Goal: Task Accomplishment & Management: Complete application form

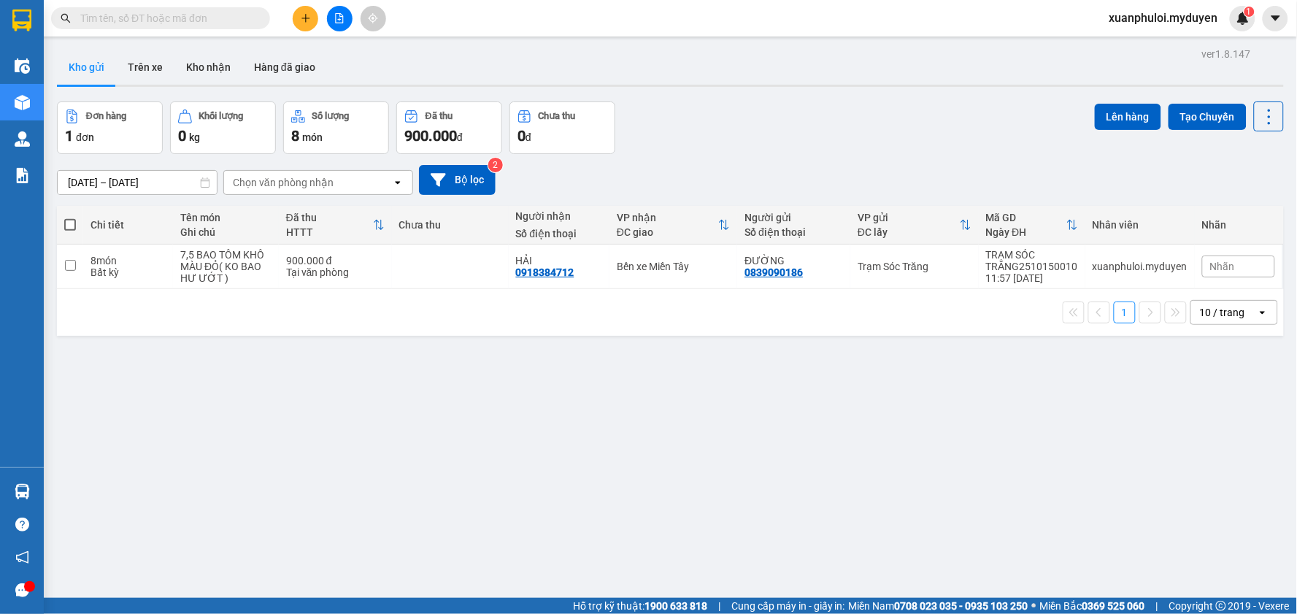
click at [307, 29] on button at bounding box center [306, 19] width 26 height 26
click at [315, 52] on icon "snippets" at bounding box center [310, 55] width 10 height 10
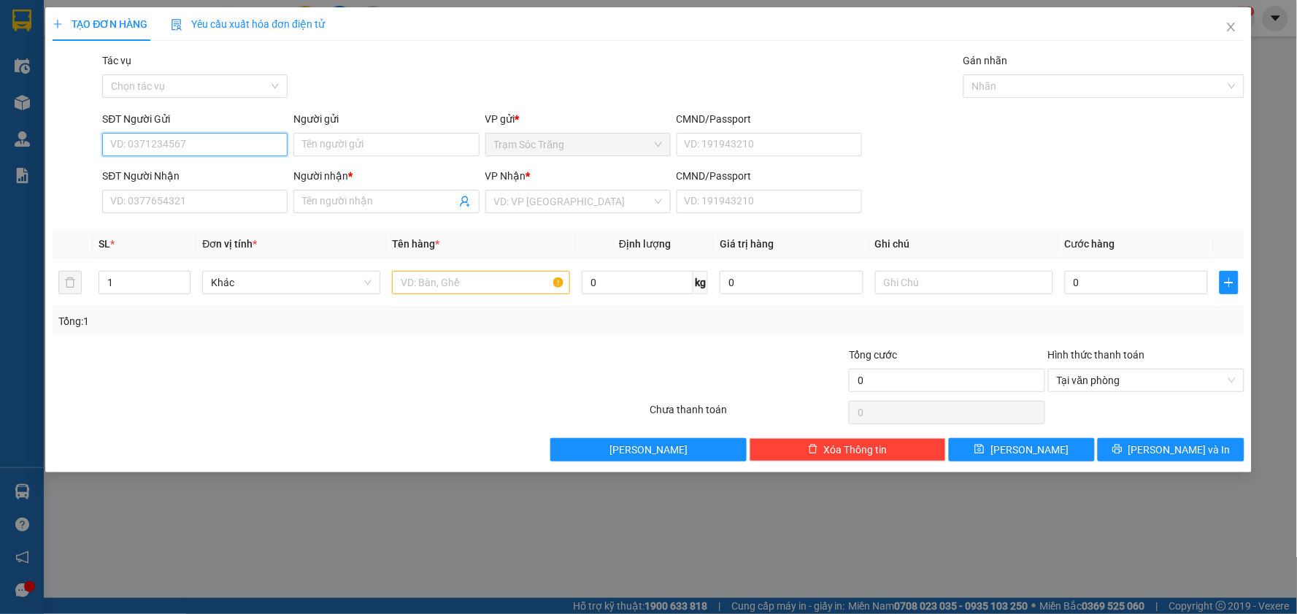
click at [193, 139] on input "SĐT Người Gửi" at bounding box center [194, 144] width 185 height 23
click at [170, 164] on div "0983829728 - LONG" at bounding box center [194, 173] width 185 height 23
type input "0983829728"
type input "LONG"
type input "0965422489"
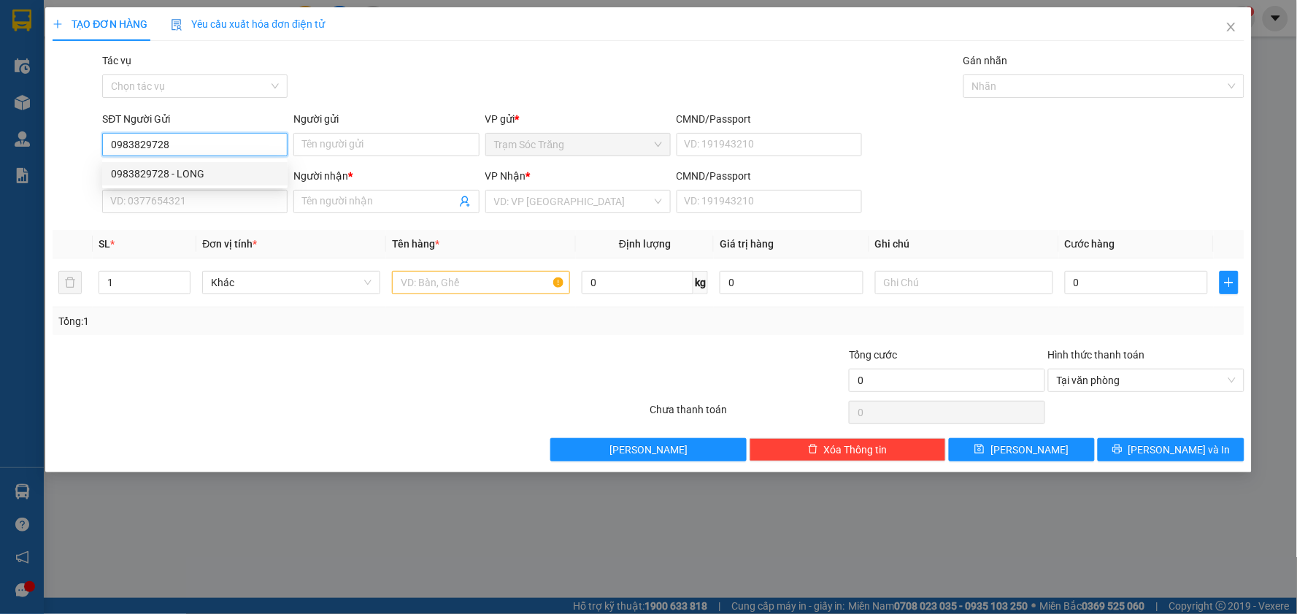
type input "KHOA"
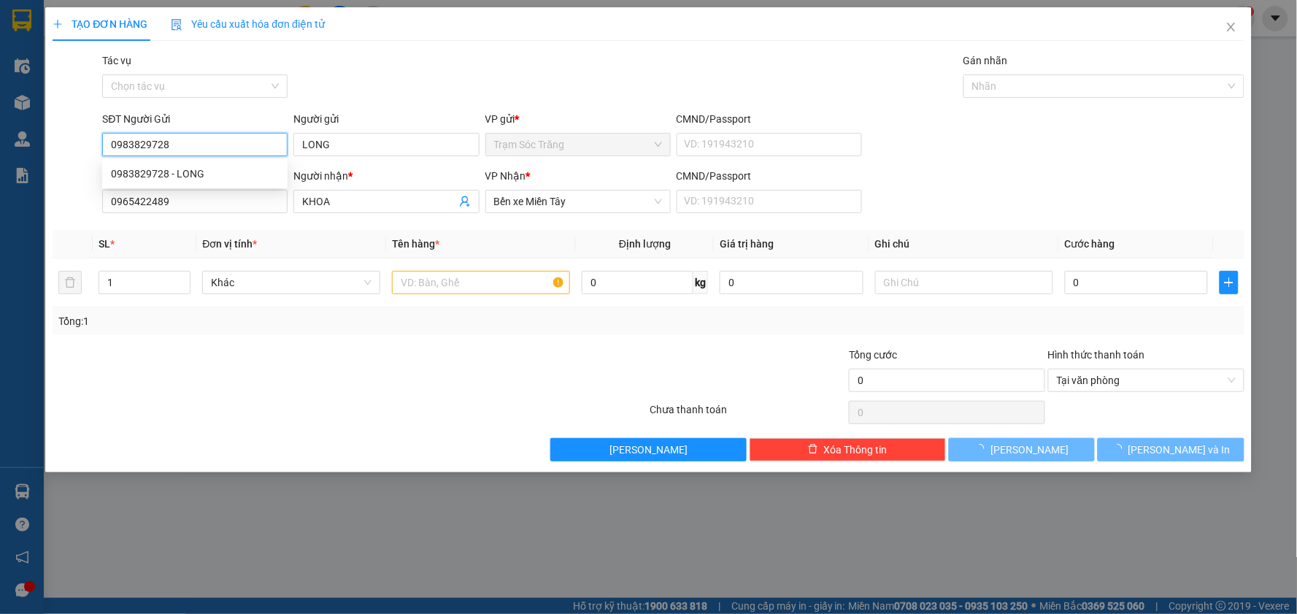
type input "100.000"
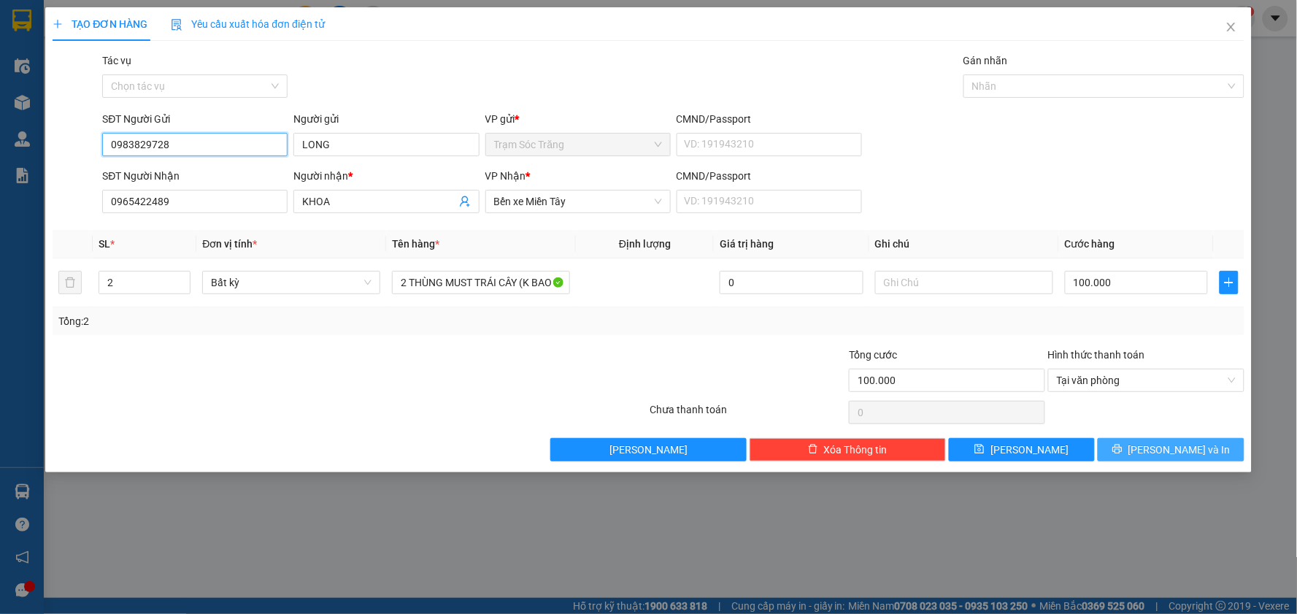
type input "0983829728"
click at [1122, 448] on icon "printer" at bounding box center [1116, 448] width 9 height 9
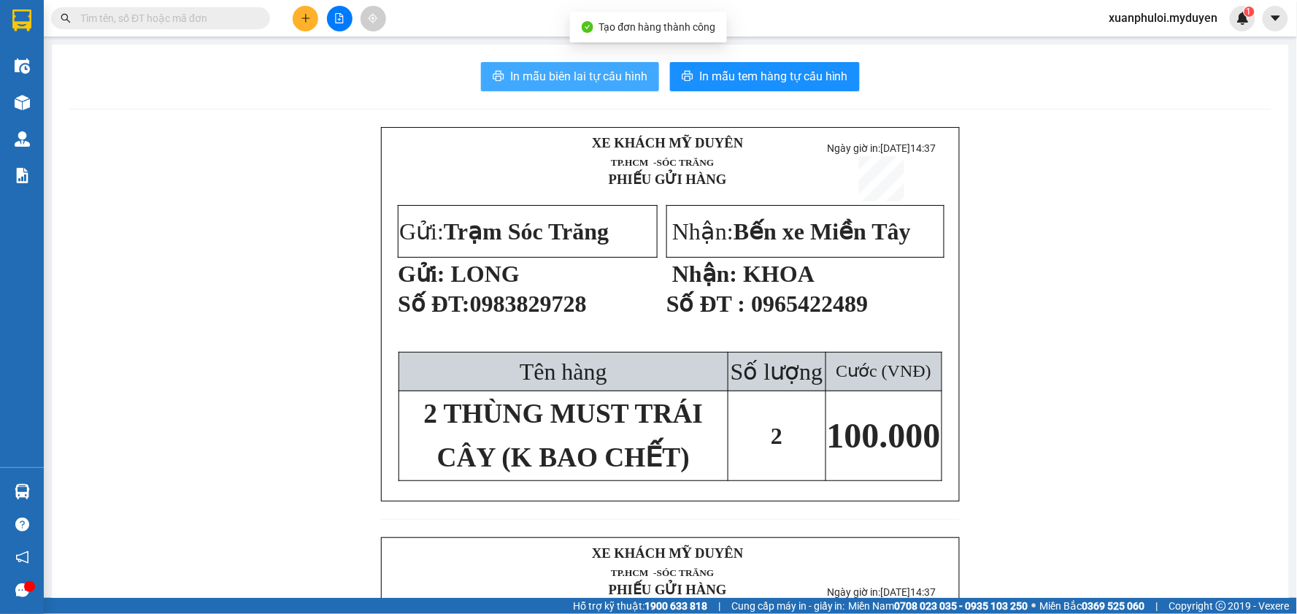
click at [580, 75] on span "In mẫu biên lai tự cấu hình" at bounding box center [578, 76] width 137 height 18
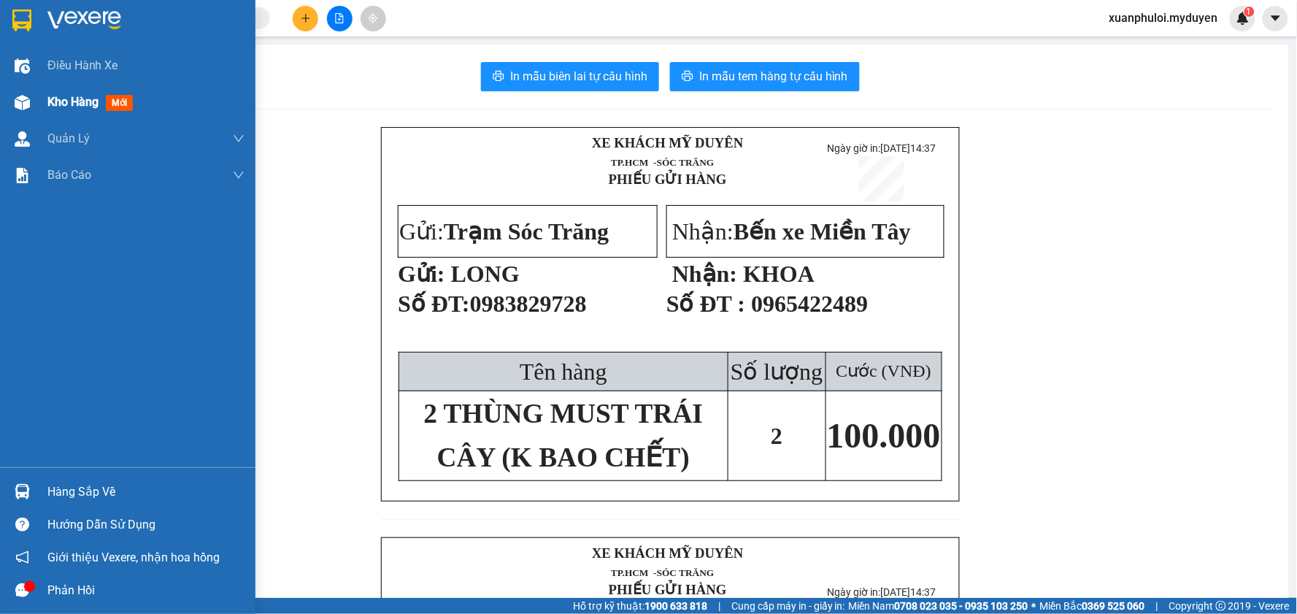
click at [79, 100] on span "Kho hàng" at bounding box center [72, 102] width 51 height 14
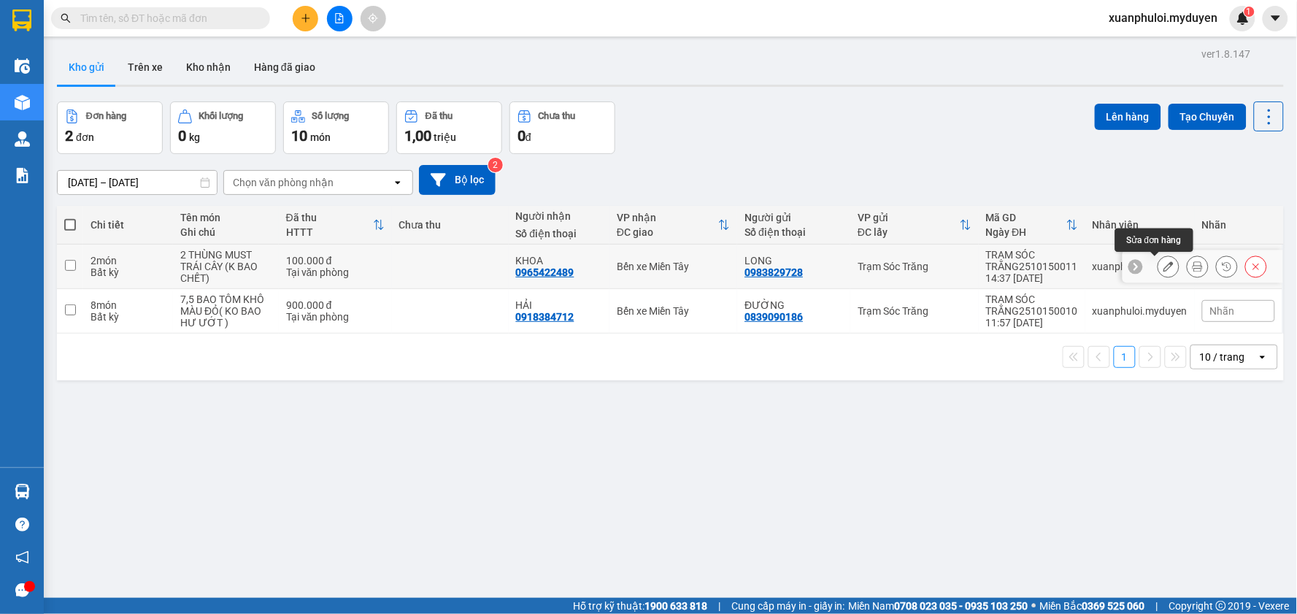
click at [1163, 266] on icon at bounding box center [1168, 266] width 10 height 10
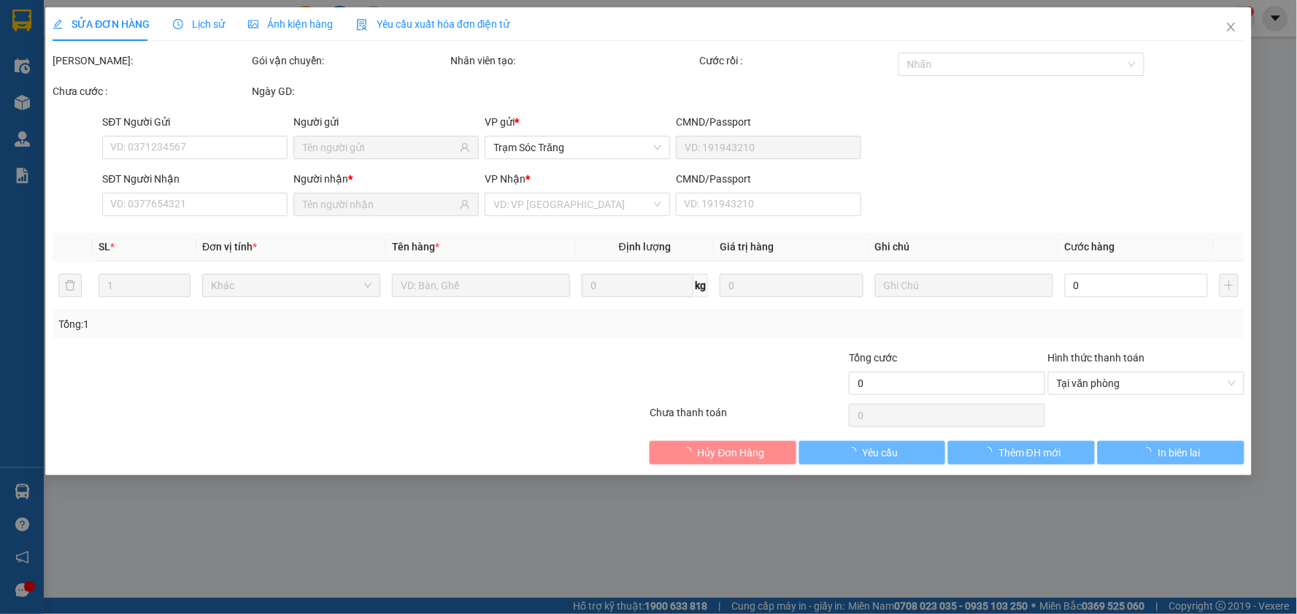
type input "0983829728"
type input "0965422489"
type input "100.000"
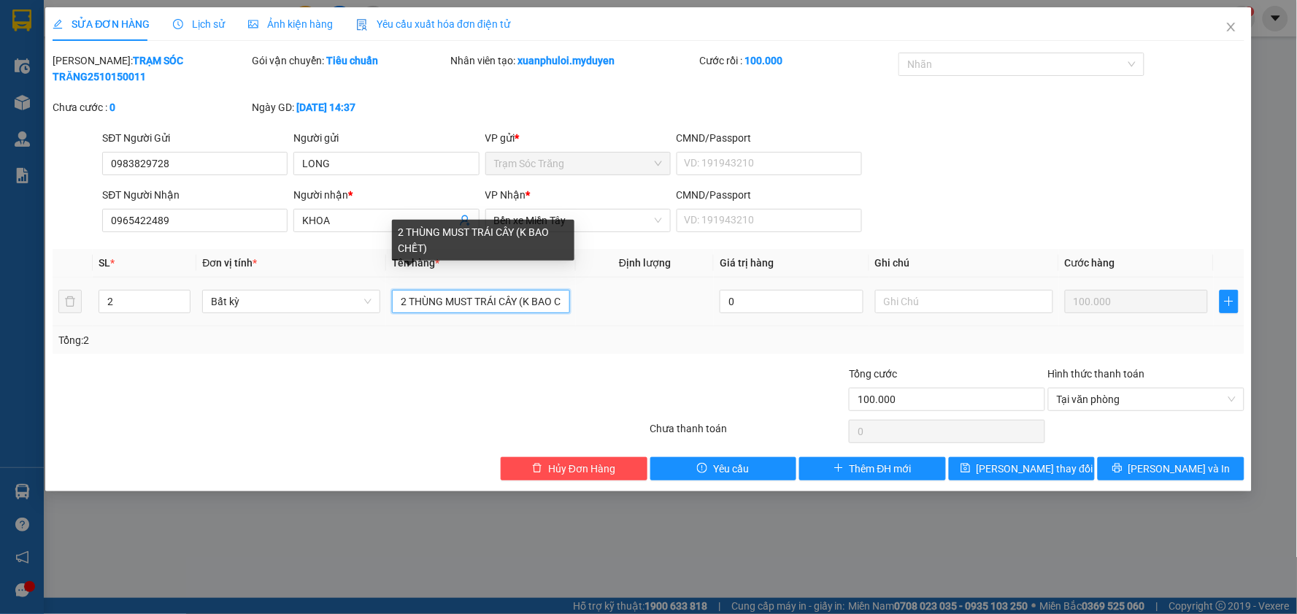
click at [538, 290] on input "2 THÙNG MUST TRÁI CÂY (K BAO CHẾT)" at bounding box center [481, 301] width 178 height 23
click at [558, 290] on input "2 THÙNG MUST TRÁI CÂY (K BAO CHẾT)" at bounding box center [481, 301] width 178 height 23
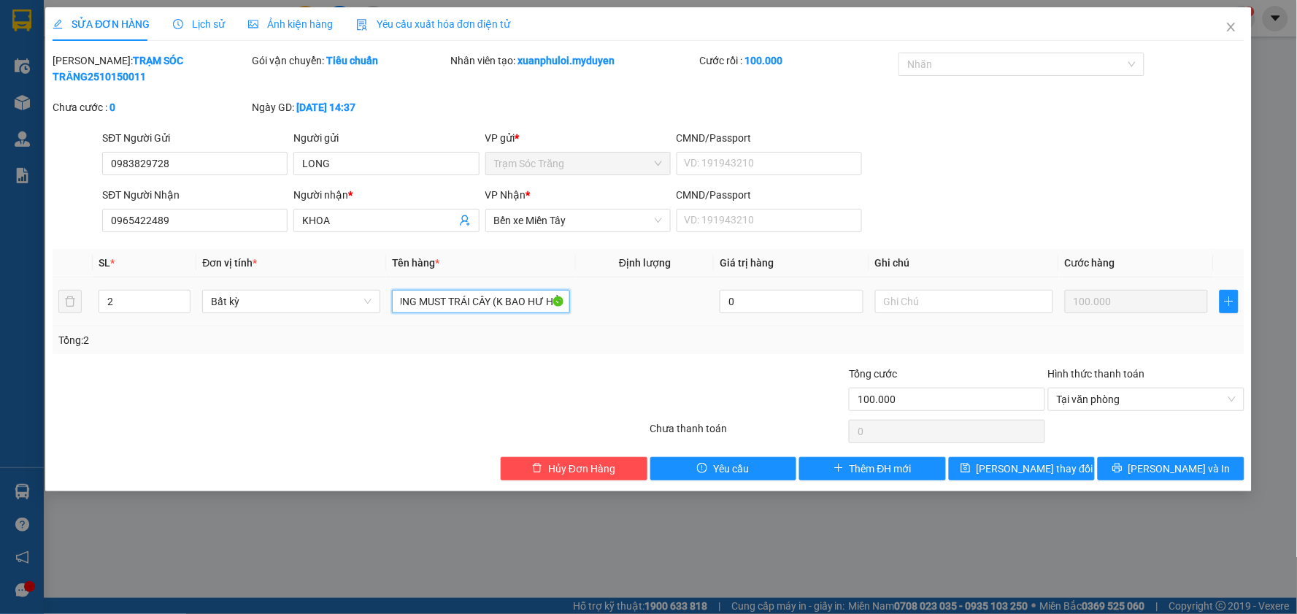
scroll to position [0, 41]
type input "2 THÙNG MUST TRÁI CÂY (K BAO HƯ HỎNG)"
click at [1175, 461] on span "[PERSON_NAME] và In" at bounding box center [1179, 469] width 102 height 16
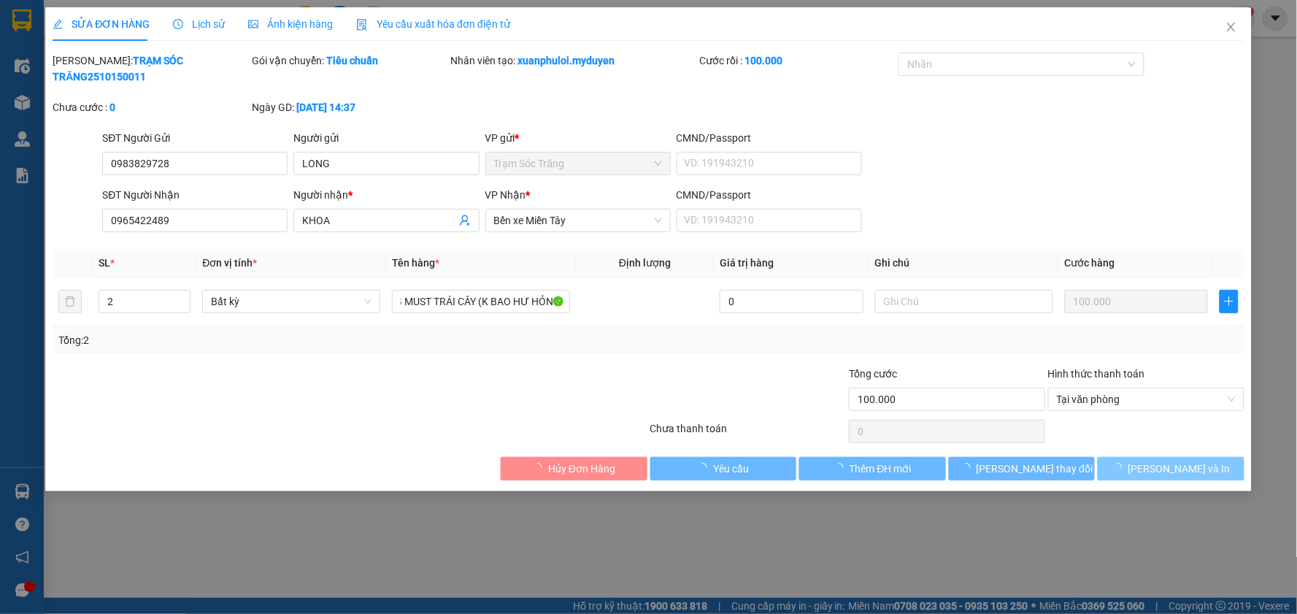
scroll to position [0, 0]
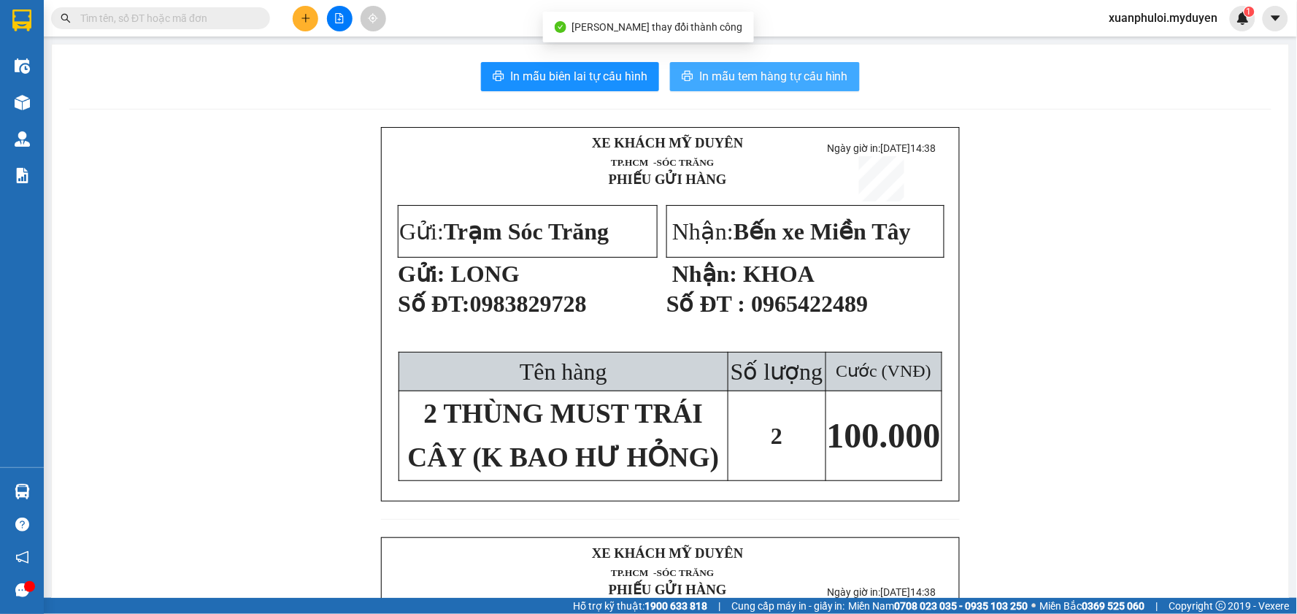
click at [702, 76] on span "In mẫu tem hàng tự cấu hình" at bounding box center [773, 76] width 149 height 18
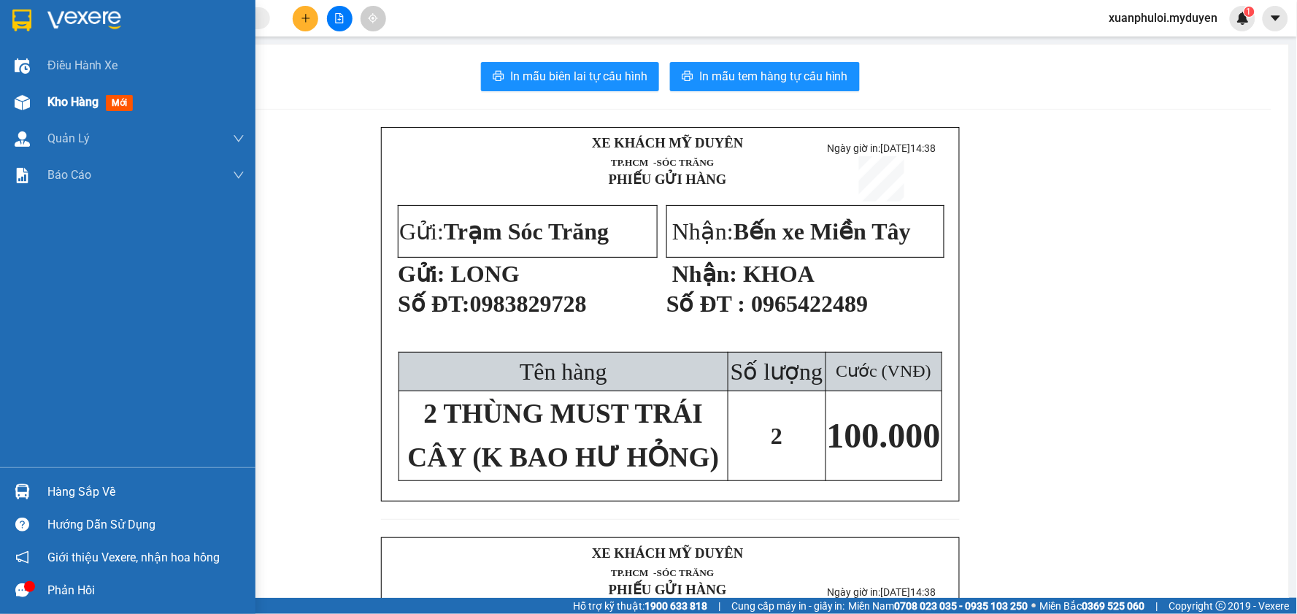
click at [27, 93] on div at bounding box center [22, 103] width 26 height 26
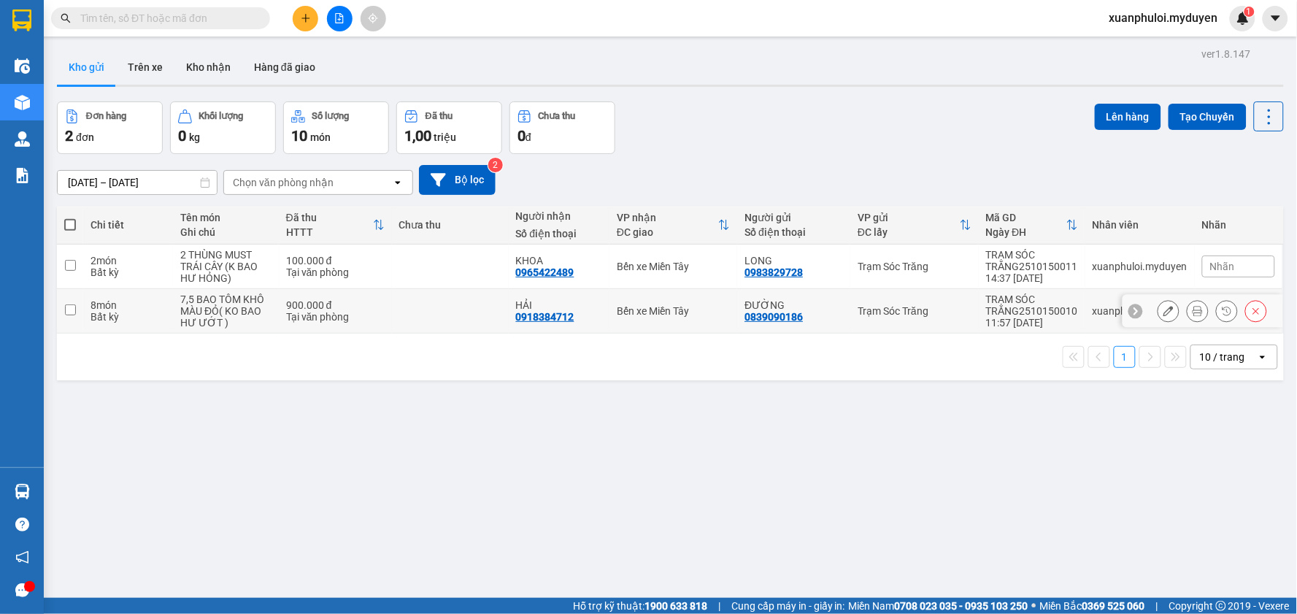
click at [68, 309] on input "checkbox" at bounding box center [70, 309] width 11 height 11
checkbox input "true"
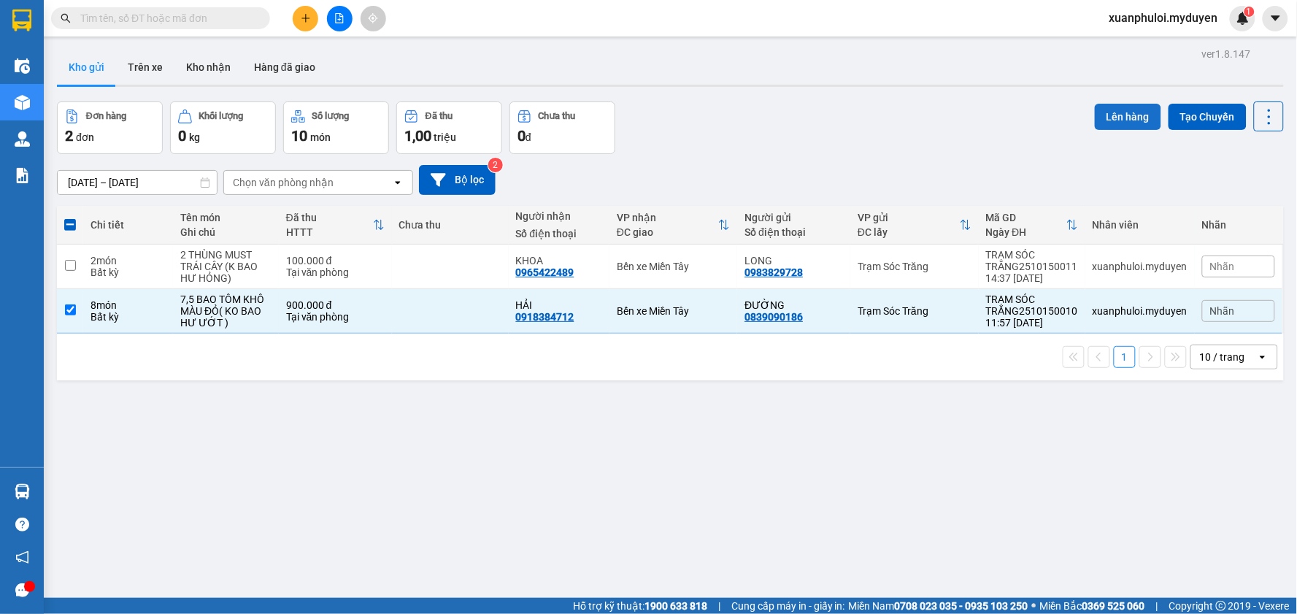
click at [1114, 118] on button "Lên hàng" at bounding box center [1128, 117] width 66 height 26
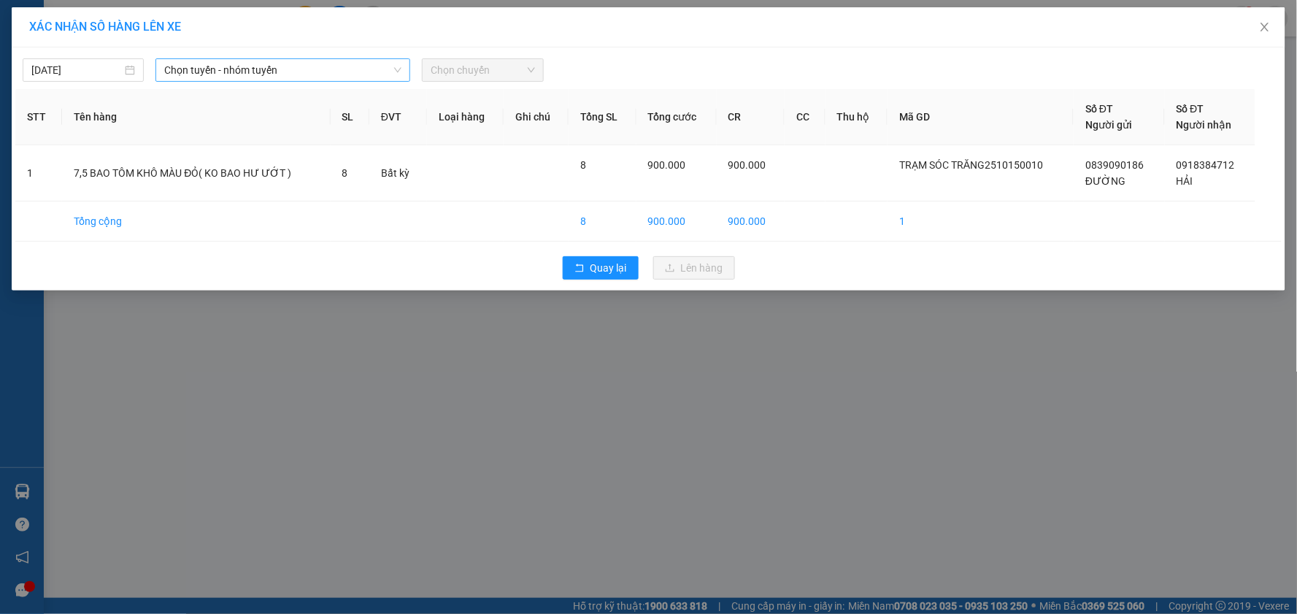
click at [307, 63] on span "Chọn tuyến - nhóm tuyến" at bounding box center [282, 70] width 237 height 22
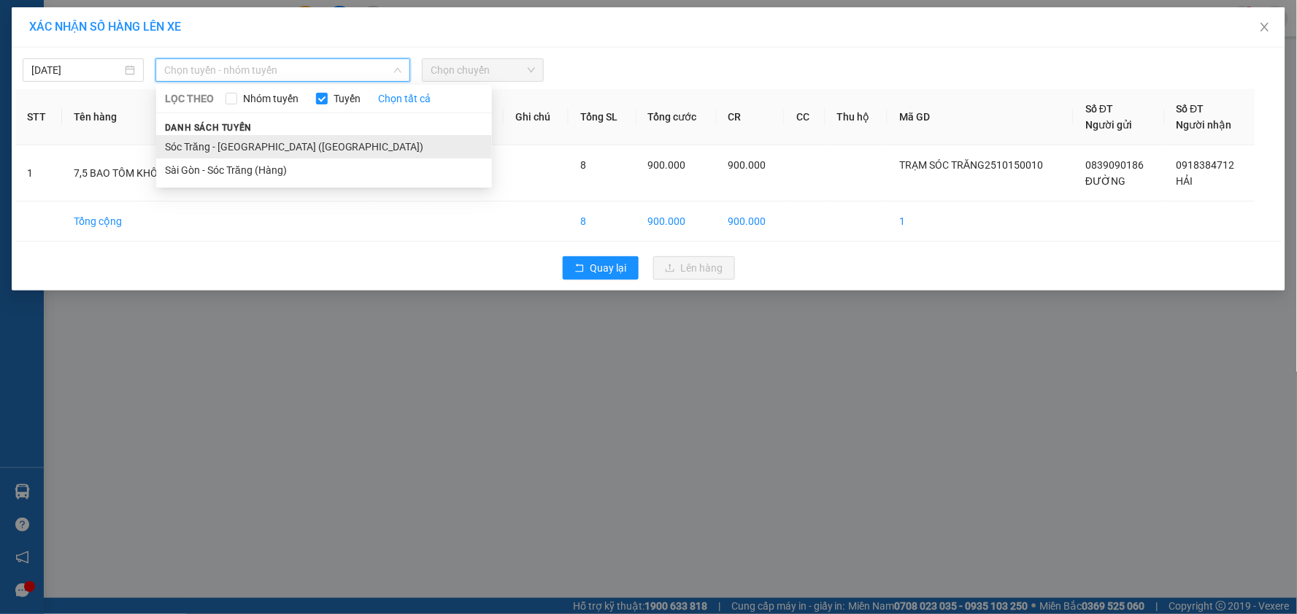
click at [197, 144] on li "Sóc Trăng - [GEOGRAPHIC_DATA] ([GEOGRAPHIC_DATA])" at bounding box center [324, 146] width 336 height 23
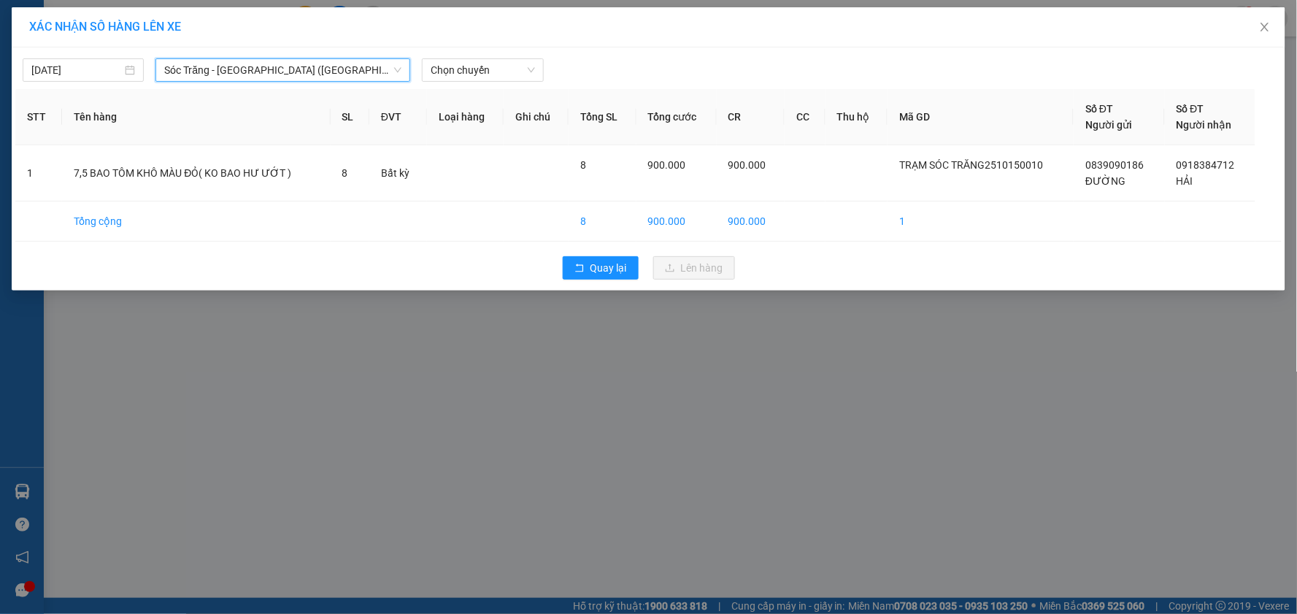
click at [482, 56] on div "[DATE] Sóc Trăng - [GEOGRAPHIC_DATA] ([GEOGRAPHIC_DATA]) Sóc Trăng - [GEOGRAPHI…" at bounding box center [648, 66] width 1266 height 31
click at [480, 75] on span "Chọn chuyến" at bounding box center [483, 70] width 104 height 22
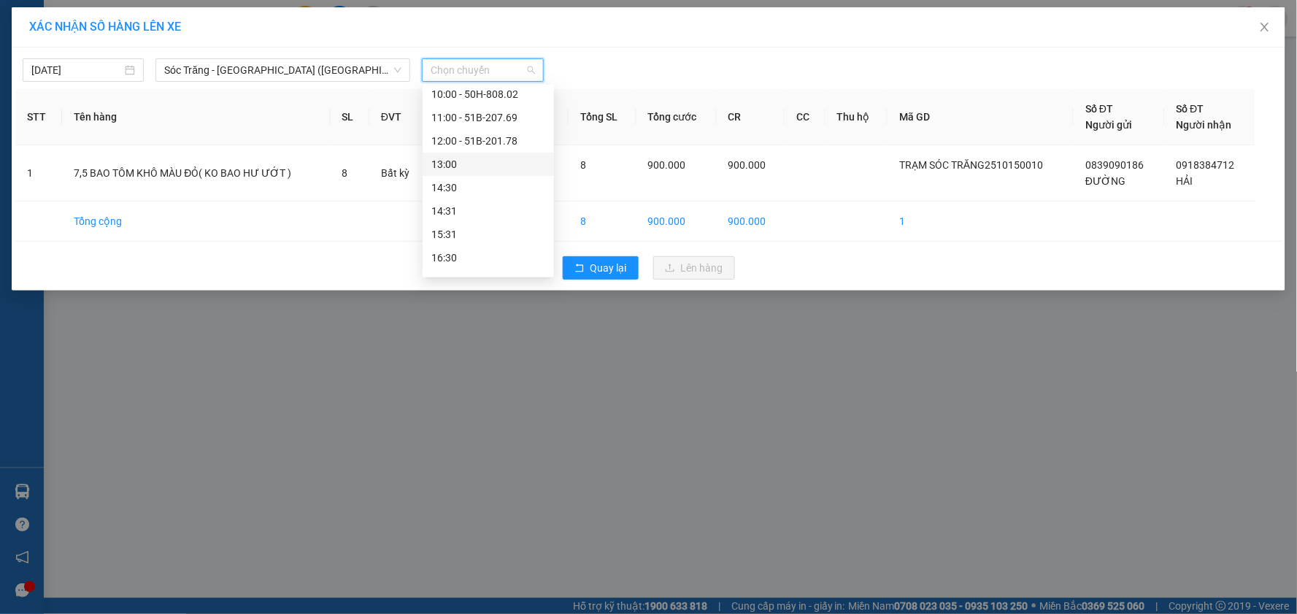
scroll to position [243, 0]
click at [486, 163] on div "14:30" at bounding box center [488, 160] width 114 height 16
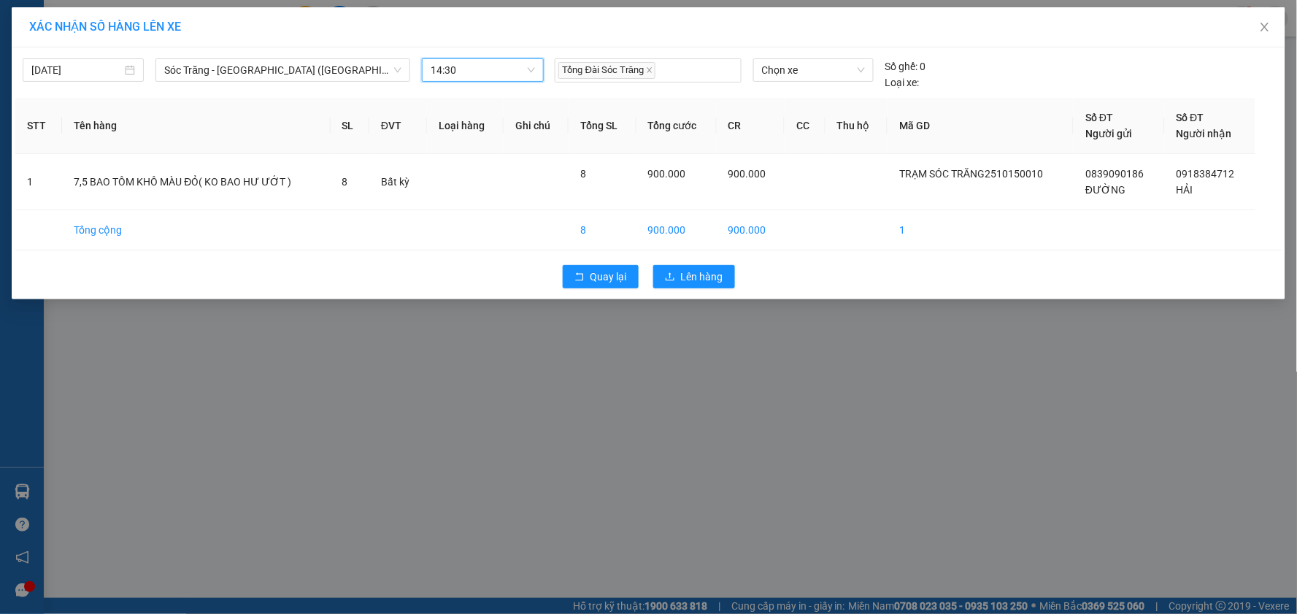
click at [492, 63] on span "14:30" at bounding box center [483, 70] width 104 height 22
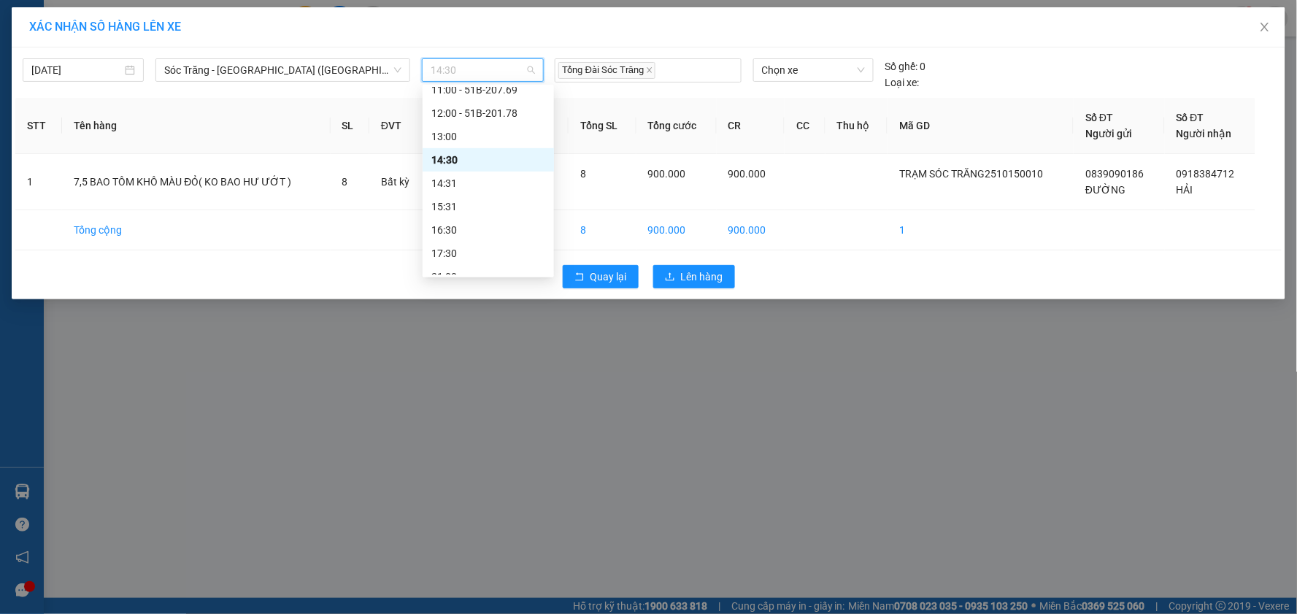
click at [489, 157] on div "14:30" at bounding box center [488, 160] width 114 height 16
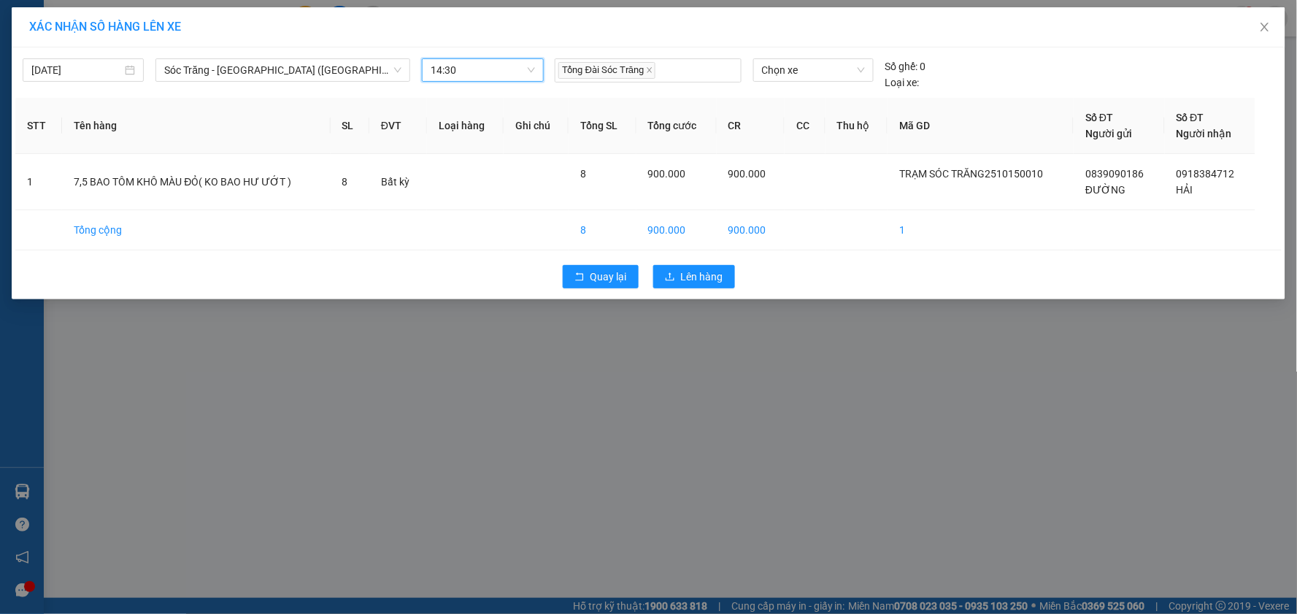
click at [477, 74] on span "14:30" at bounding box center [483, 70] width 104 height 22
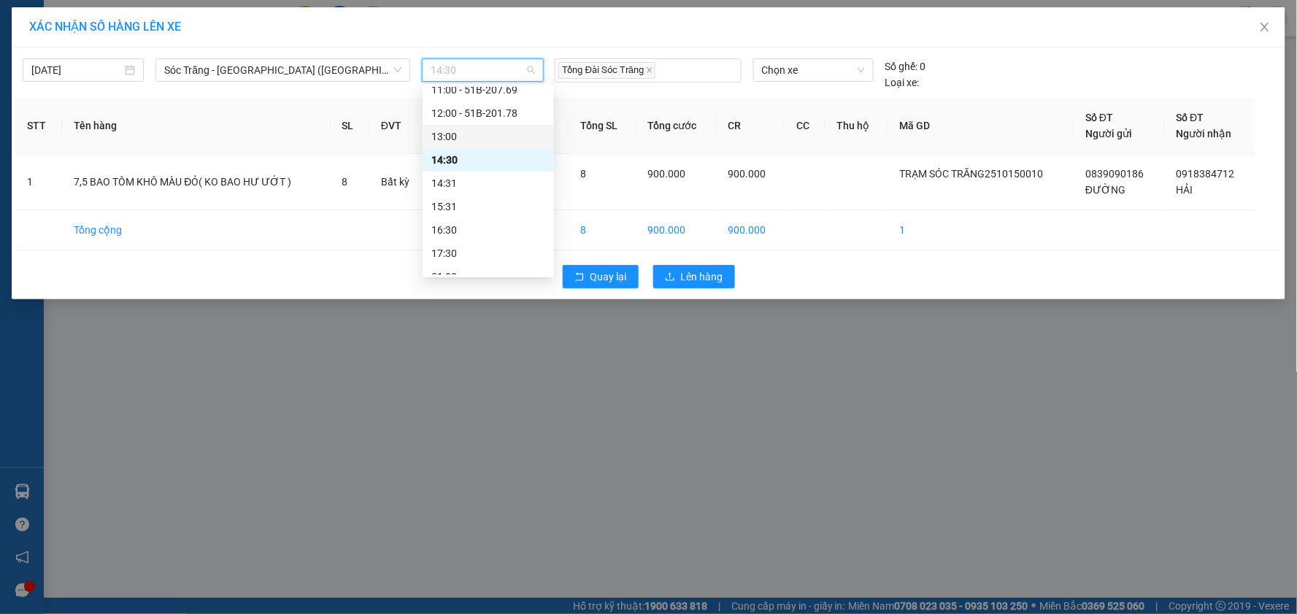
click at [470, 133] on div "13:00" at bounding box center [488, 136] width 114 height 16
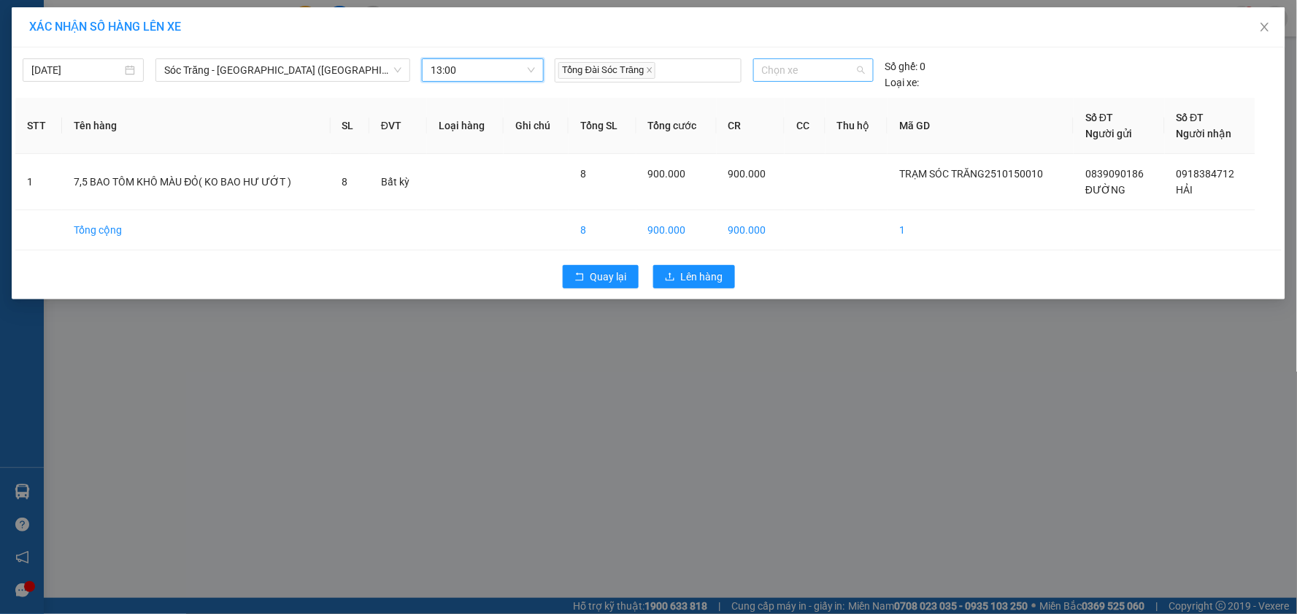
click at [804, 74] on span "Chọn xe" at bounding box center [813, 70] width 103 height 22
type input "666"
click at [814, 107] on div "50H-666.01" at bounding box center [813, 99] width 103 height 16
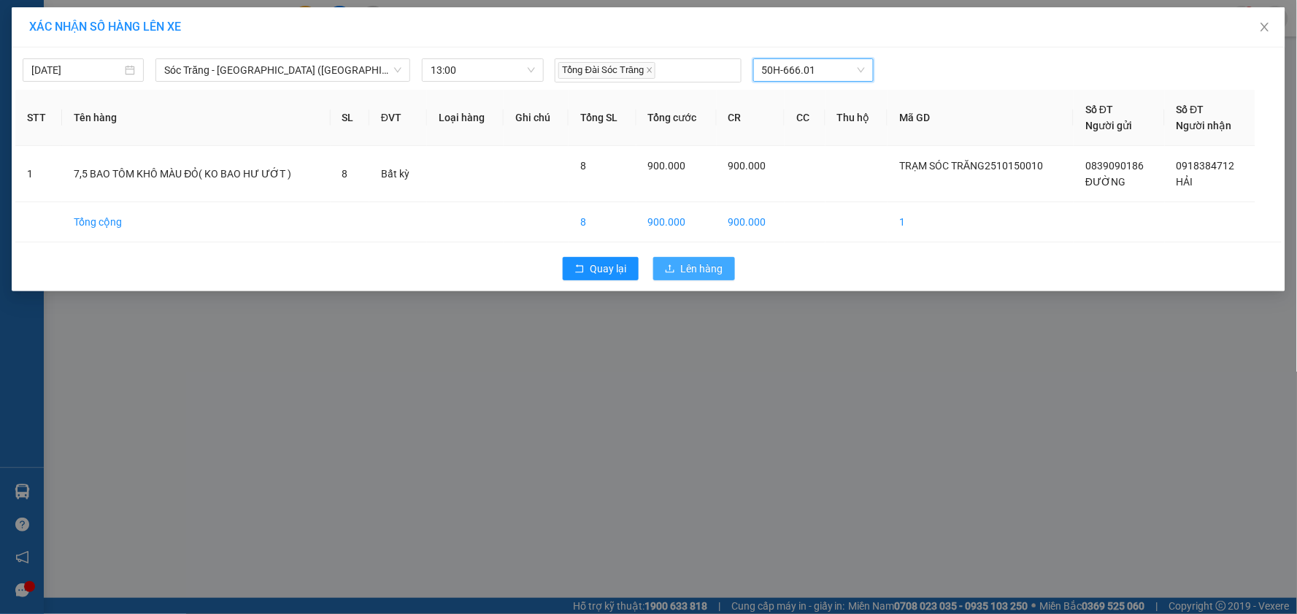
click at [715, 266] on span "Lên hàng" at bounding box center [702, 269] width 42 height 16
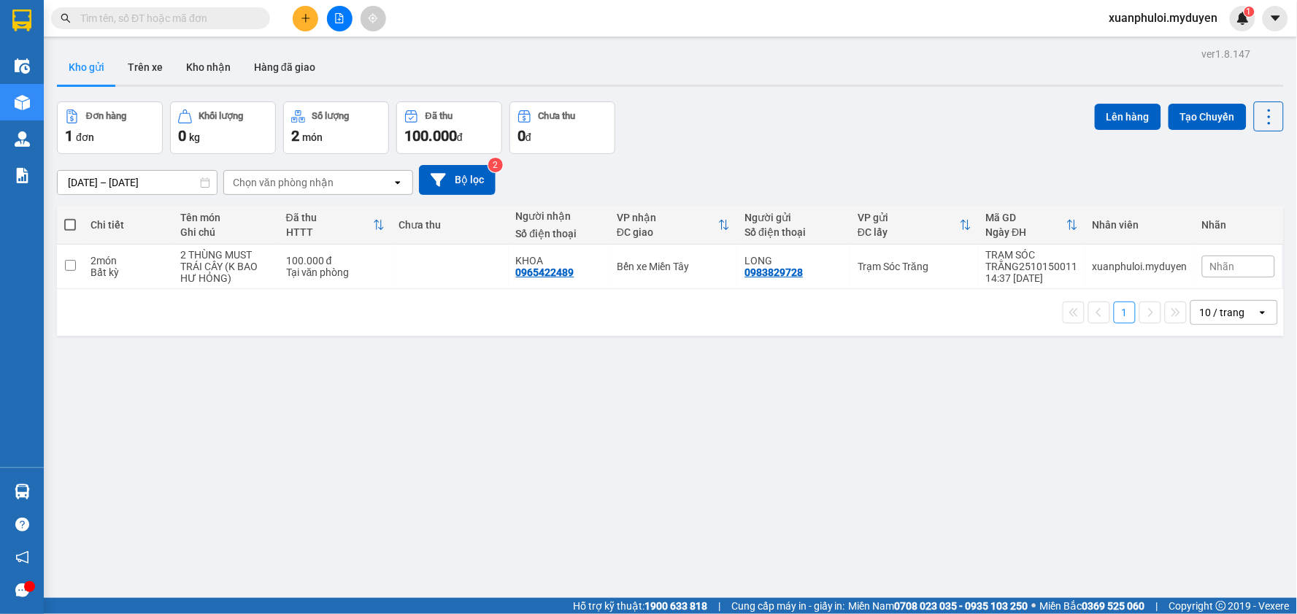
click at [303, 16] on icon "plus" at bounding box center [306, 18] width 10 height 10
click at [363, 51] on div "Tạo đơn hàng" at bounding box center [362, 55] width 63 height 16
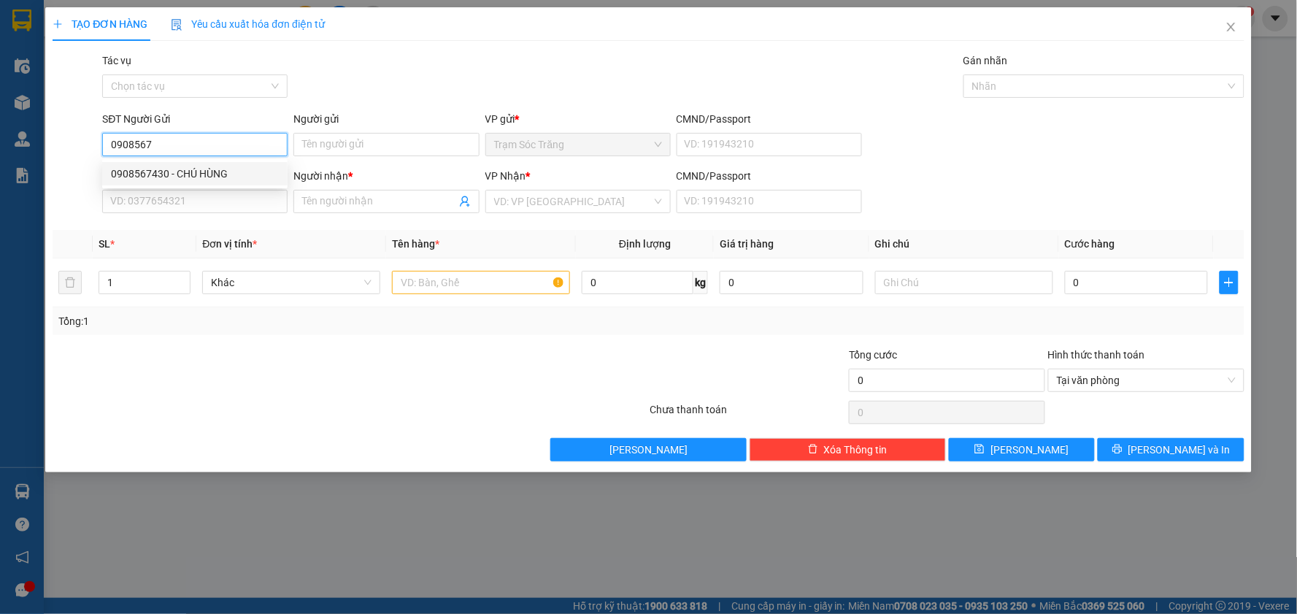
click at [185, 180] on div "0908567430 - CHÚ HÙNG" at bounding box center [195, 174] width 168 height 16
type input "0908567430"
type input "CHÚ HÙNG"
type input "0907737026"
type input "SINH"
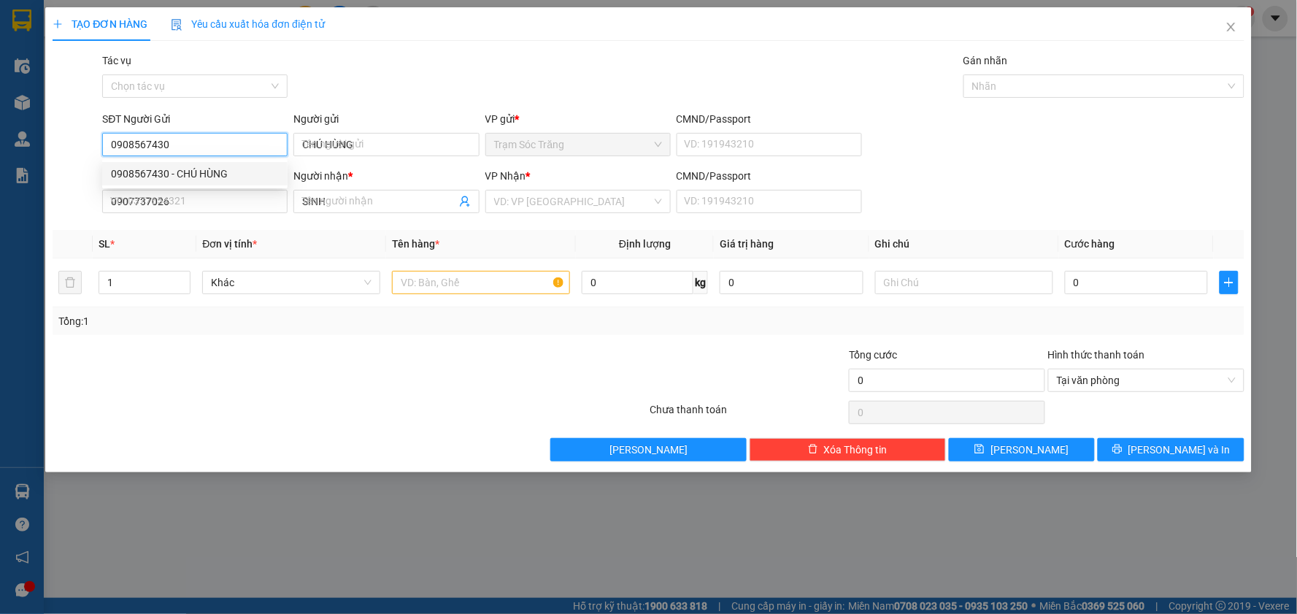
type input "30.000"
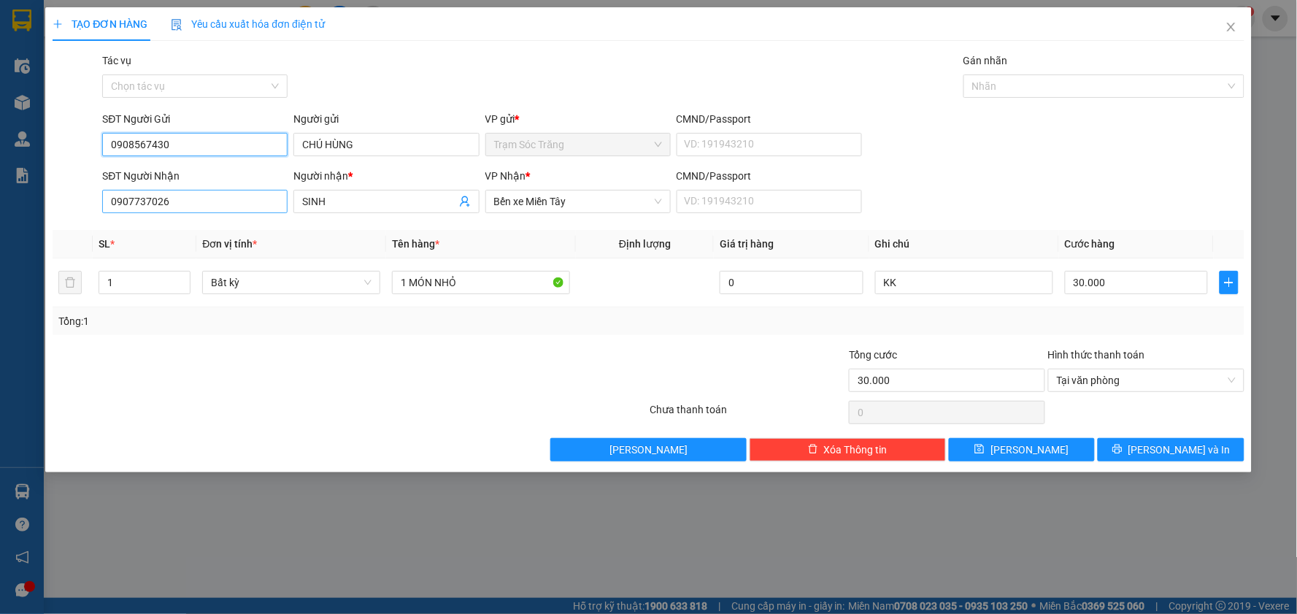
type input "0908567430"
click at [195, 212] on input "0907737026" at bounding box center [194, 201] width 185 height 23
click at [141, 231] on div "0908356338 - LŨ" at bounding box center [195, 231] width 168 height 16
type input "0908356338"
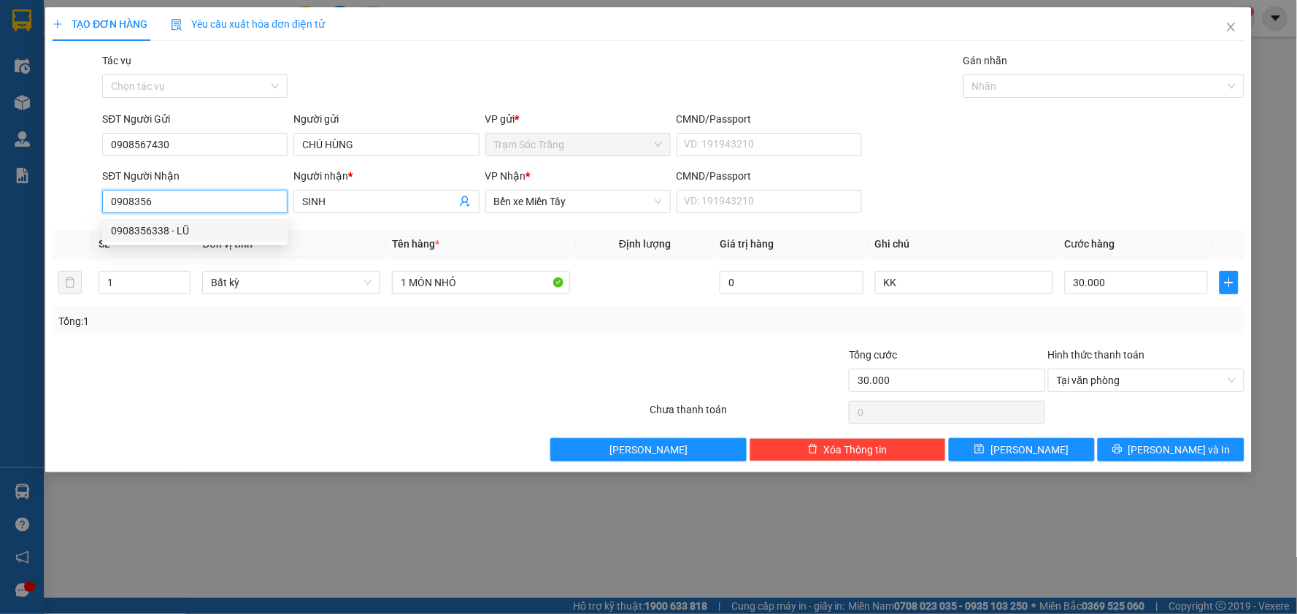
type input "LŨ"
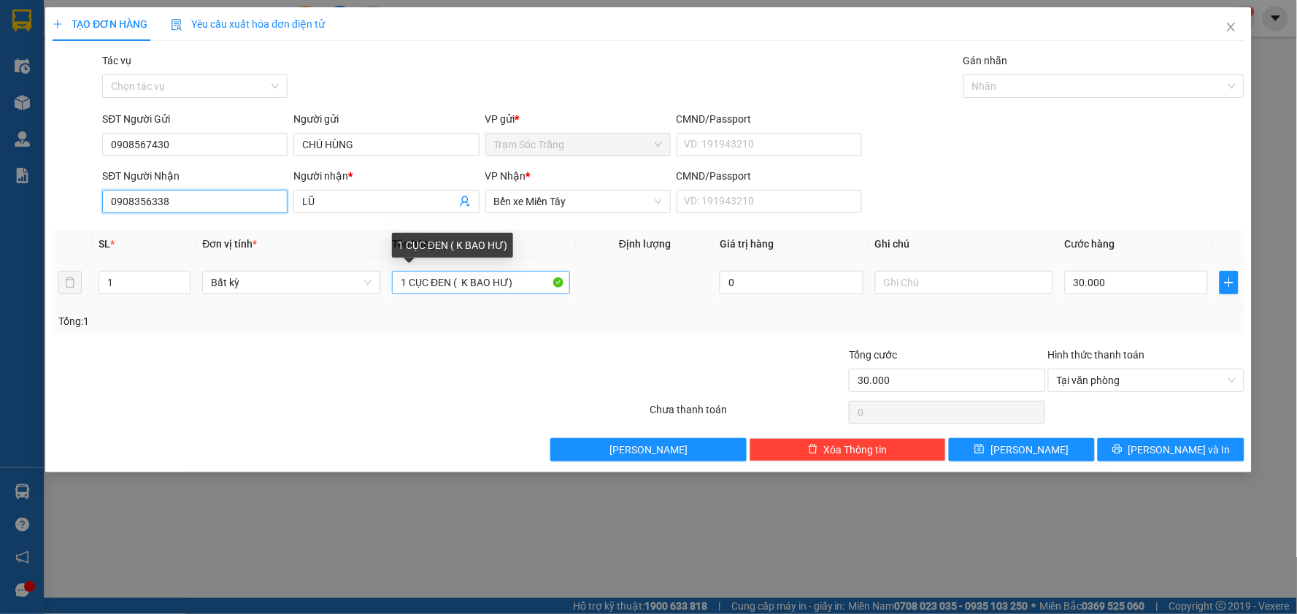
type input "0908356338"
click at [450, 283] on input "1 CỤC ĐEN ( K BAO HƯ)" at bounding box center [481, 282] width 178 height 23
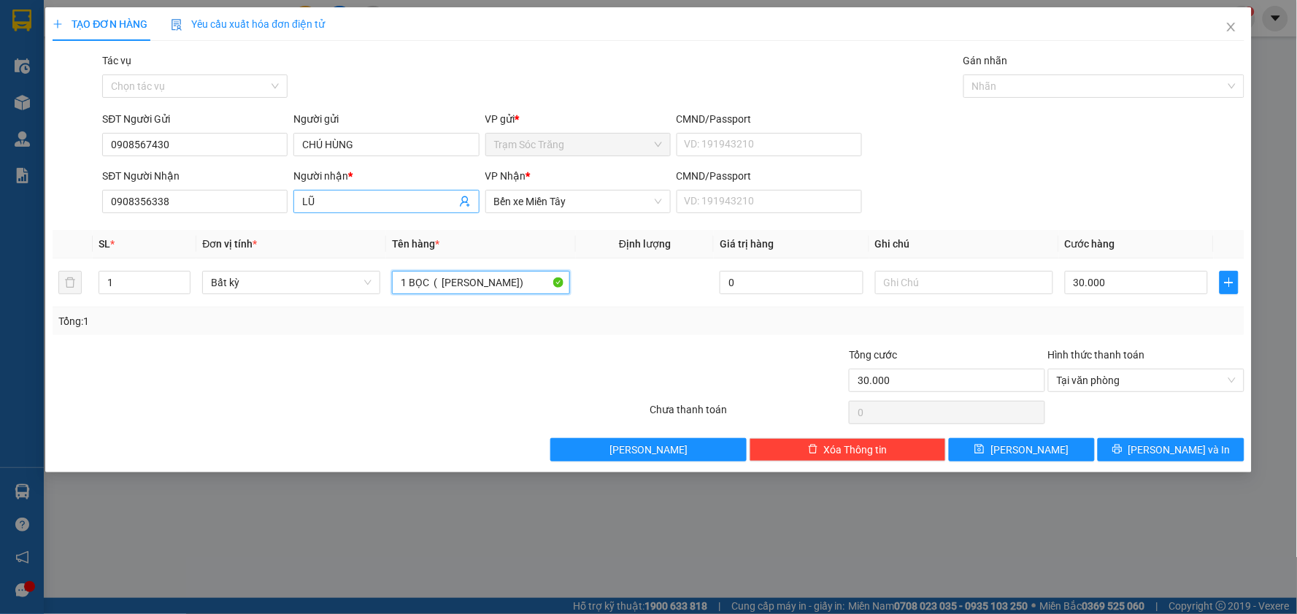
type input "1 BỌC ( [PERSON_NAME])"
click at [328, 199] on input "LŨ" at bounding box center [378, 201] width 153 height 16
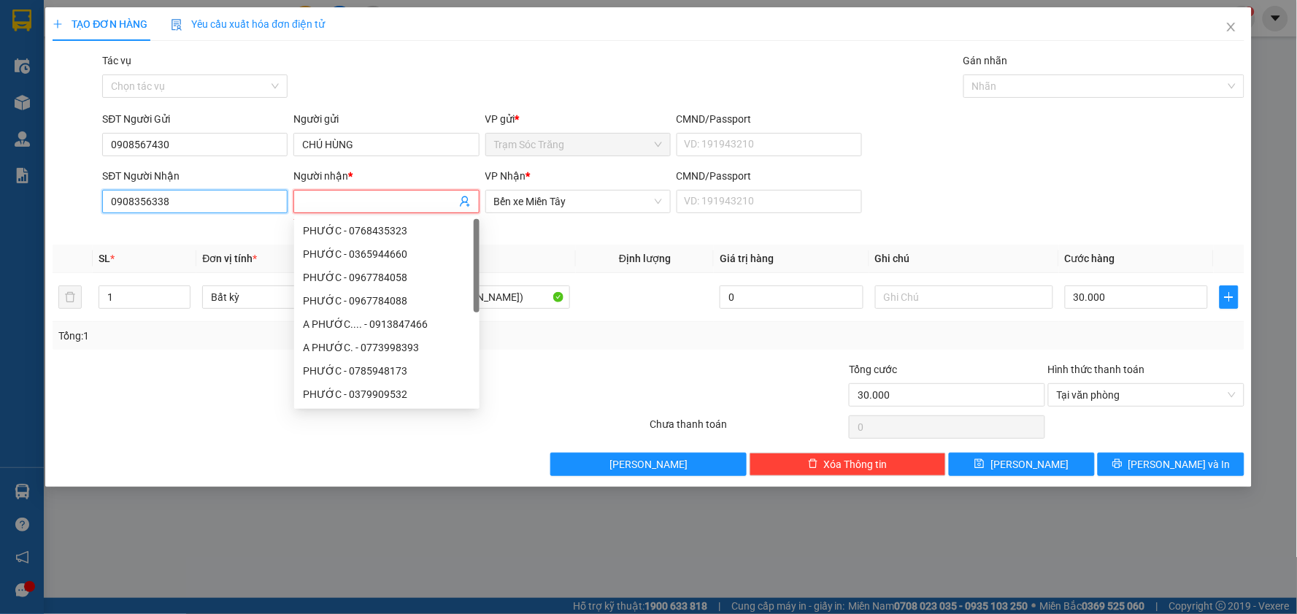
click at [169, 199] on input "0908356338" at bounding box center [194, 201] width 185 height 23
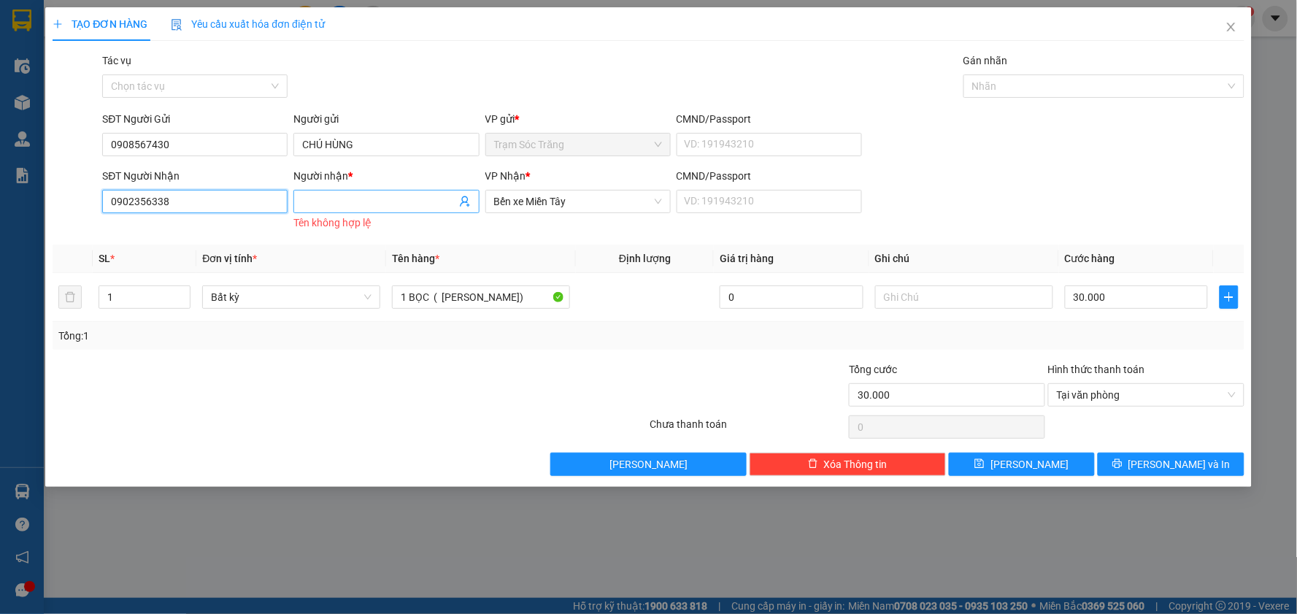
type input "0902356338"
click at [348, 199] on input "Người nhận *" at bounding box center [378, 201] width 153 height 16
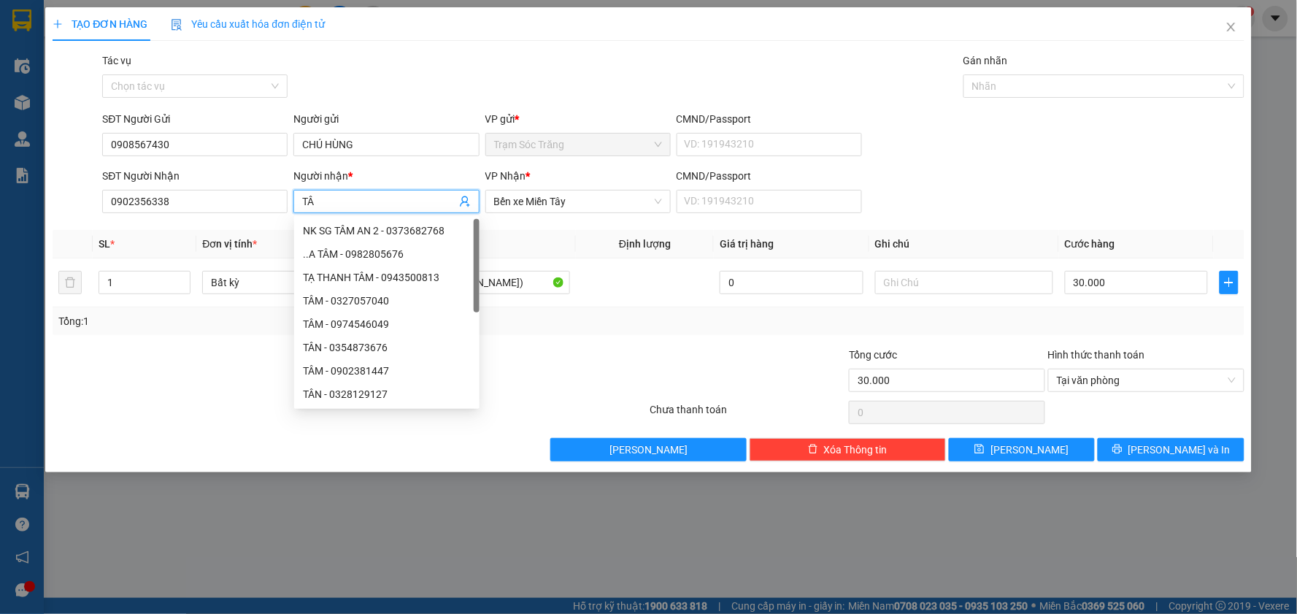
type input "T"
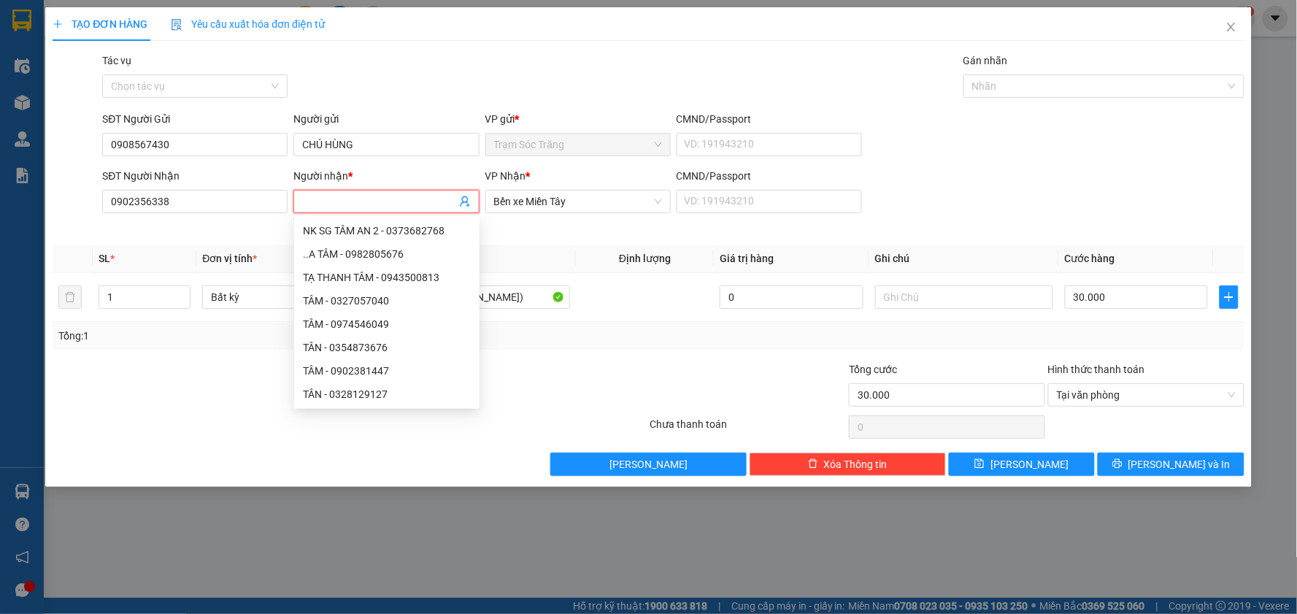
click at [555, 231] on div "VP Nhận * Bến xe Miền Tây" at bounding box center [577, 201] width 191 height 66
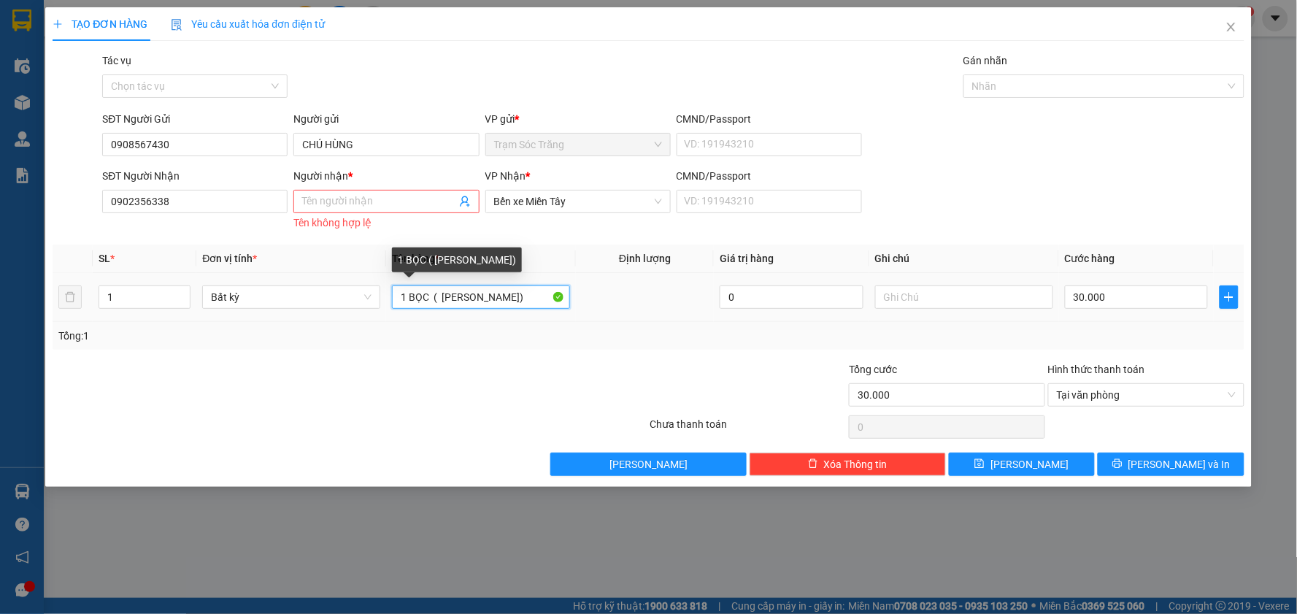
click at [431, 303] on input "1 BỌC ( [PERSON_NAME])" at bounding box center [481, 296] width 178 height 23
type input "1 BỌC HỒNG ( [PERSON_NAME])"
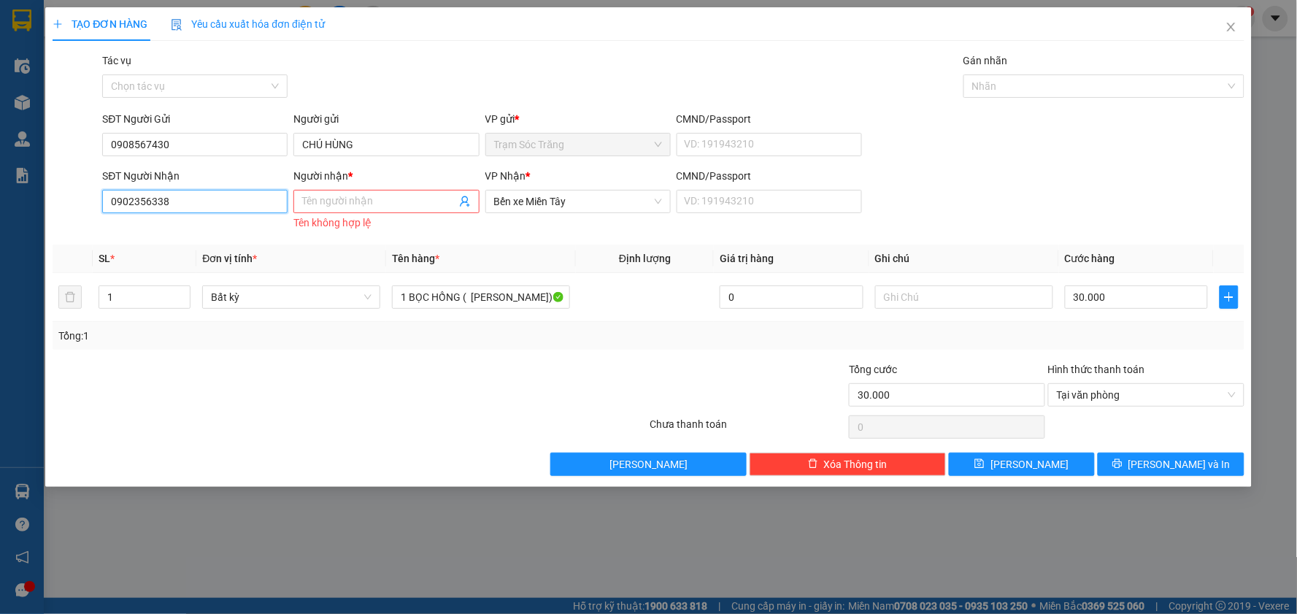
click at [207, 202] on input "0902356338" at bounding box center [194, 201] width 185 height 23
click at [207, 236] on div "0908356338 - LŨ" at bounding box center [195, 231] width 168 height 16
type input "0908356338"
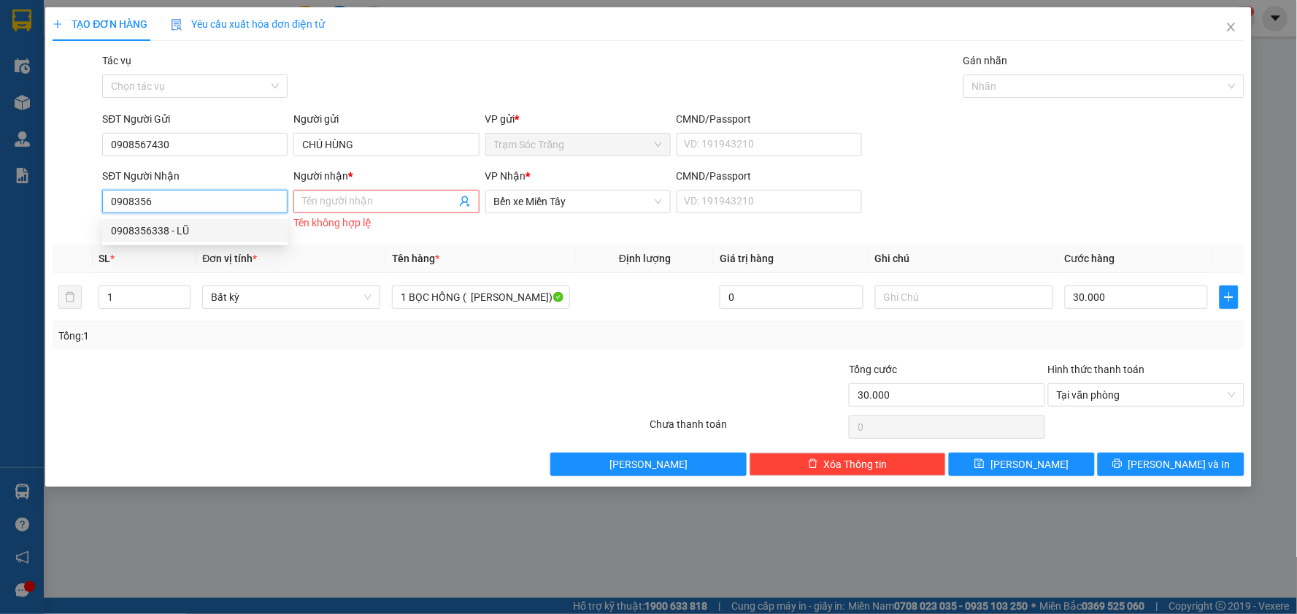
type input "LŨ"
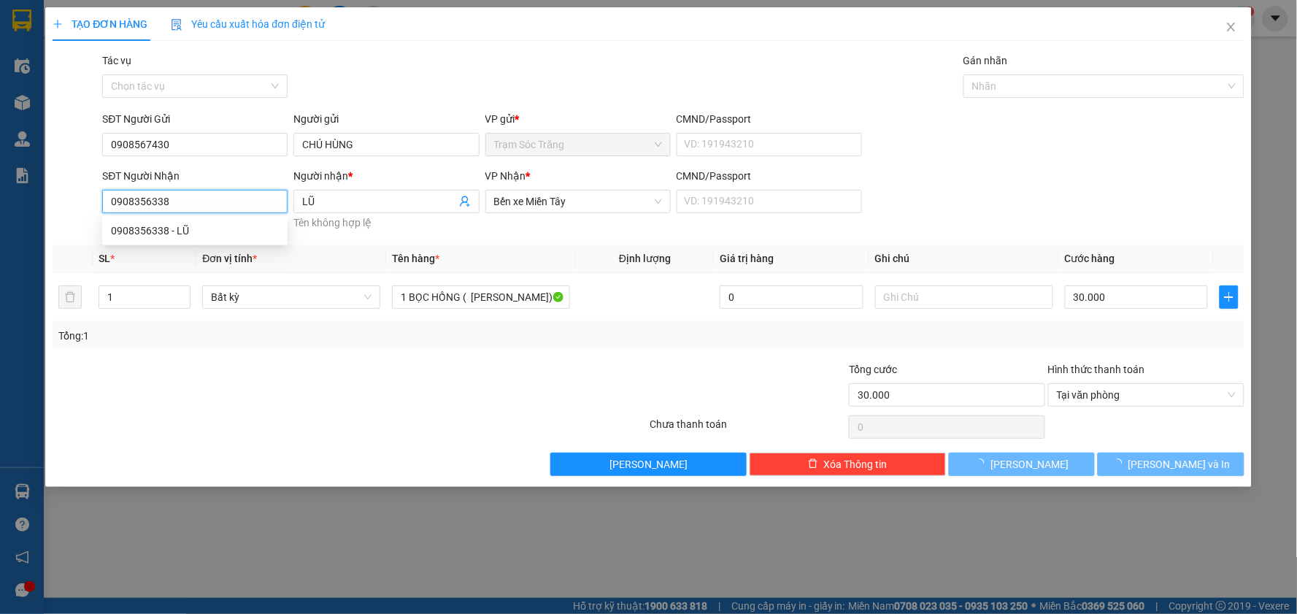
type input "1 CỤC ĐEN ( K BAO HƯ)"
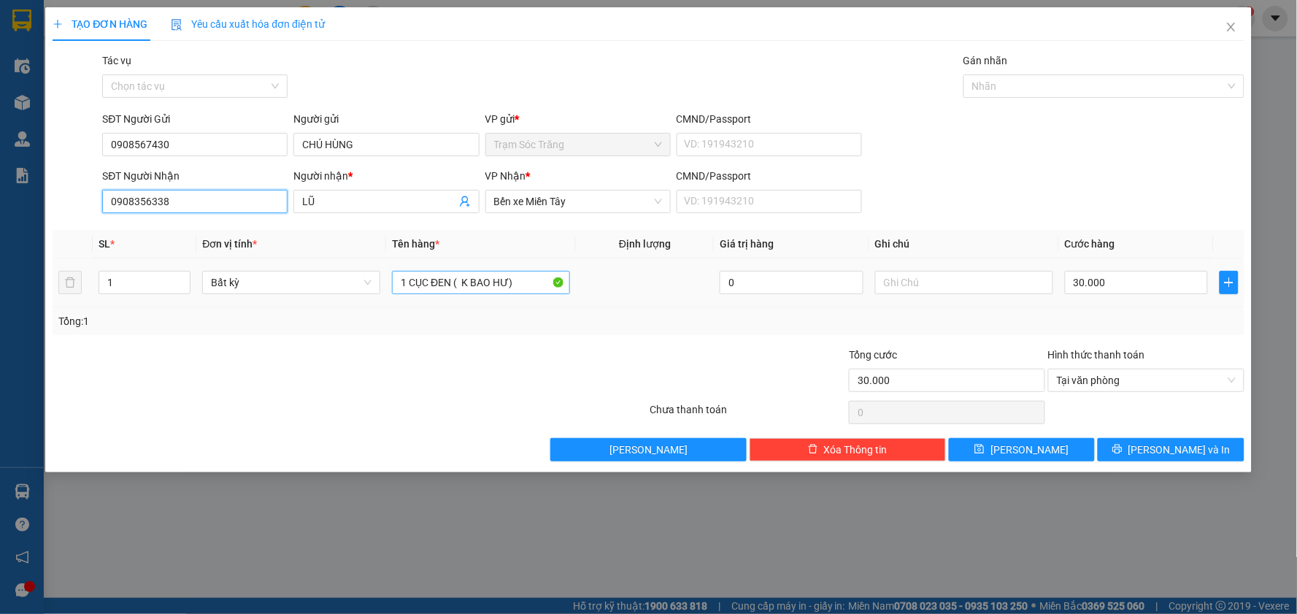
type input "0908356338"
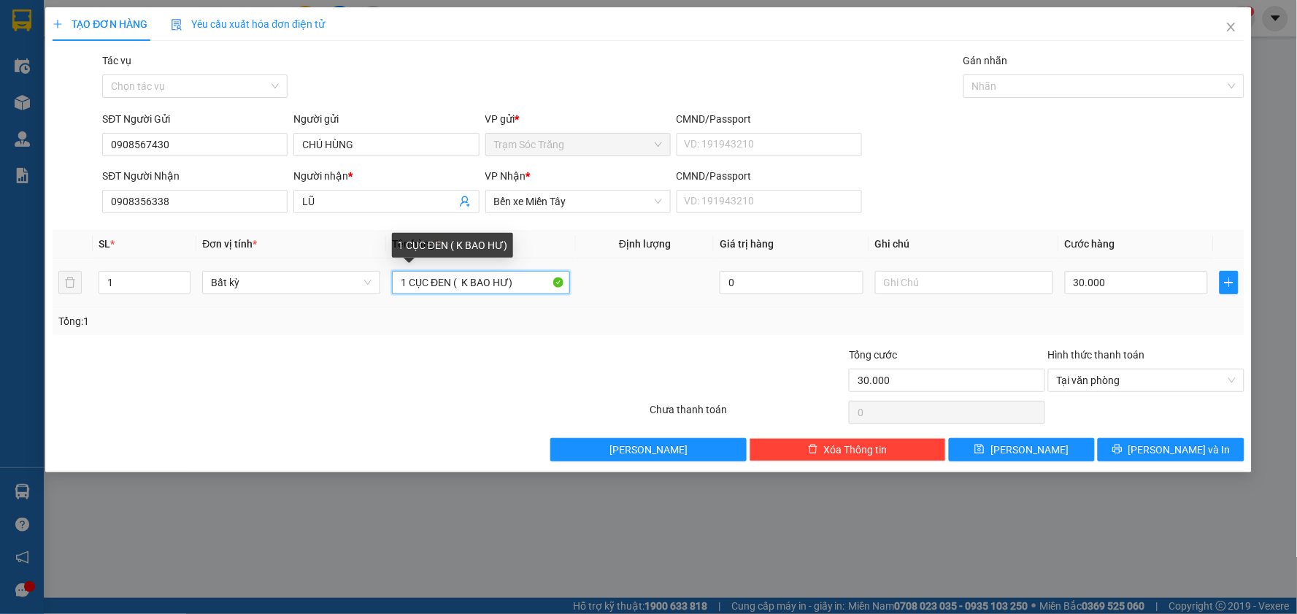
click at [452, 289] on input "1 CỤC ĐEN ( K BAO HƯ)" at bounding box center [481, 282] width 178 height 23
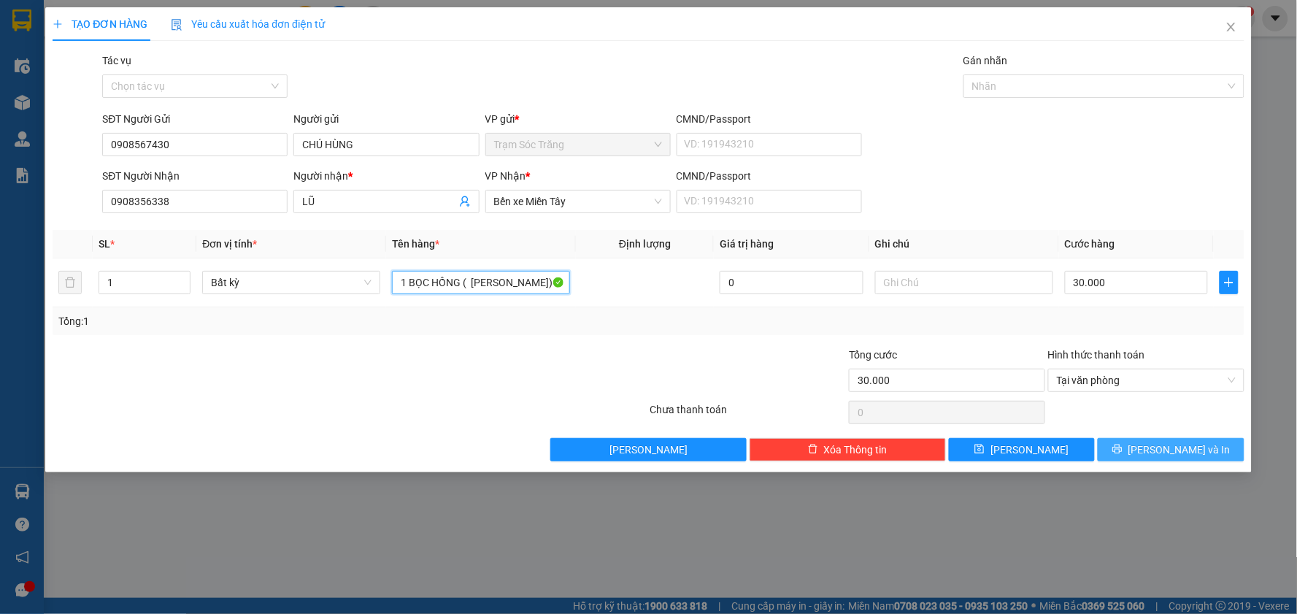
type input "1 BỌC HỒNG ( [PERSON_NAME])"
click at [1126, 461] on button "[PERSON_NAME] và In" at bounding box center [1171, 449] width 147 height 23
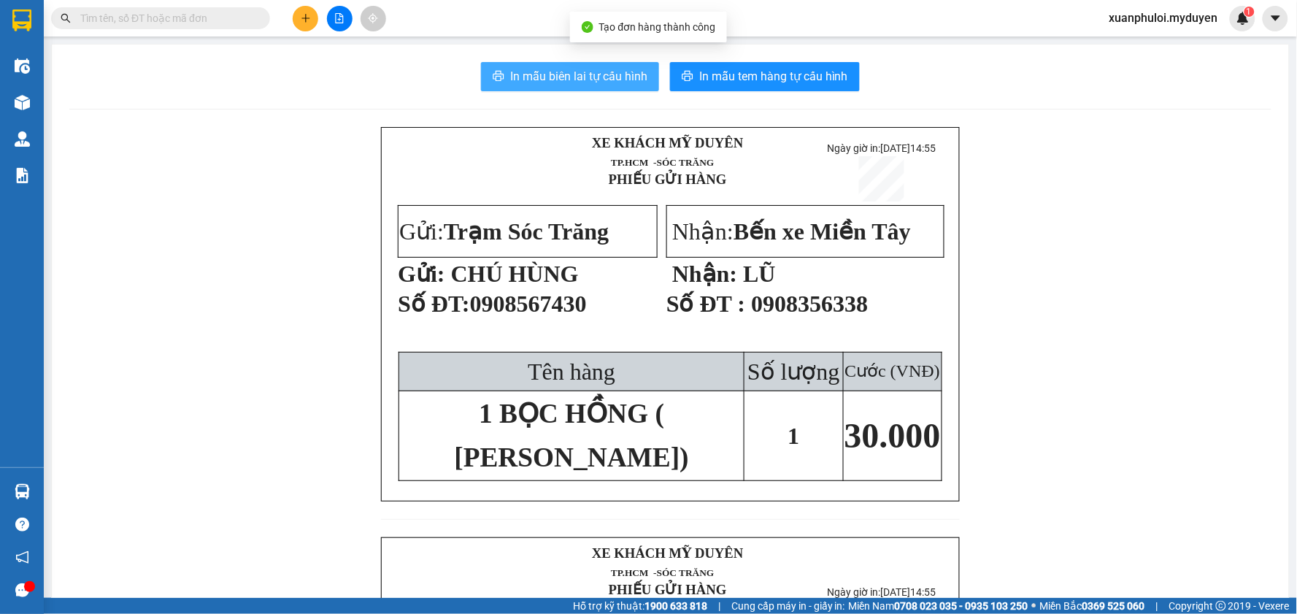
click at [574, 80] on span "In mẫu biên lai tự cấu hình" at bounding box center [578, 76] width 137 height 18
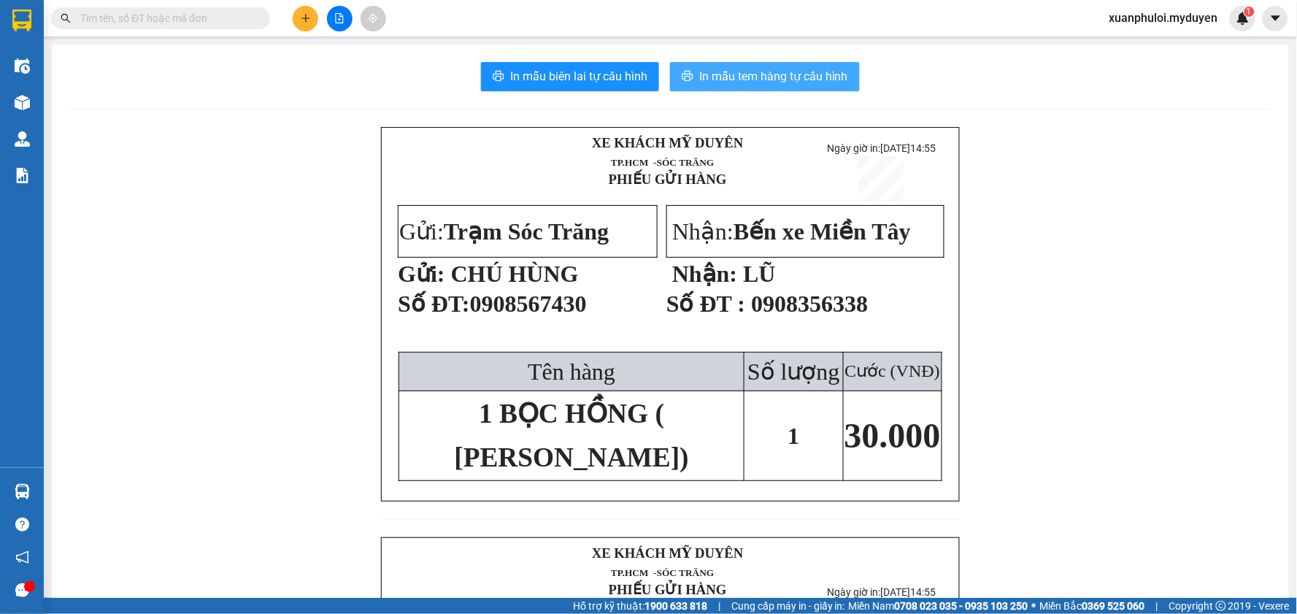
click at [781, 80] on span "In mẫu tem hàng tự cấu hình" at bounding box center [773, 76] width 149 height 18
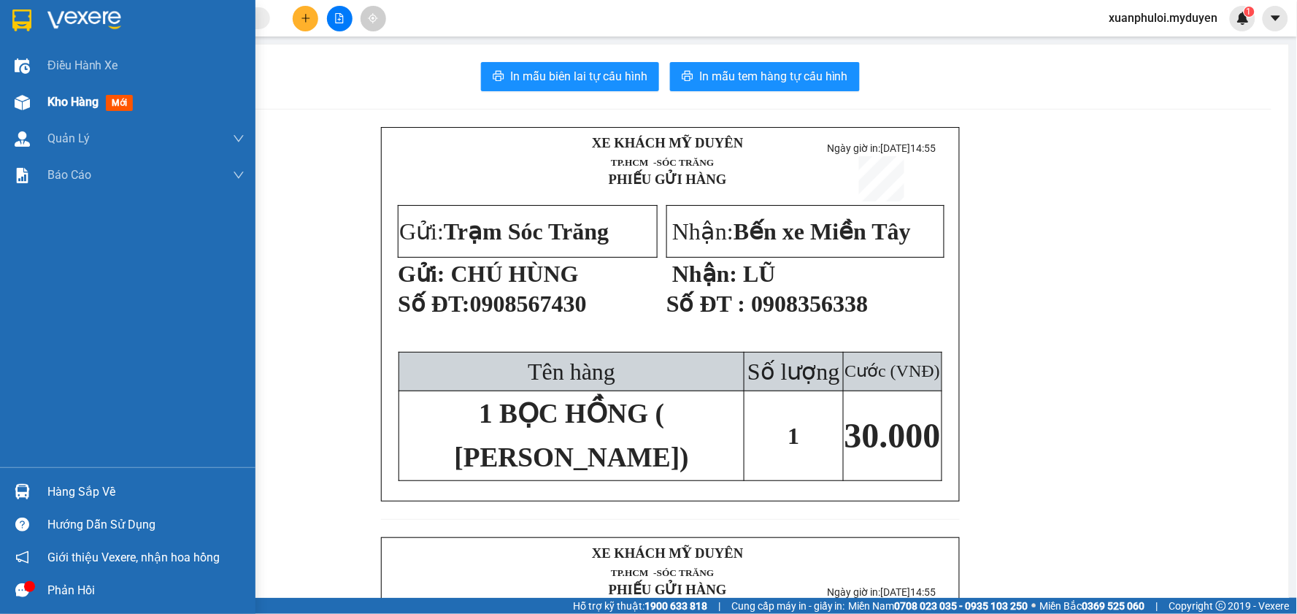
click at [27, 99] on img at bounding box center [22, 102] width 15 height 15
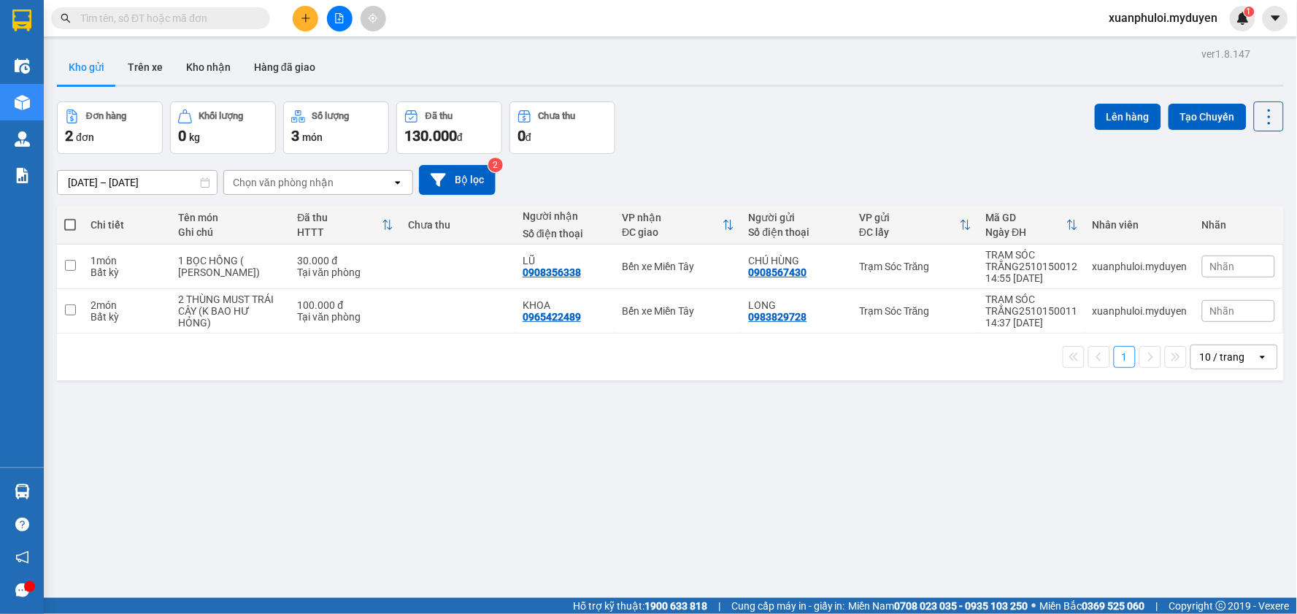
click at [617, 361] on div "1 10 / trang open" at bounding box center [670, 356] width 1215 height 25
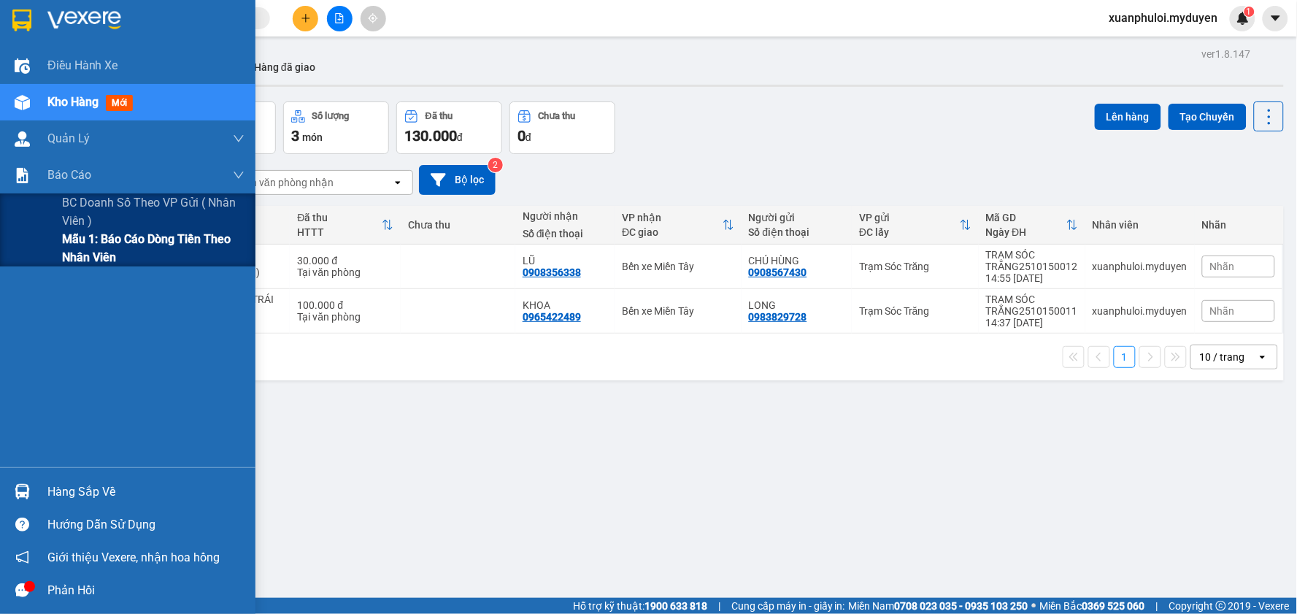
click at [71, 255] on span "Mẫu 1: Báo cáo dòng tiền theo nhân viên" at bounding box center [153, 248] width 182 height 36
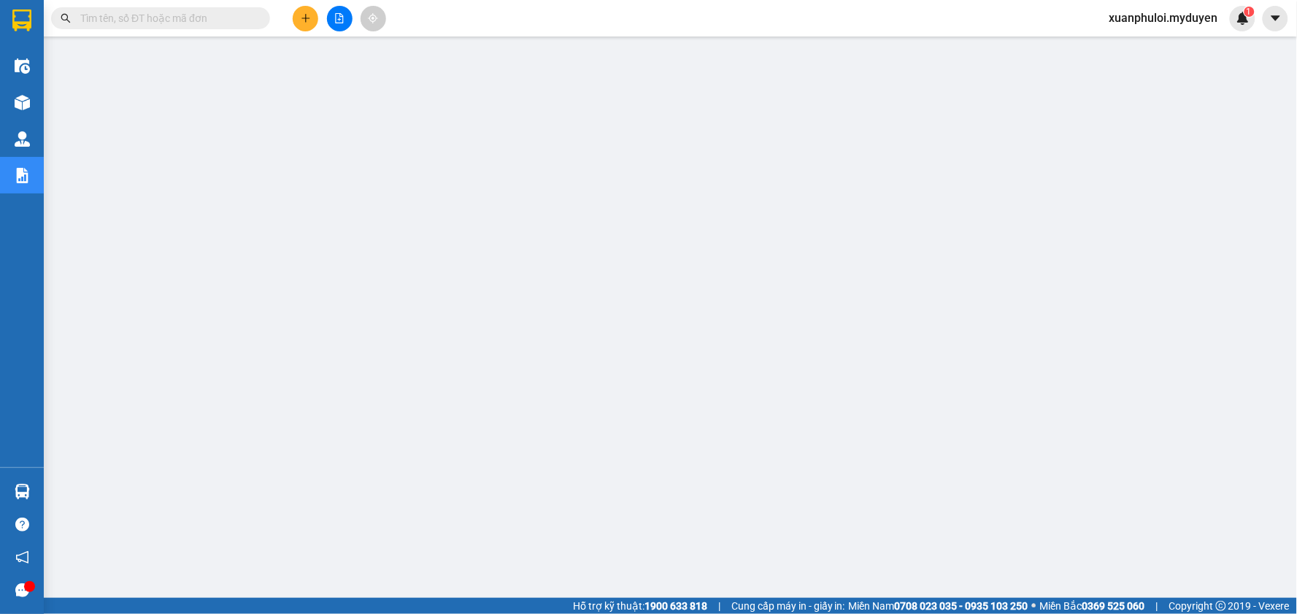
click at [311, 9] on button at bounding box center [306, 19] width 26 height 26
click at [355, 57] on div "Tạo đơn hàng" at bounding box center [362, 55] width 63 height 16
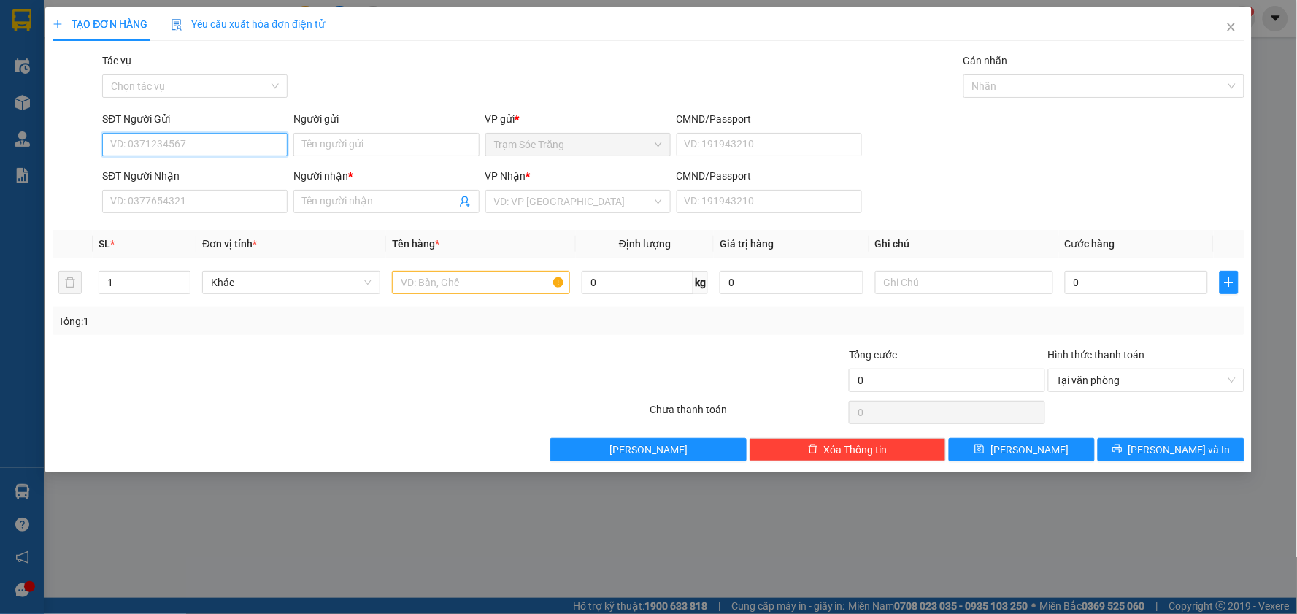
click at [228, 147] on input "SĐT Người Gửi" at bounding box center [194, 144] width 185 height 23
type input "0942440989"
click at [406, 146] on input "Người gửi" at bounding box center [385, 144] width 185 height 23
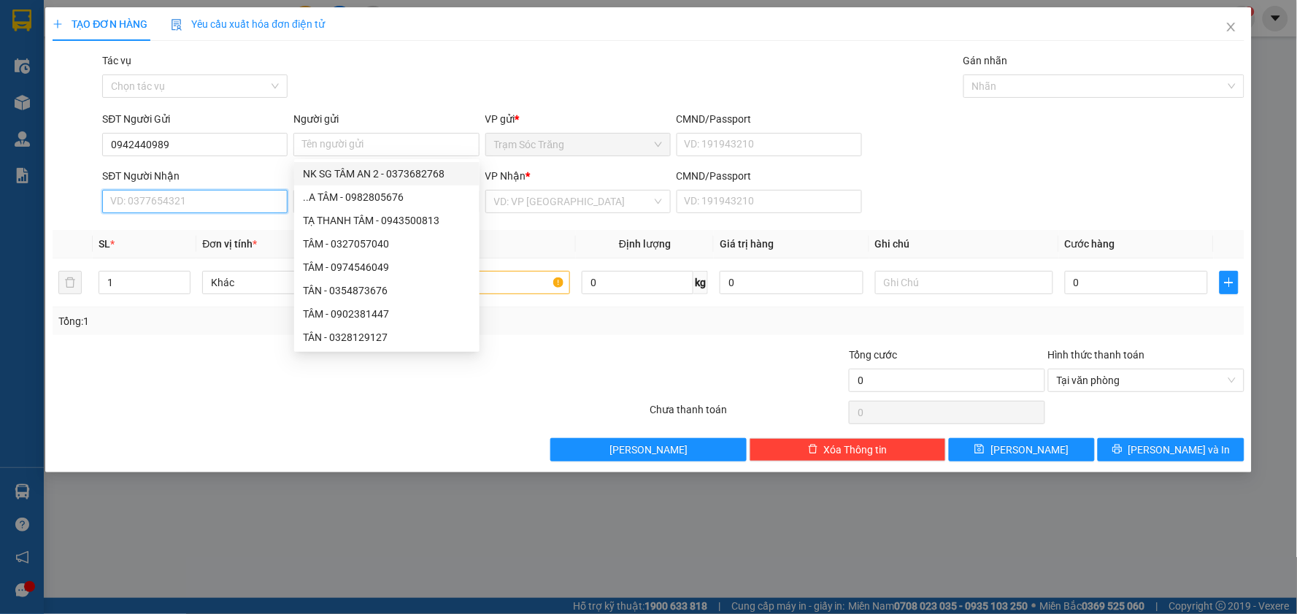
click at [140, 205] on input "SĐT Người Nhận" at bounding box center [194, 201] width 185 height 23
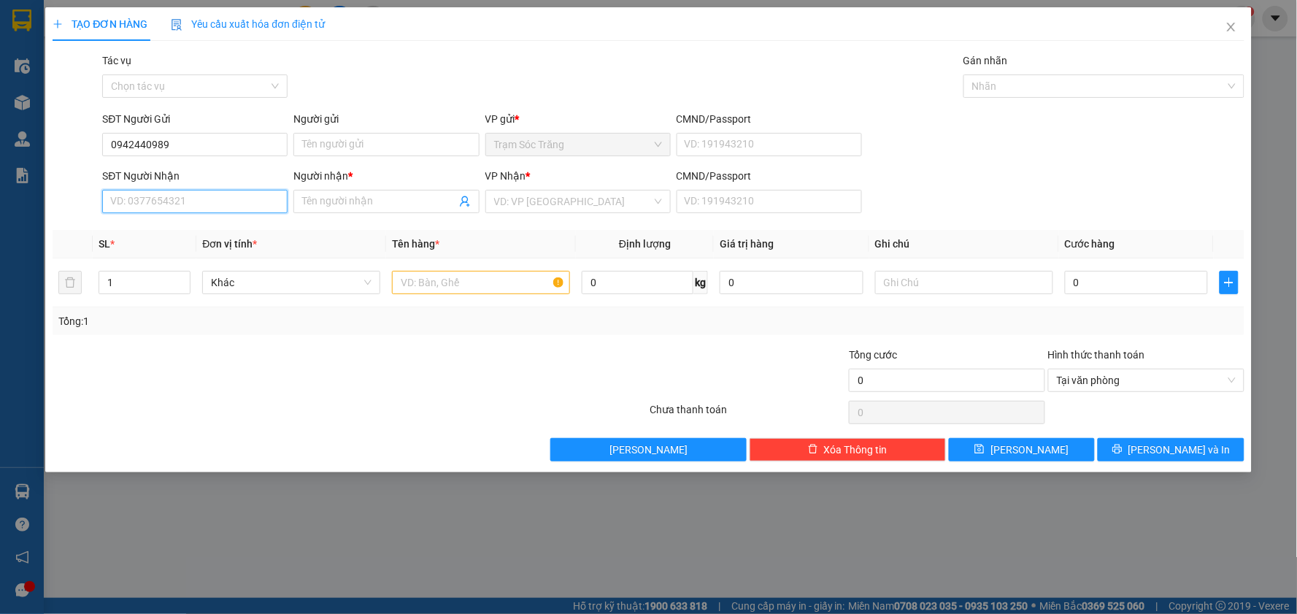
click at [215, 208] on input "SĐT Người Nhận" at bounding box center [194, 201] width 185 height 23
type input "0913342849"
click at [392, 203] on input "Người nhận *" at bounding box center [378, 201] width 153 height 16
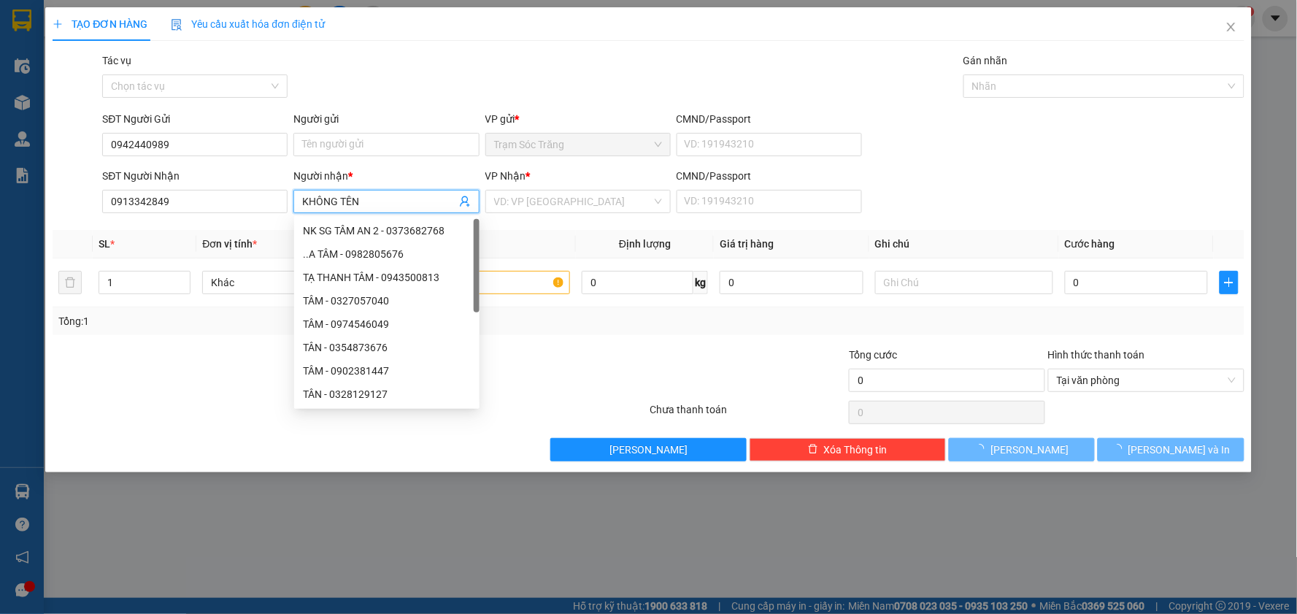
type input "KHÔNG TÊN"
click at [471, 80] on div "Gói vận chuyển * Tiêu chuẩn Tác vụ Chọn tác vụ Gán nhãn Nhãn" at bounding box center [672, 78] width 1147 height 51
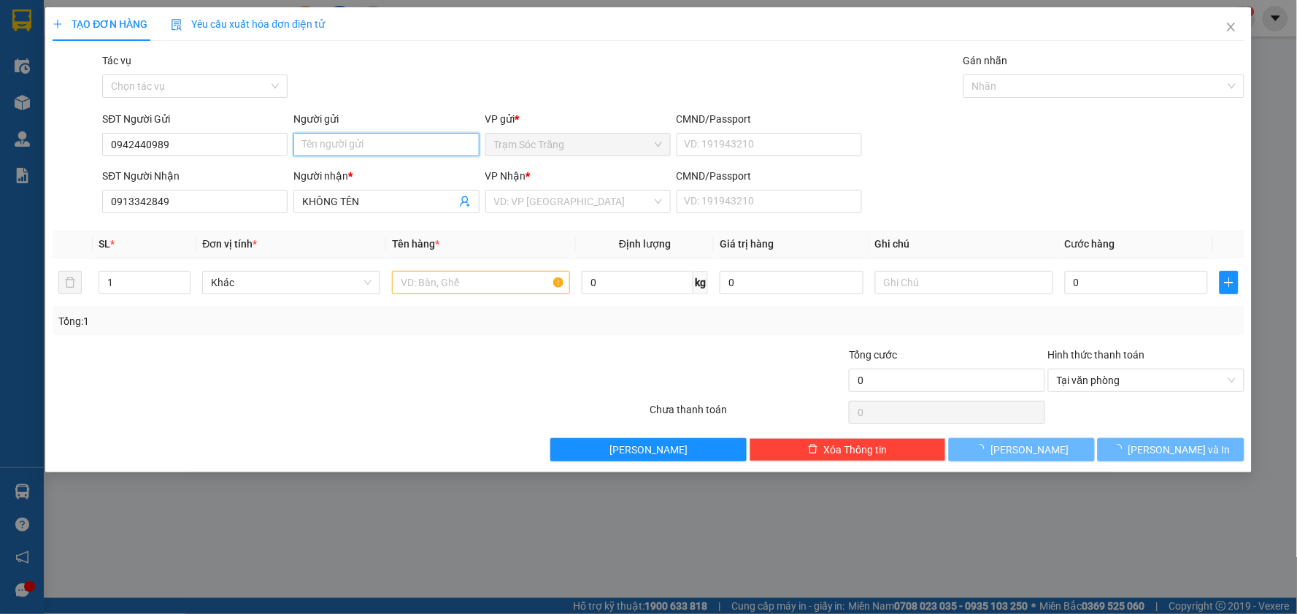
click at [420, 139] on input "Người gửi" at bounding box center [385, 144] width 185 height 23
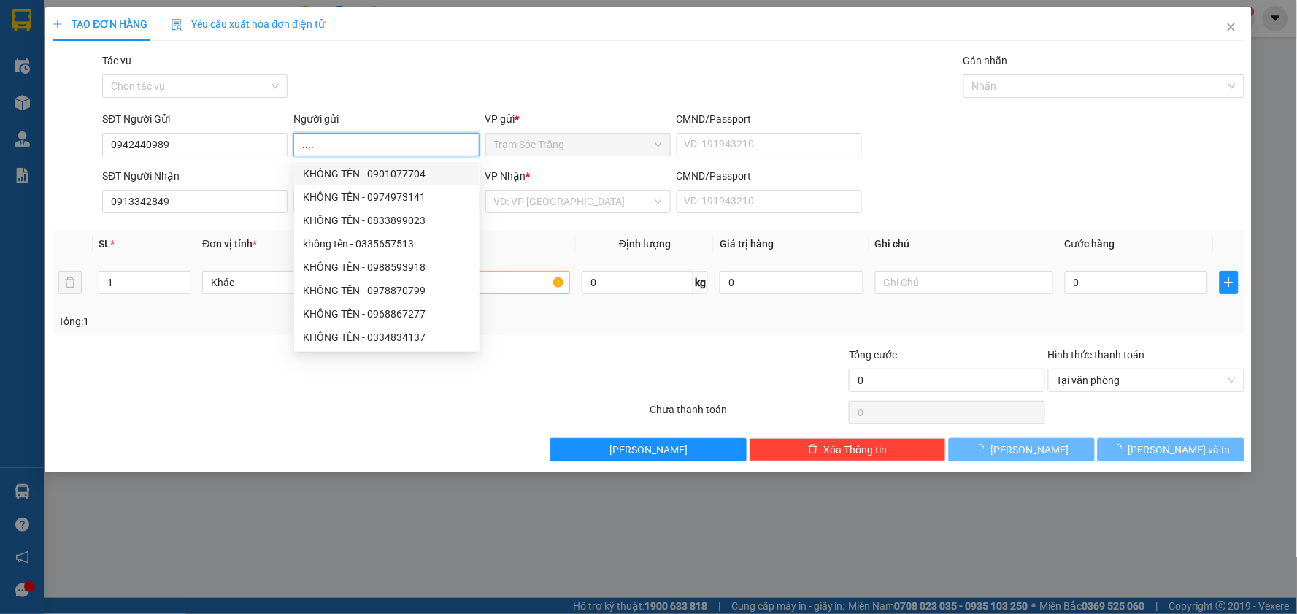
type input "...."
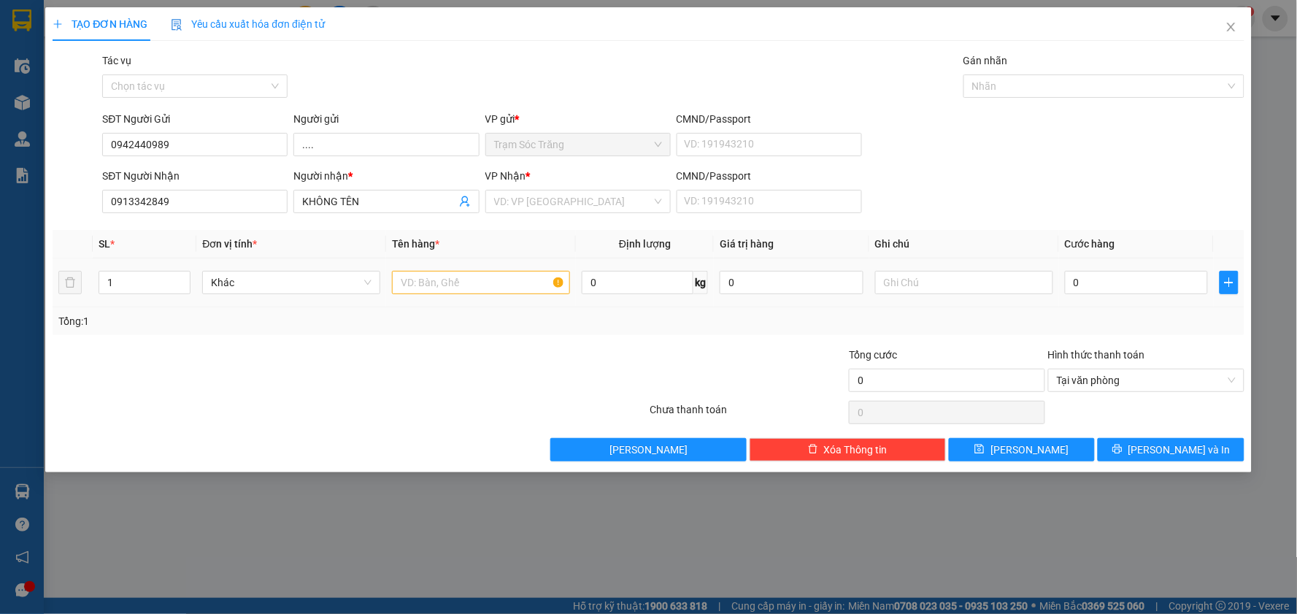
click at [1136, 296] on div "0" at bounding box center [1137, 282] width 144 height 29
click at [1133, 290] on input "0" at bounding box center [1137, 282] width 144 height 23
type input "5"
type input "50"
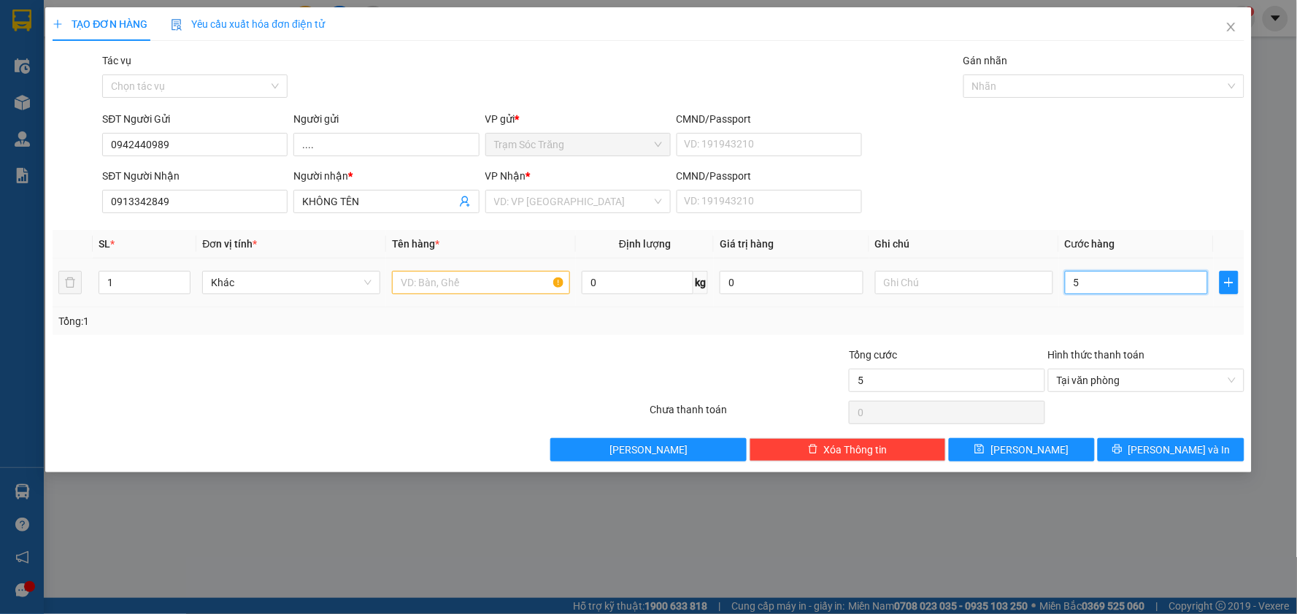
type input "50"
type input "500"
type input "5.000"
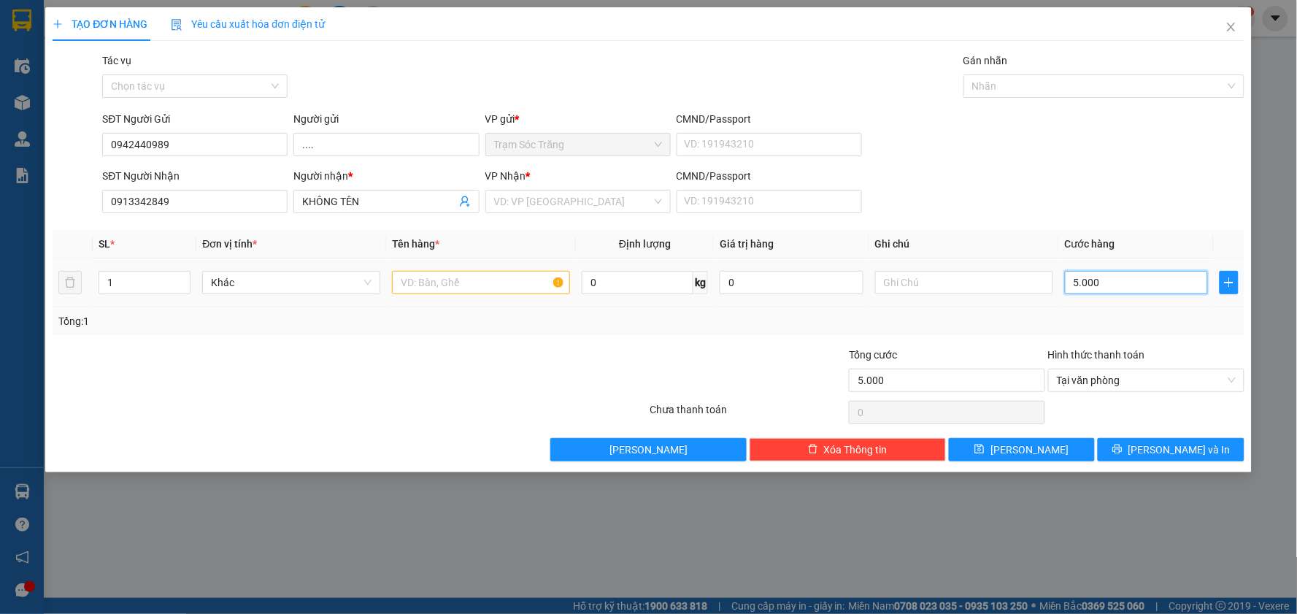
type input "50.000"
click at [578, 203] on input "search" at bounding box center [573, 201] width 158 height 22
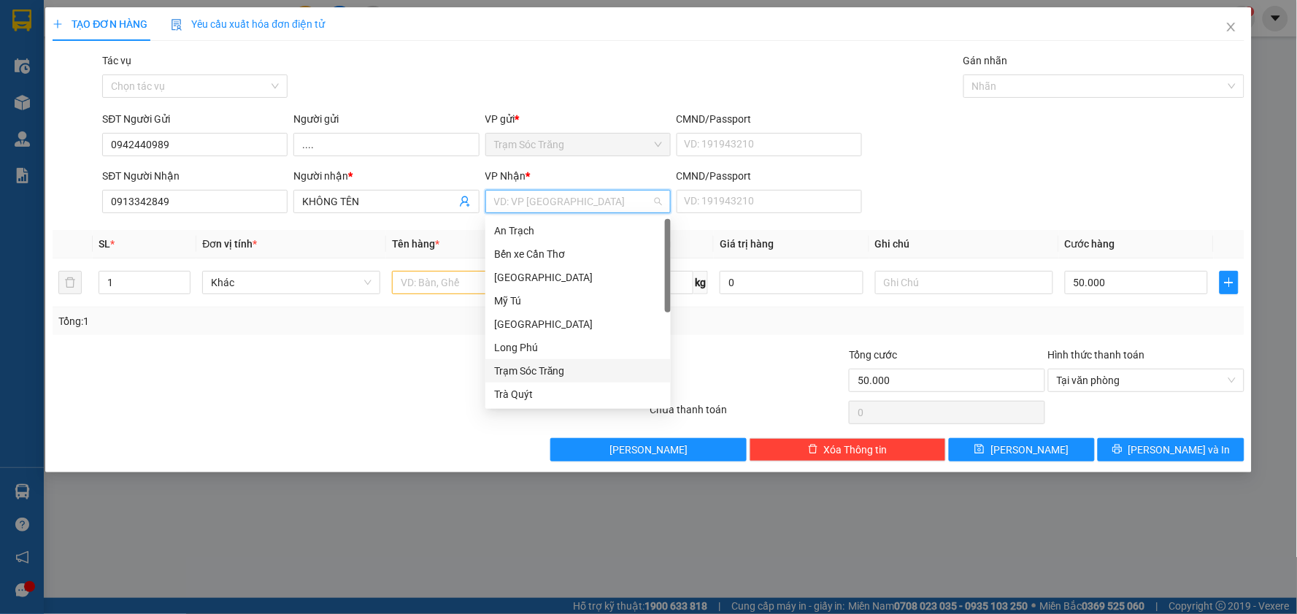
click at [541, 367] on div "Trạm Sóc Trăng" at bounding box center [578, 371] width 168 height 16
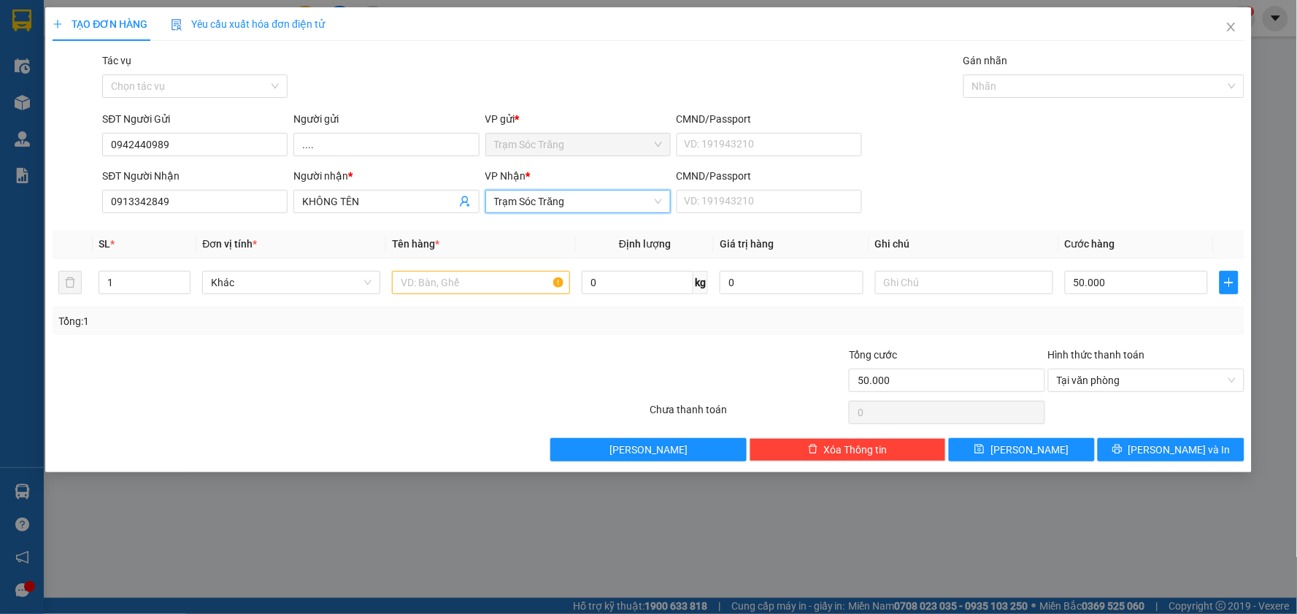
click at [555, 197] on span "Trạm Sóc Trăng" at bounding box center [578, 201] width 168 height 22
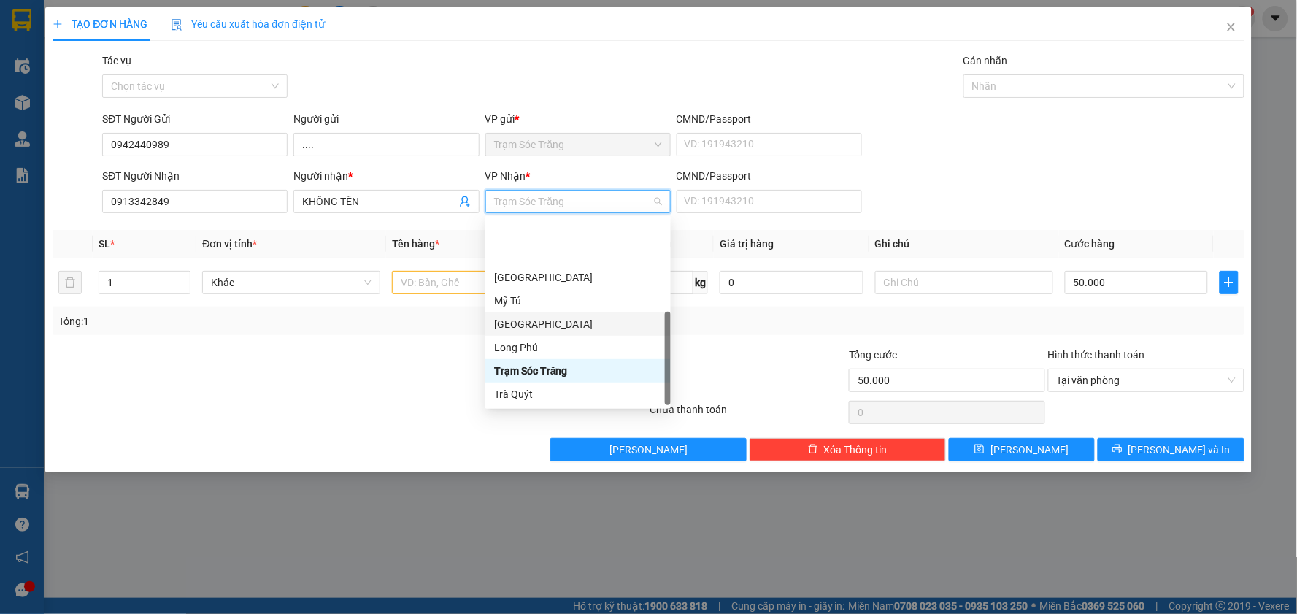
scroll to position [69, 0]
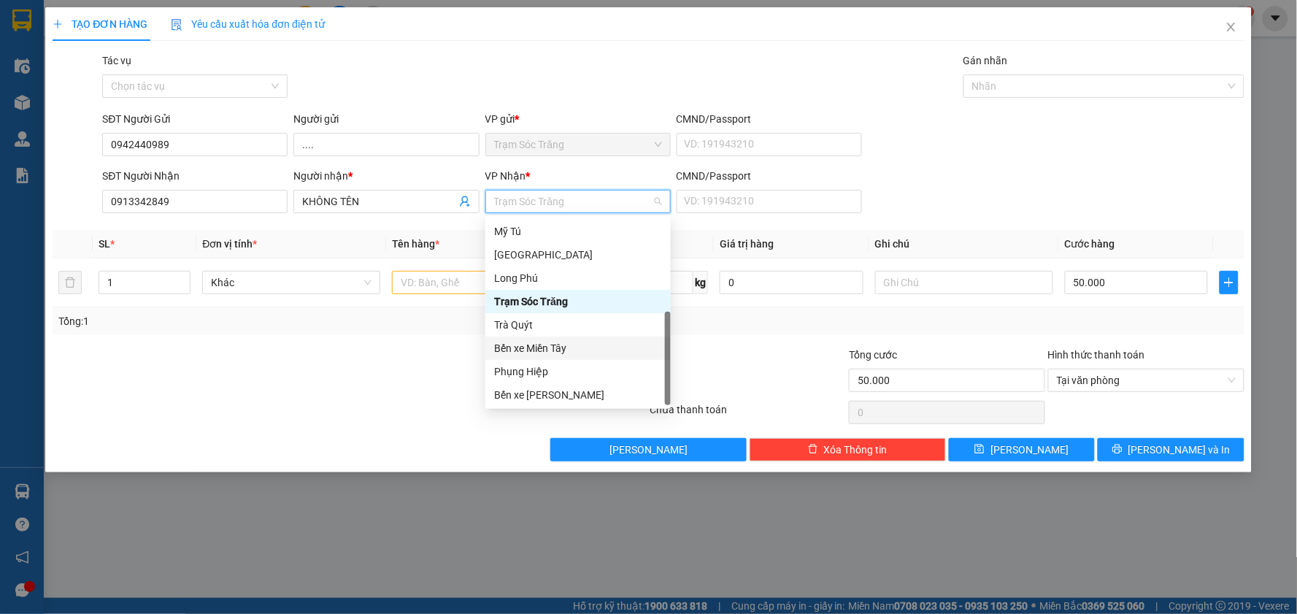
click at [591, 350] on div "Bến xe Miền Tây" at bounding box center [578, 348] width 168 height 16
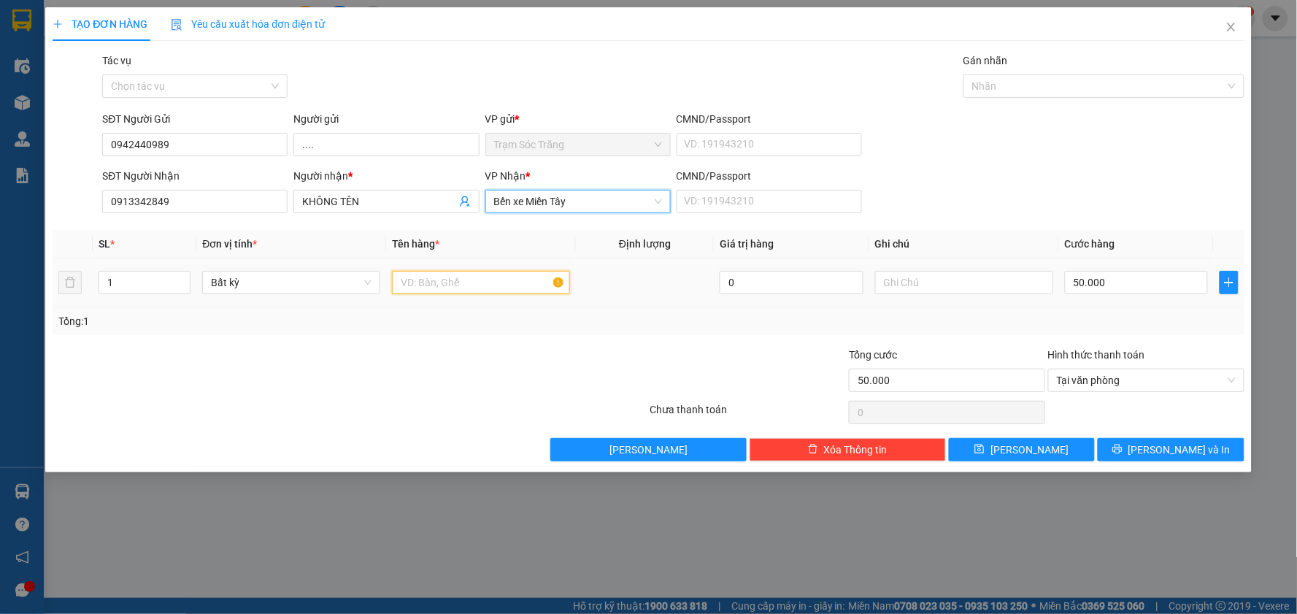
click at [470, 279] on input "text" at bounding box center [481, 282] width 178 height 23
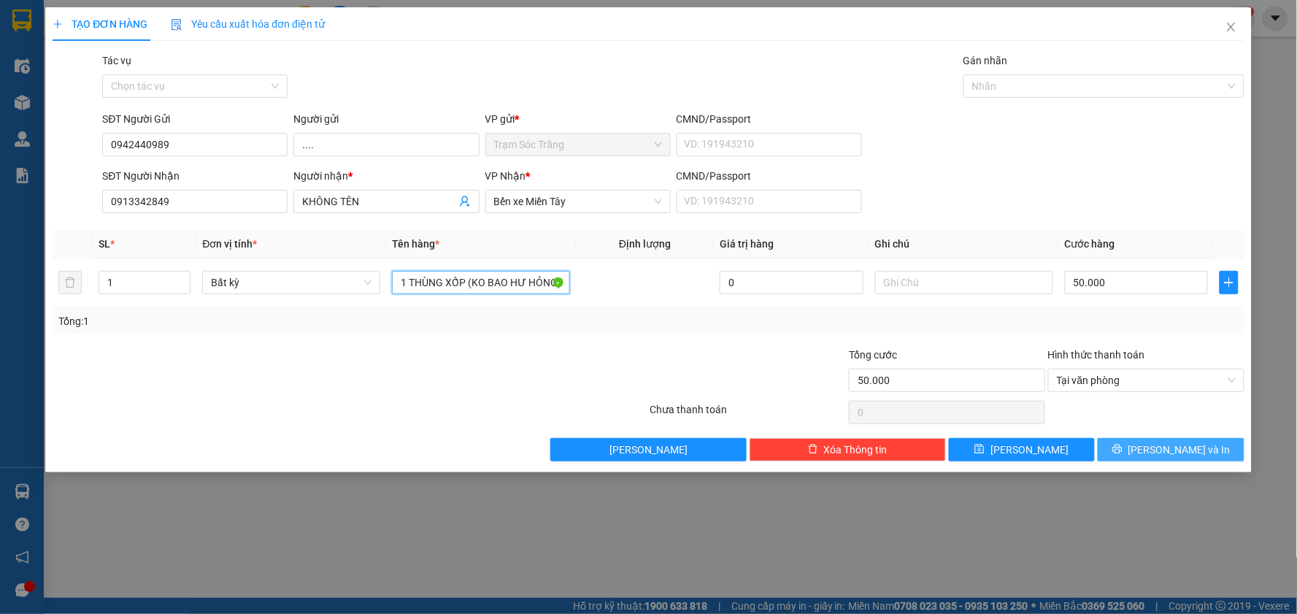
type input "1 THÙNG XỐP (KO BAO HƯ HỎNG)"
click at [1213, 455] on button "[PERSON_NAME] và In" at bounding box center [1171, 449] width 147 height 23
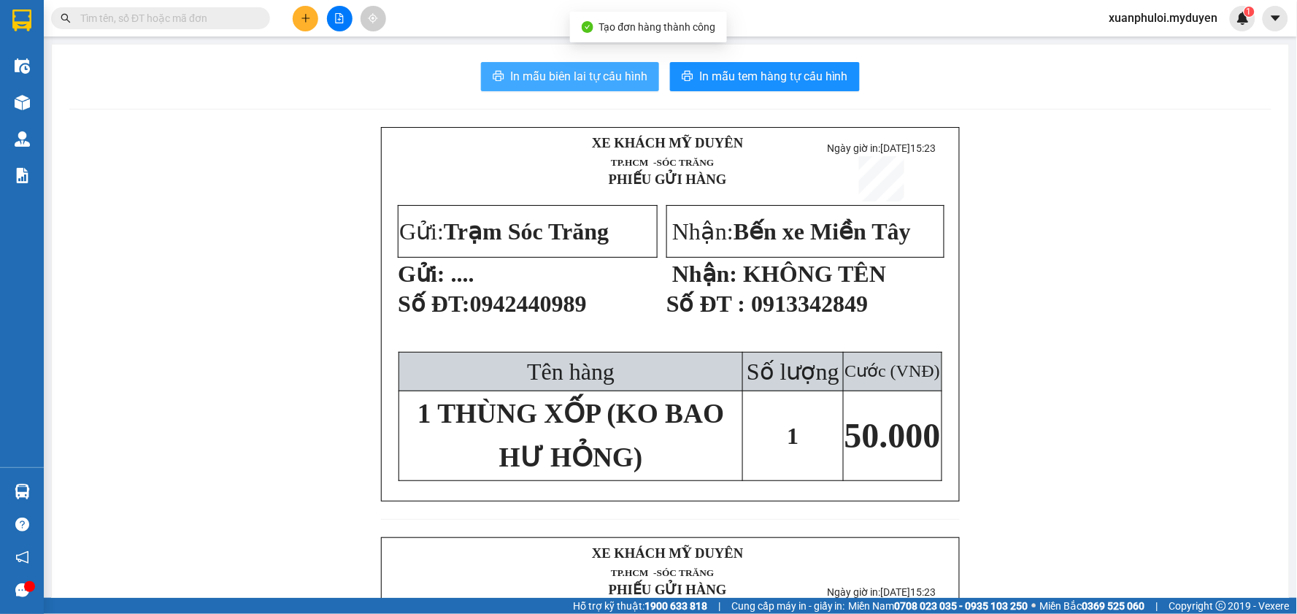
click at [535, 79] on span "In mẫu biên lai tự cấu hình" at bounding box center [578, 76] width 137 height 18
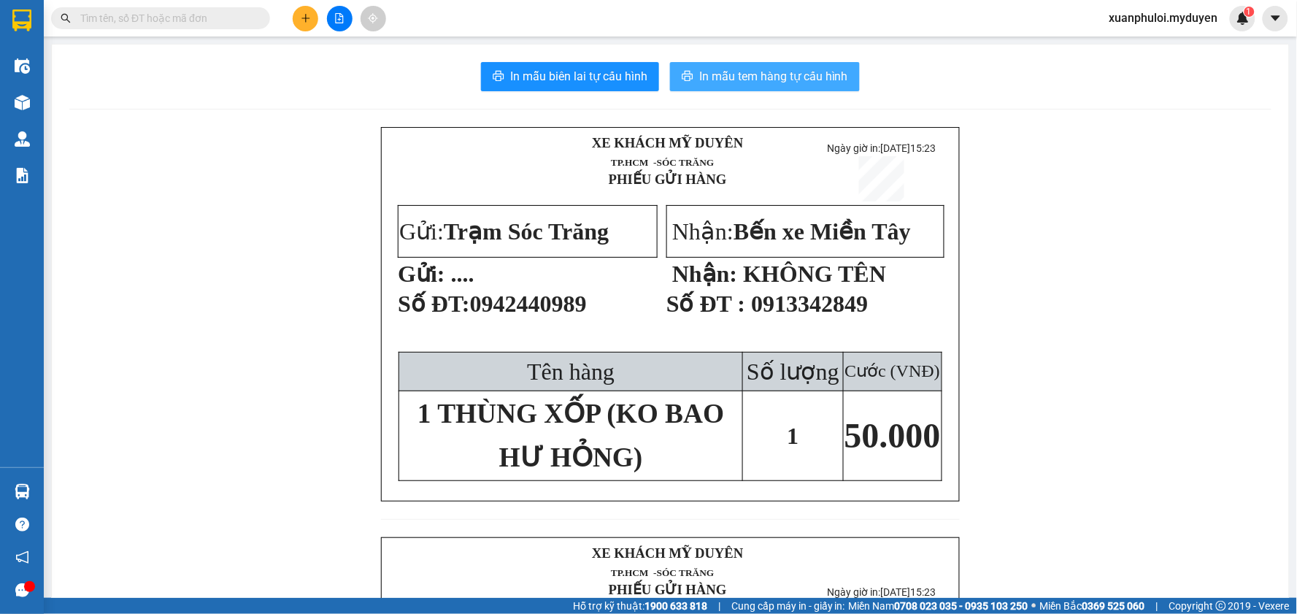
click at [747, 66] on button "In mẫu tem hàng tự cấu hình" at bounding box center [765, 76] width 190 height 29
click at [307, 18] on icon "plus" at bounding box center [305, 18] width 8 height 1
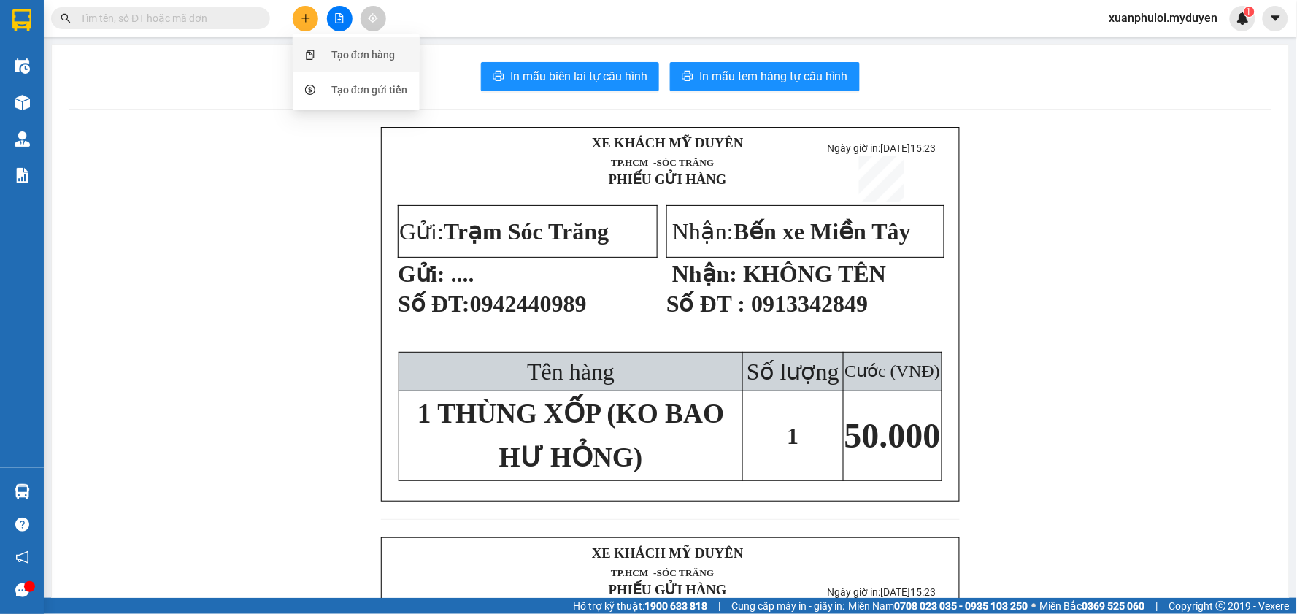
click at [328, 61] on div "Tạo đơn hàng" at bounding box center [355, 55] width 109 height 28
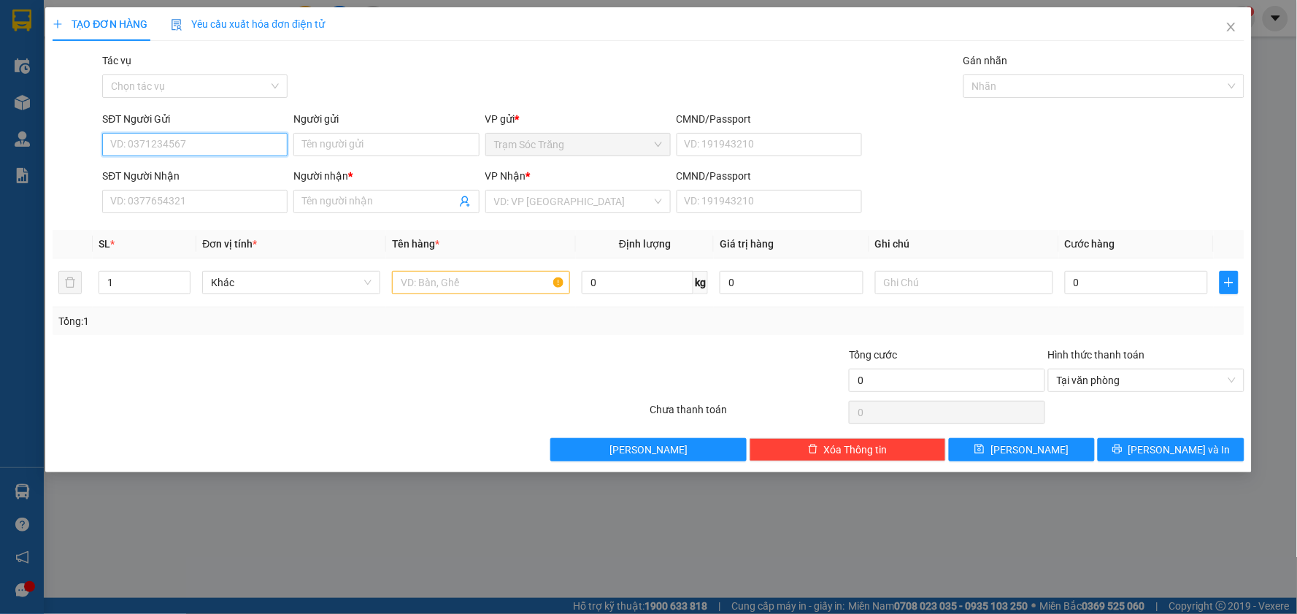
click at [161, 146] on input "SĐT Người Gửi" at bounding box center [194, 144] width 185 height 23
type input "0776555525"
click at [352, 152] on input "Người gửi" at bounding box center [385, 144] width 185 height 23
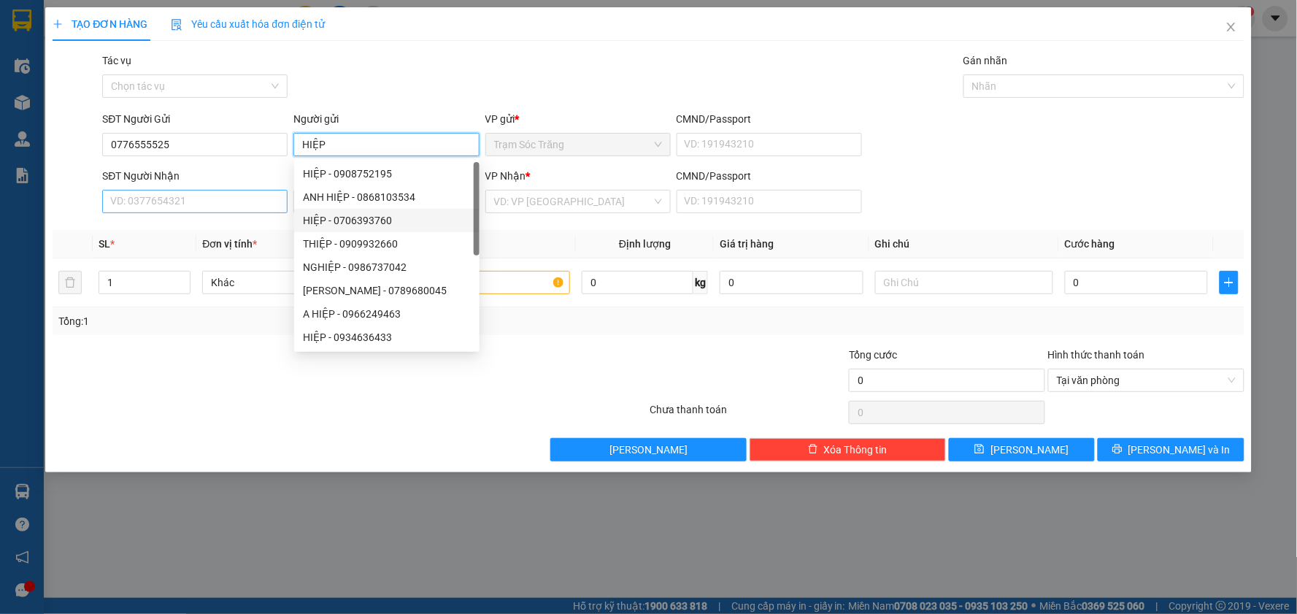
type input "HIỆP"
click at [166, 205] on input "SĐT Người Nhận" at bounding box center [194, 201] width 185 height 23
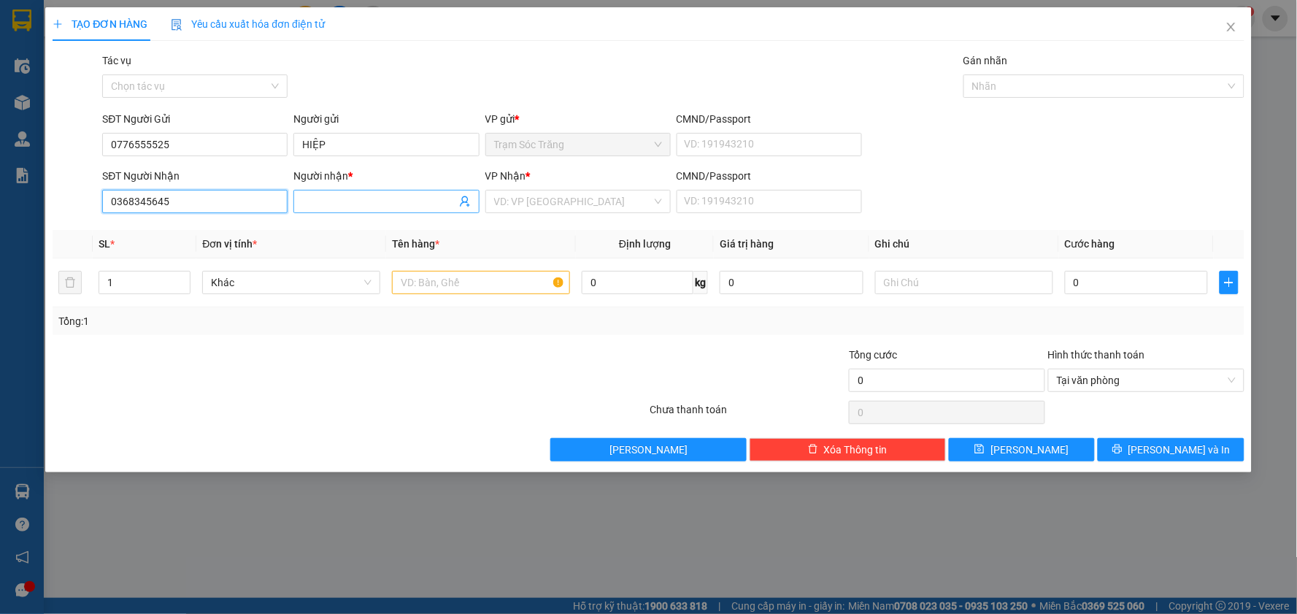
type input "0368345645"
click at [311, 198] on input "Người nhận *" at bounding box center [378, 201] width 153 height 16
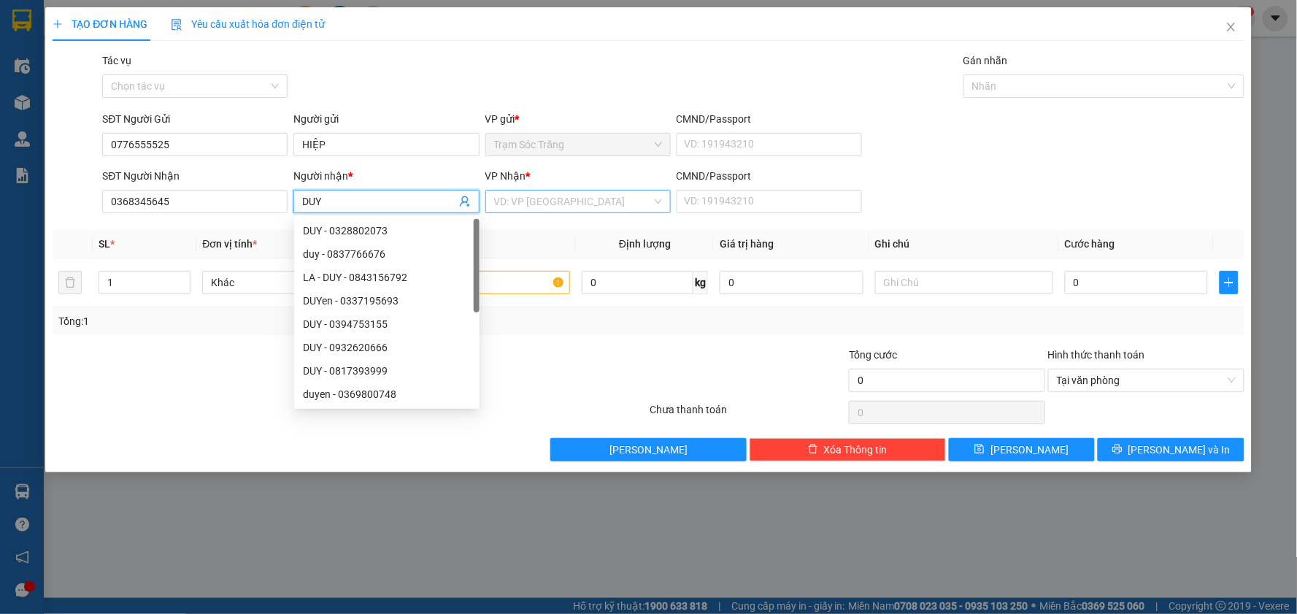
type input "DUY"
click at [571, 208] on input "search" at bounding box center [573, 201] width 158 height 22
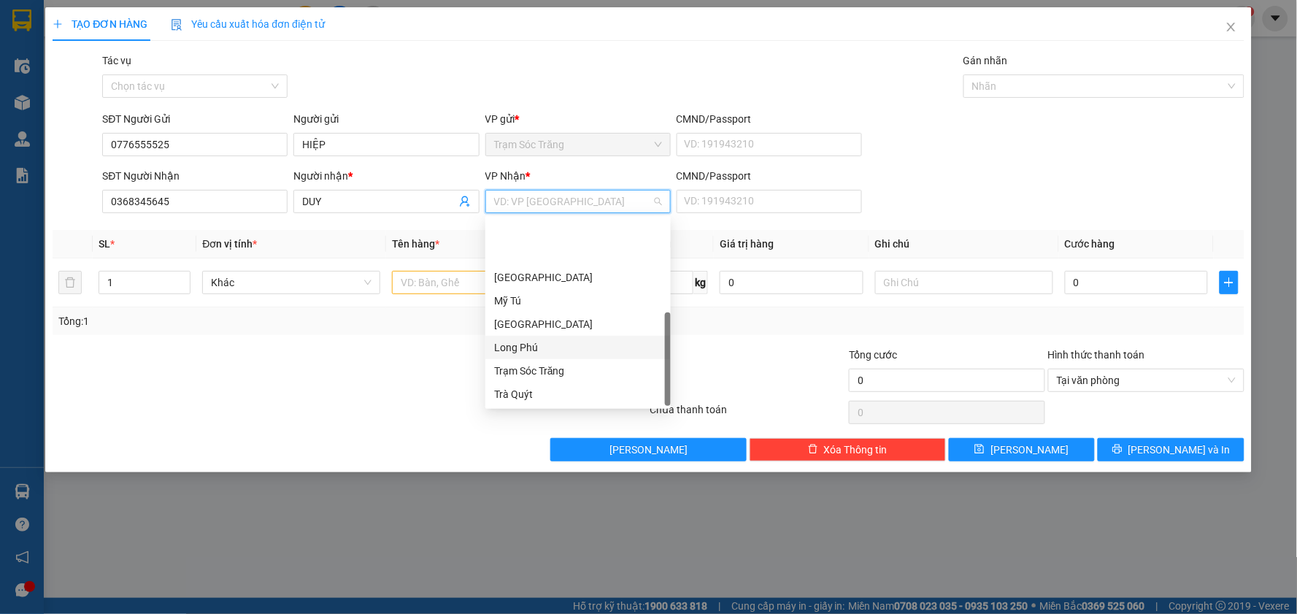
scroll to position [69, 0]
click at [549, 347] on div "Bến xe Miền Tây" at bounding box center [578, 348] width 168 height 16
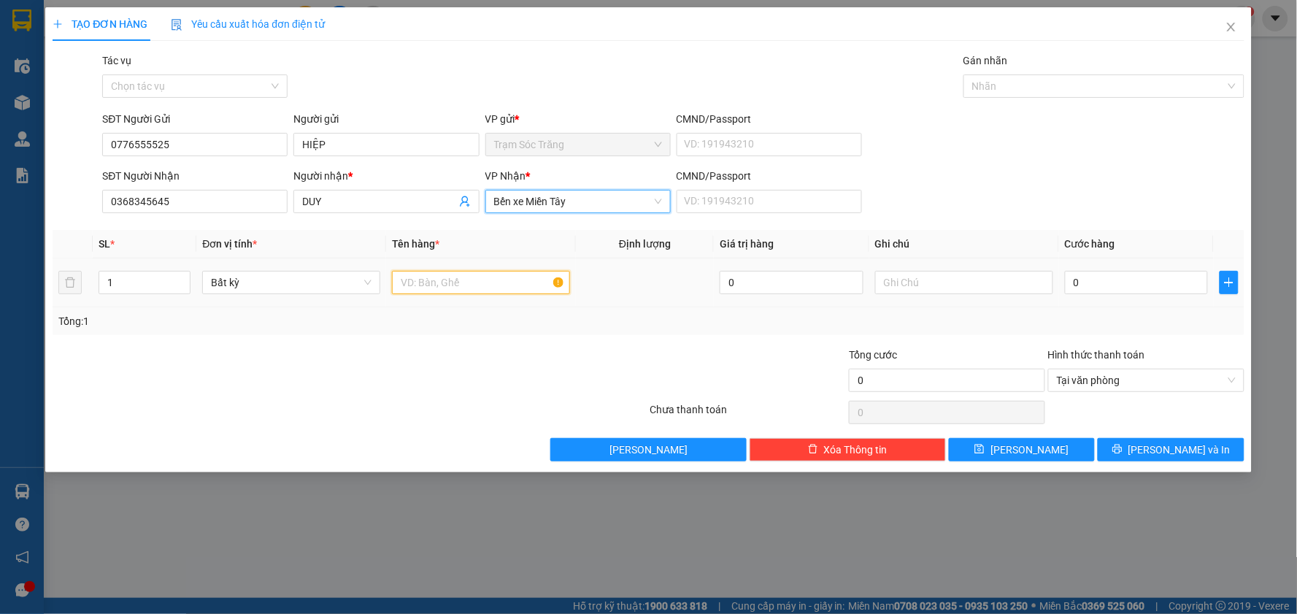
click at [443, 277] on input "text" at bounding box center [481, 282] width 178 height 23
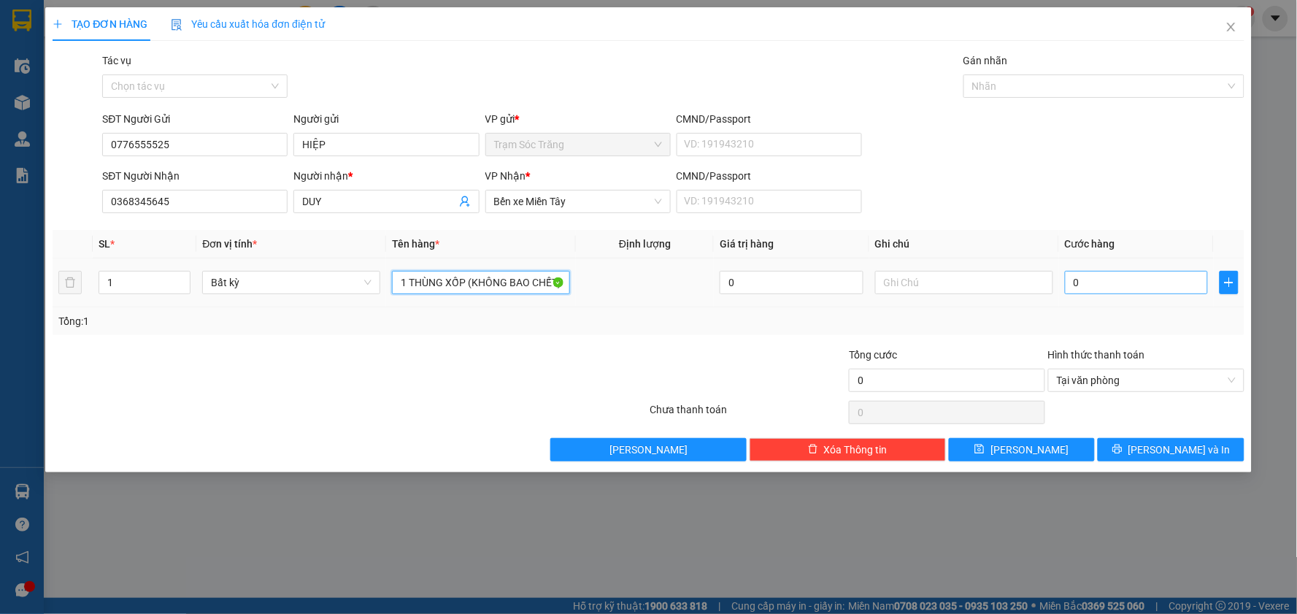
type input "1 THÙNG XỐP (KHÔNG BAO CHẾT)"
click at [1130, 280] on input "0" at bounding box center [1137, 282] width 144 height 23
type input "5"
type input "50"
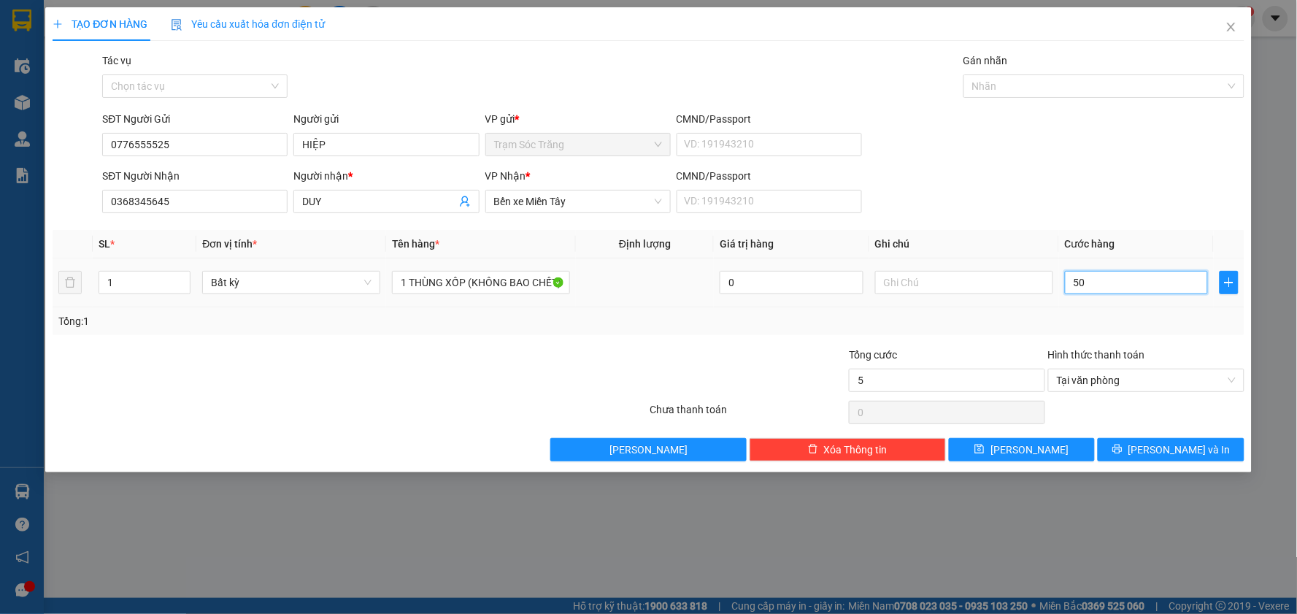
type input "50"
type input "500"
type input "5.000"
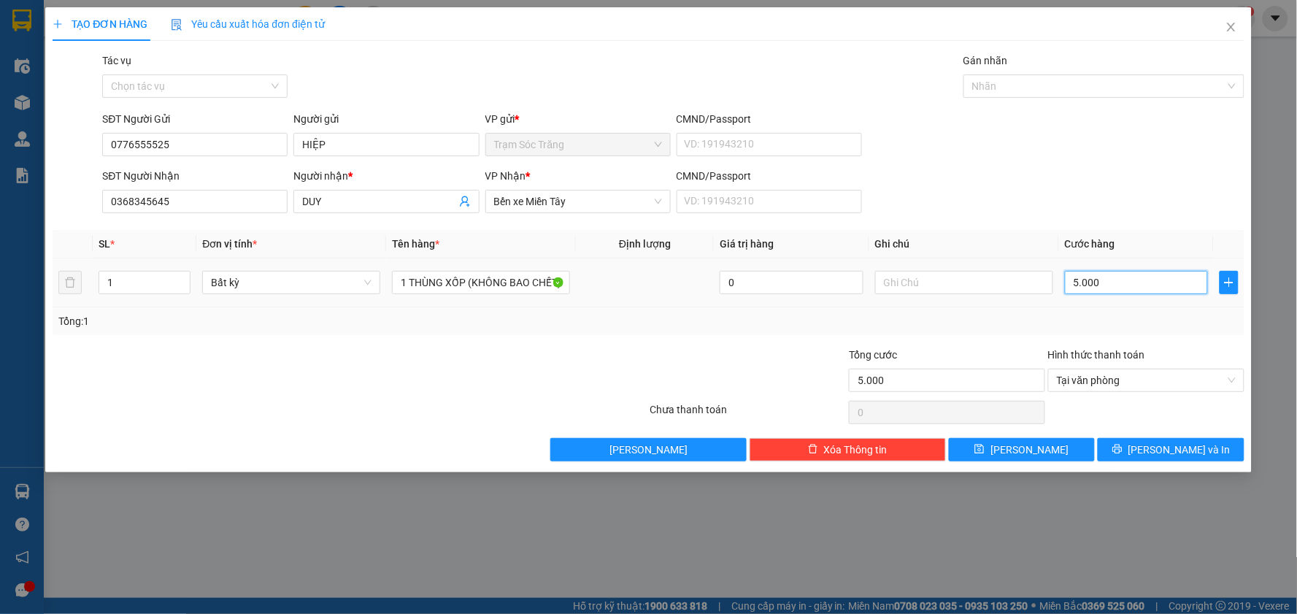
type input "50.000"
click at [1160, 453] on span "[PERSON_NAME] và In" at bounding box center [1179, 450] width 102 height 16
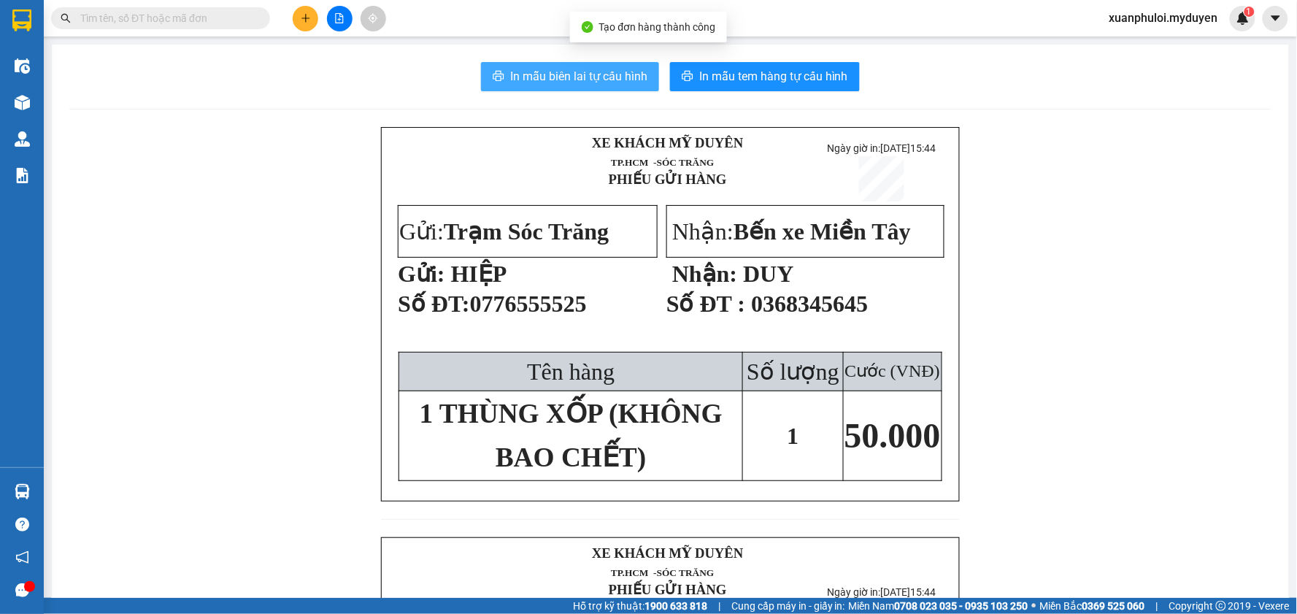
click at [565, 73] on span "In mẫu biên lai tự cấu hình" at bounding box center [578, 76] width 137 height 18
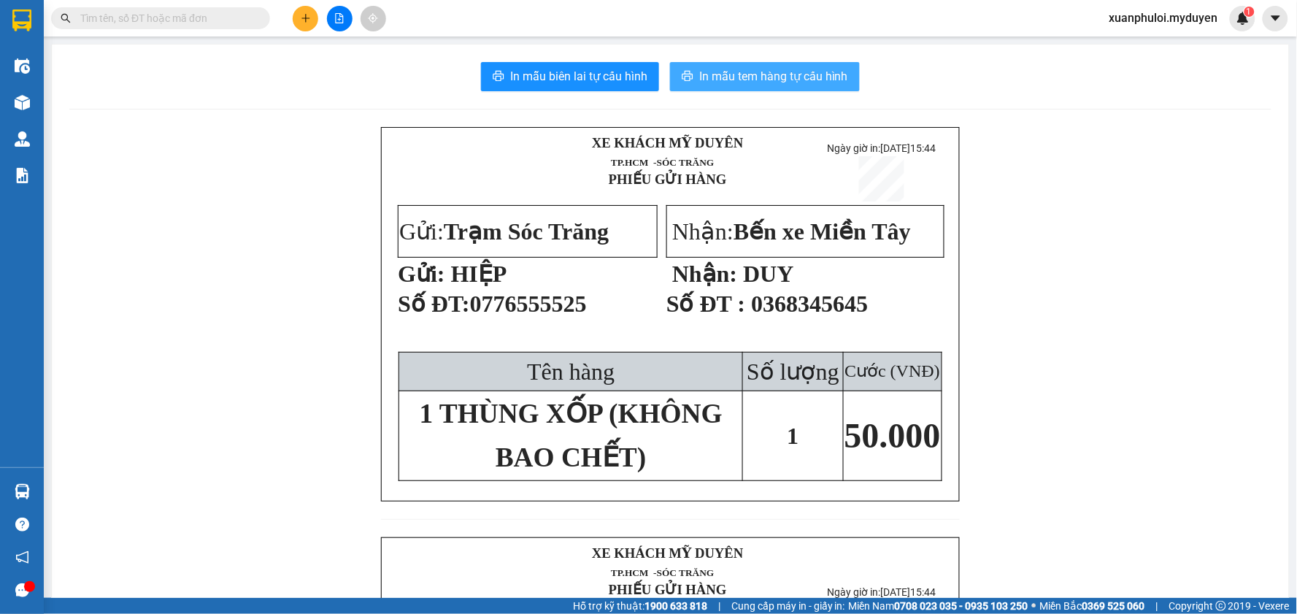
click at [806, 88] on button "In mẫu tem hàng tự cấu hình" at bounding box center [765, 76] width 190 height 29
click at [301, 13] on icon "plus" at bounding box center [306, 18] width 10 height 10
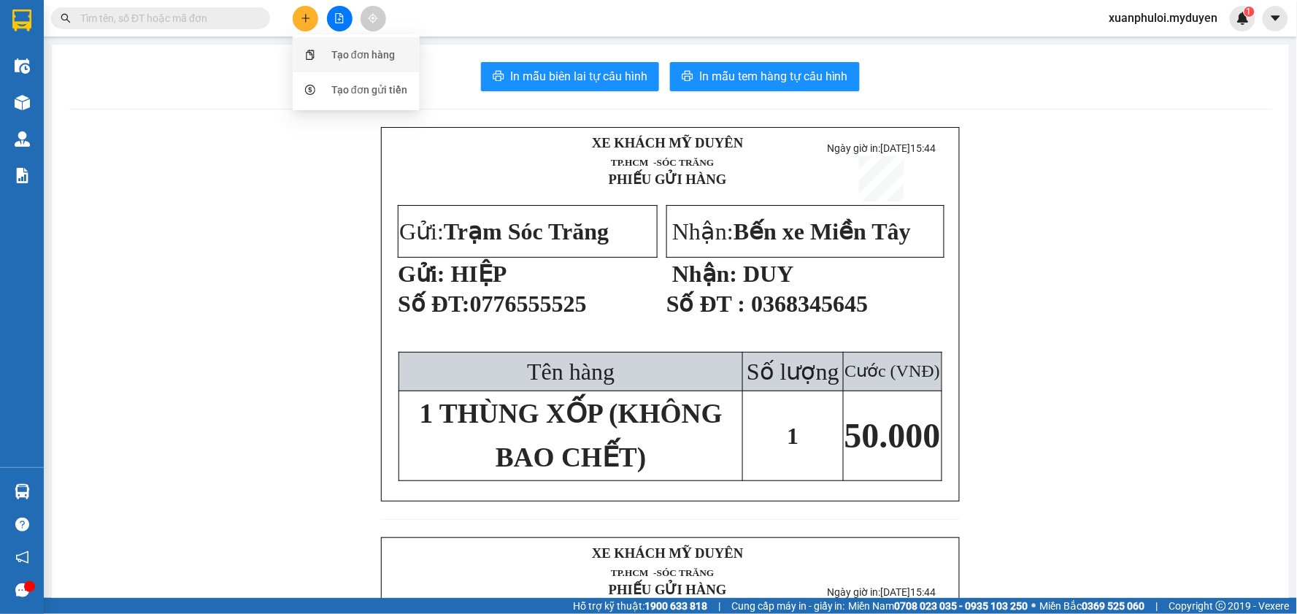
click at [394, 56] on div "Tạo đơn hàng" at bounding box center [362, 55] width 63 height 16
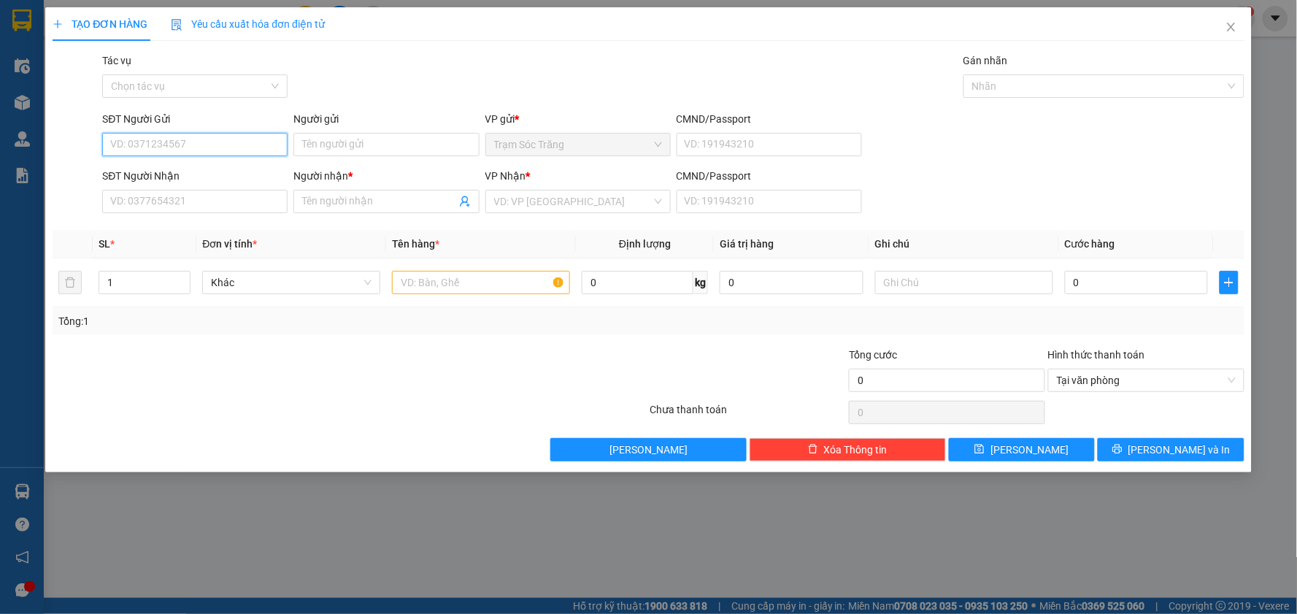
click at [181, 137] on input "SĐT Người Gửi" at bounding box center [194, 144] width 185 height 23
click at [374, 146] on input "Người gửi" at bounding box center [385, 144] width 185 height 23
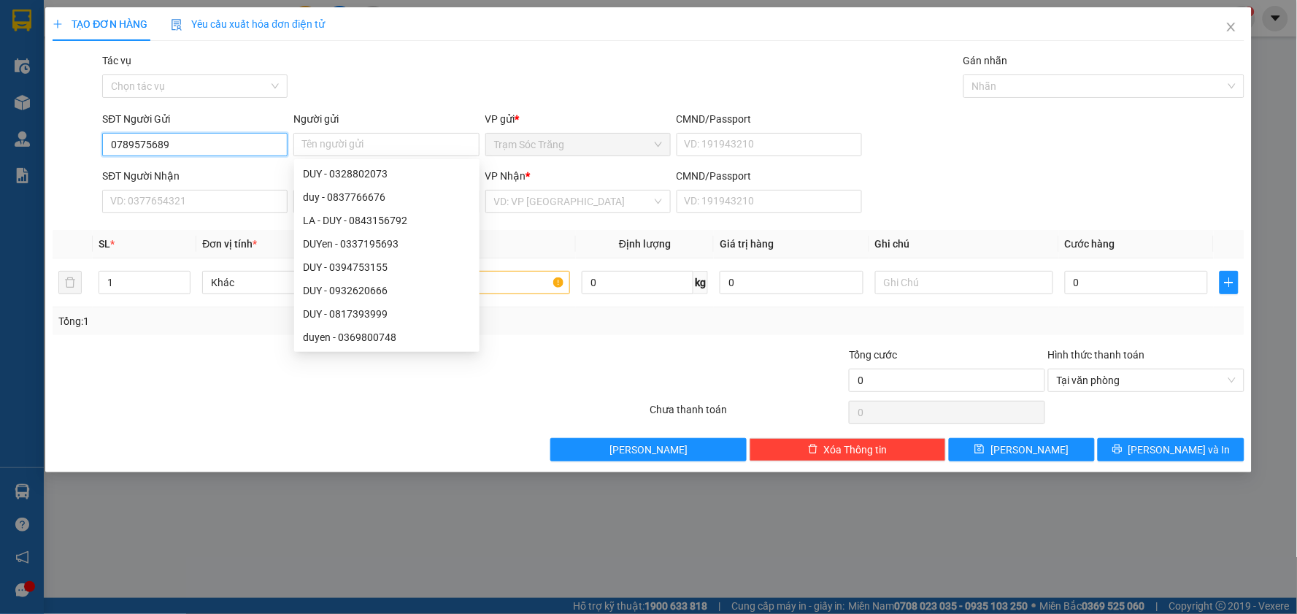
click at [203, 142] on input "0789575689" at bounding box center [194, 144] width 185 height 23
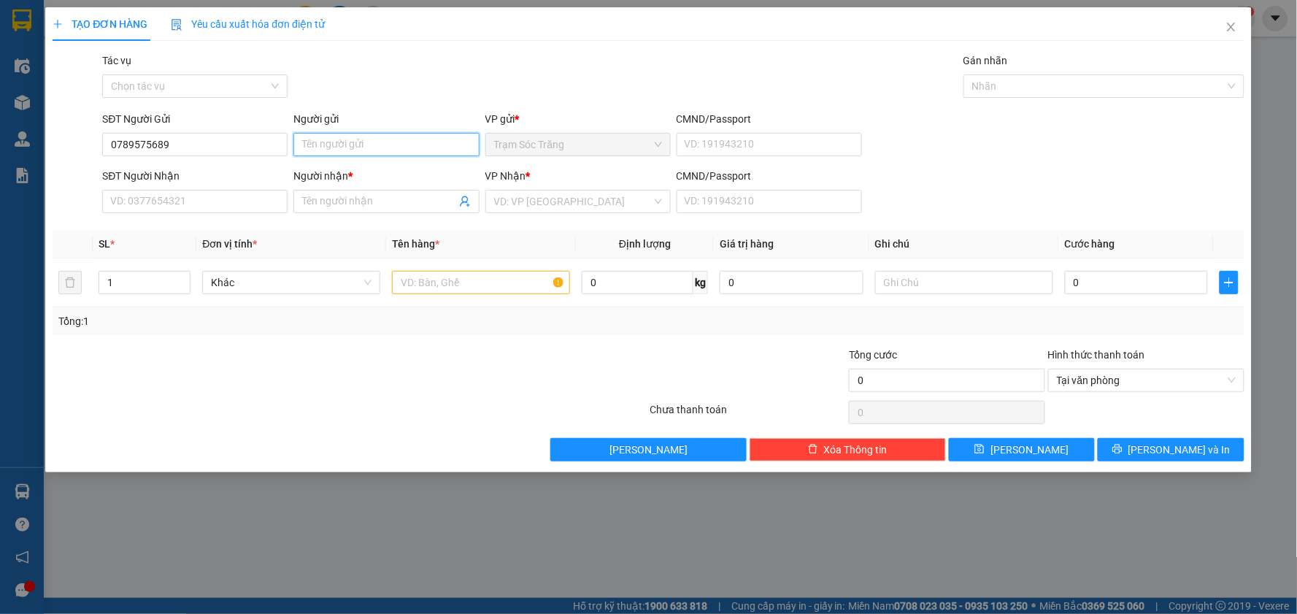
click at [363, 146] on input "Người gửi" at bounding box center [385, 144] width 185 height 23
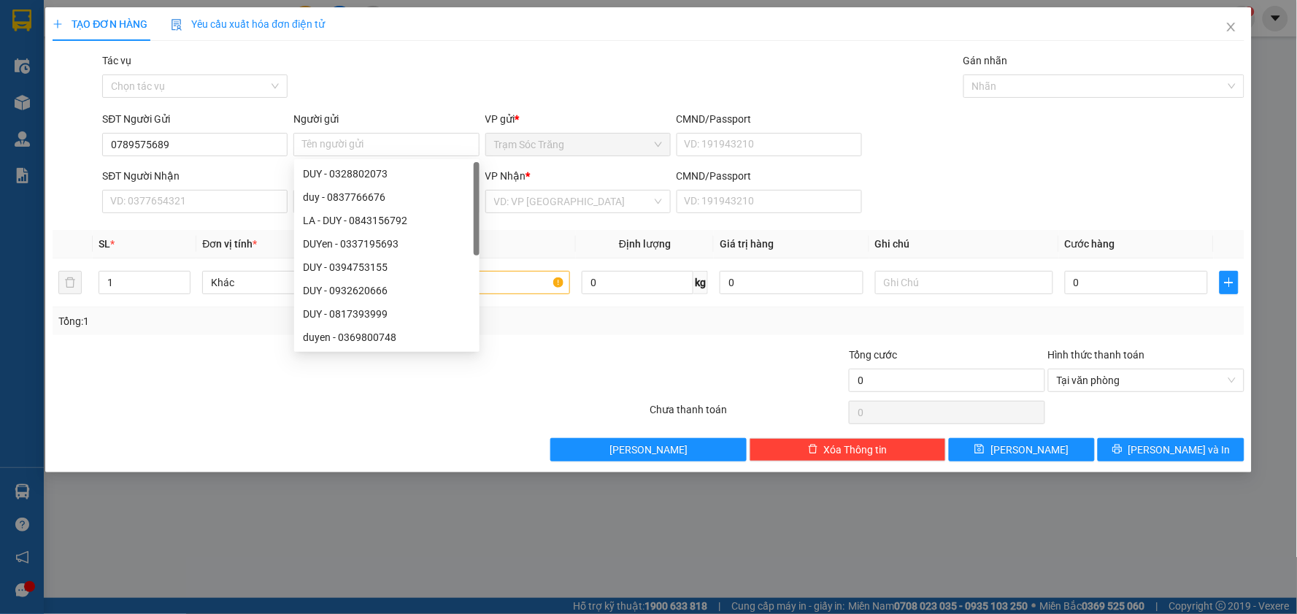
click at [496, 53] on div "Gói vận chuyển * Tiêu chuẩn Tác vụ Chọn tác vụ Gán nhãn Nhãn" at bounding box center [672, 78] width 1147 height 51
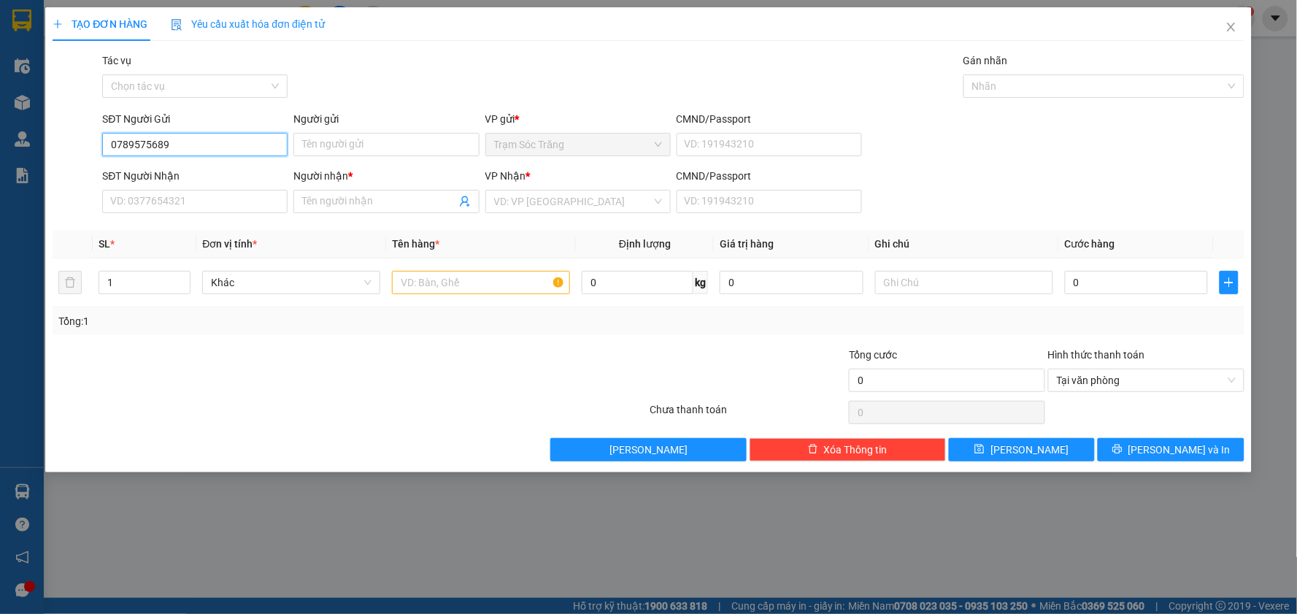
click at [221, 147] on input "0789575689" at bounding box center [194, 144] width 185 height 23
type input "0789575699"
click at [215, 161] on div "0789575699 0789575699 - TRẠNG" at bounding box center [194, 173] width 185 height 29
click at [188, 151] on input "0789575699" at bounding box center [194, 144] width 185 height 23
click at [199, 170] on div "0789575699 - TRẠNG" at bounding box center [195, 174] width 168 height 16
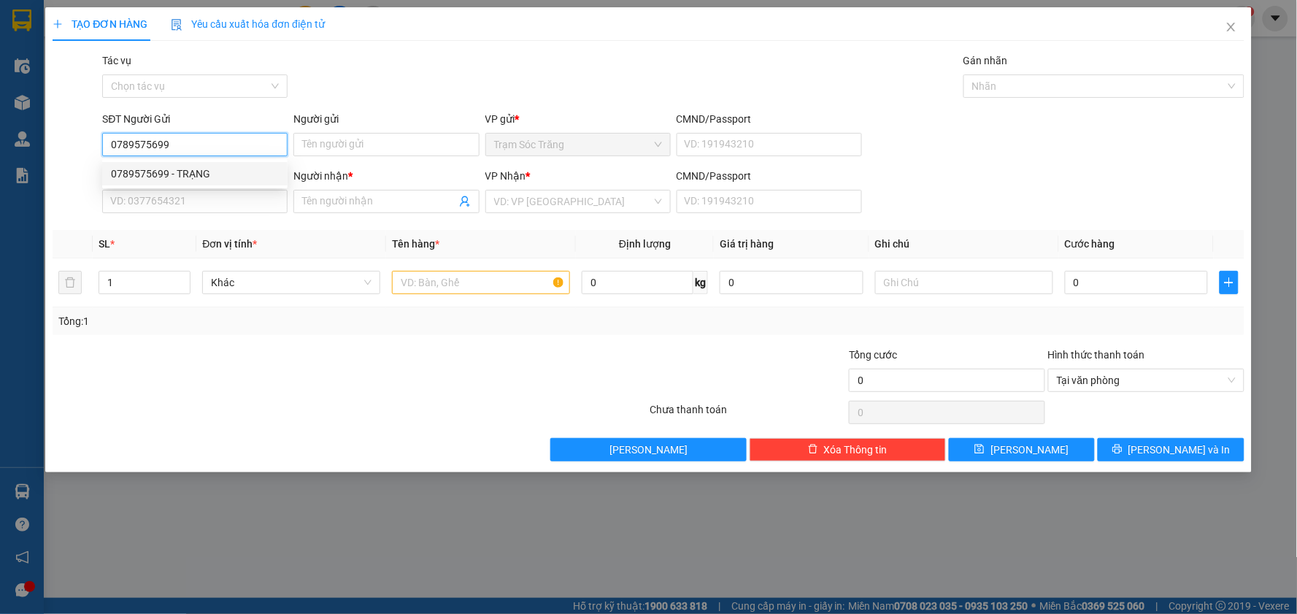
type input "TRẠNG"
type input "0896417678"
type input "LỘC"
type input "50.000"
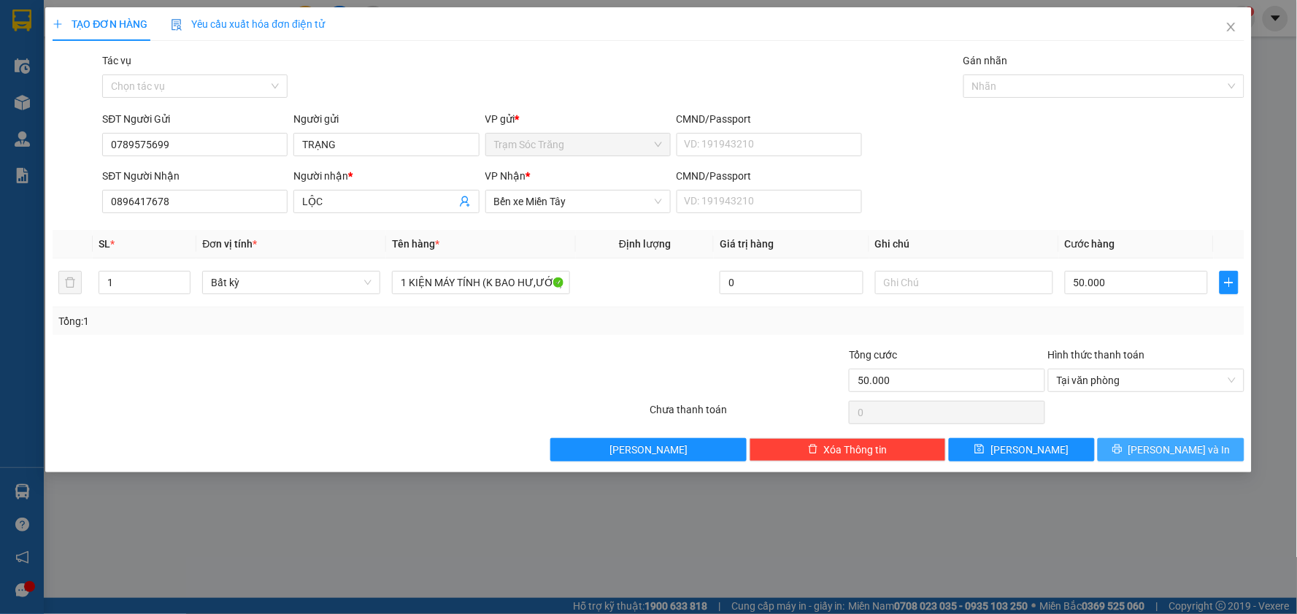
click at [1178, 455] on span "[PERSON_NAME] và In" at bounding box center [1179, 450] width 102 height 16
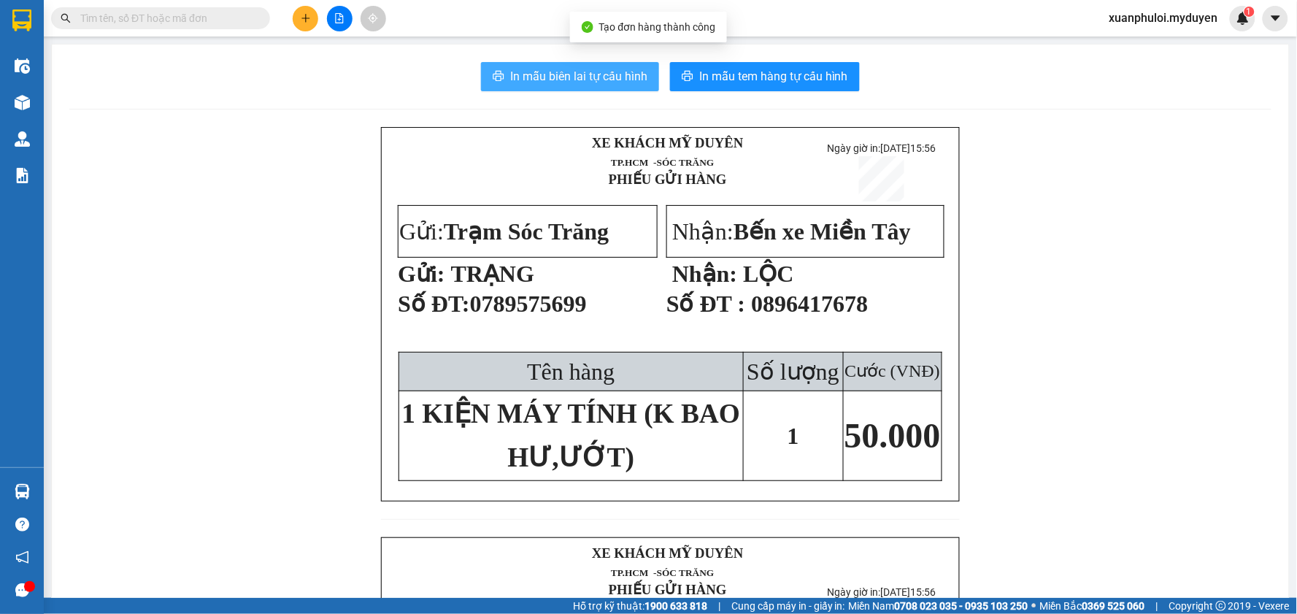
click at [531, 76] on span "In mẫu biên lai tự cấu hình" at bounding box center [578, 76] width 137 height 18
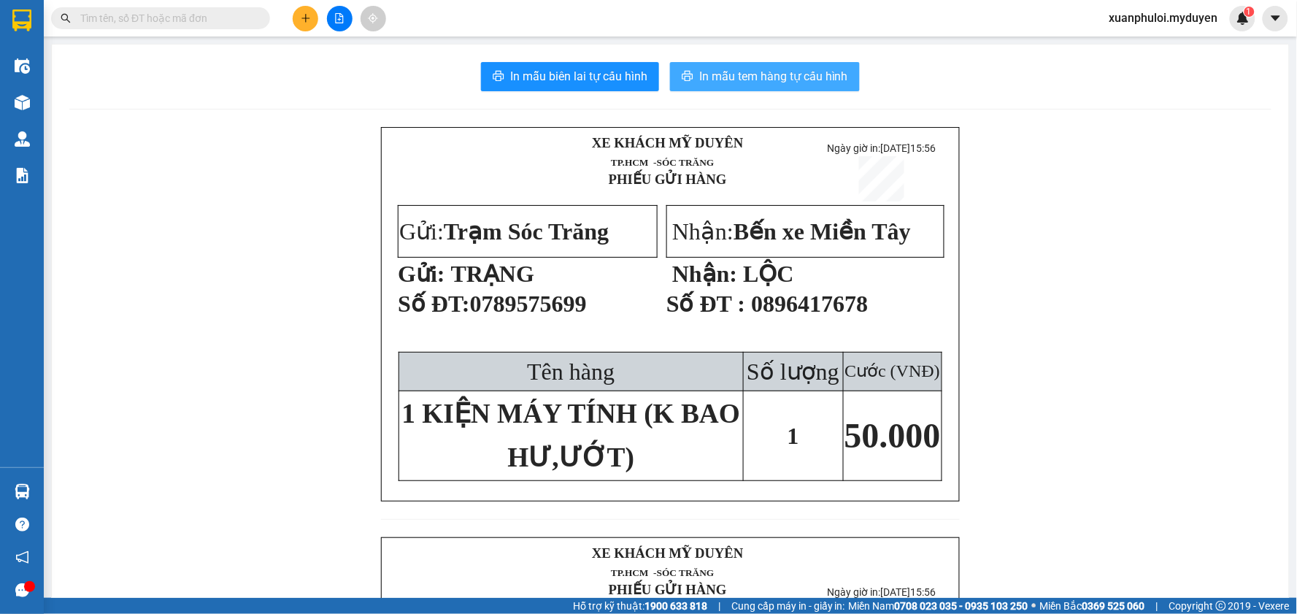
click at [774, 88] on button "In mẫu tem hàng tự cấu hình" at bounding box center [765, 76] width 190 height 29
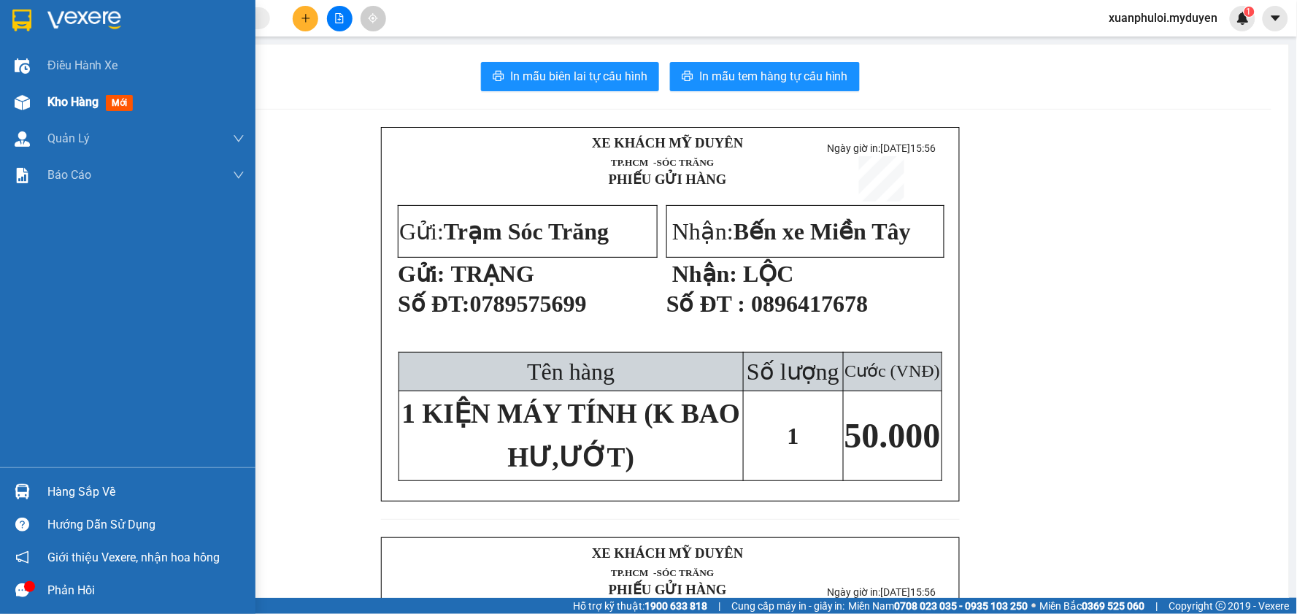
click at [68, 106] on span "Kho hàng" at bounding box center [72, 102] width 51 height 14
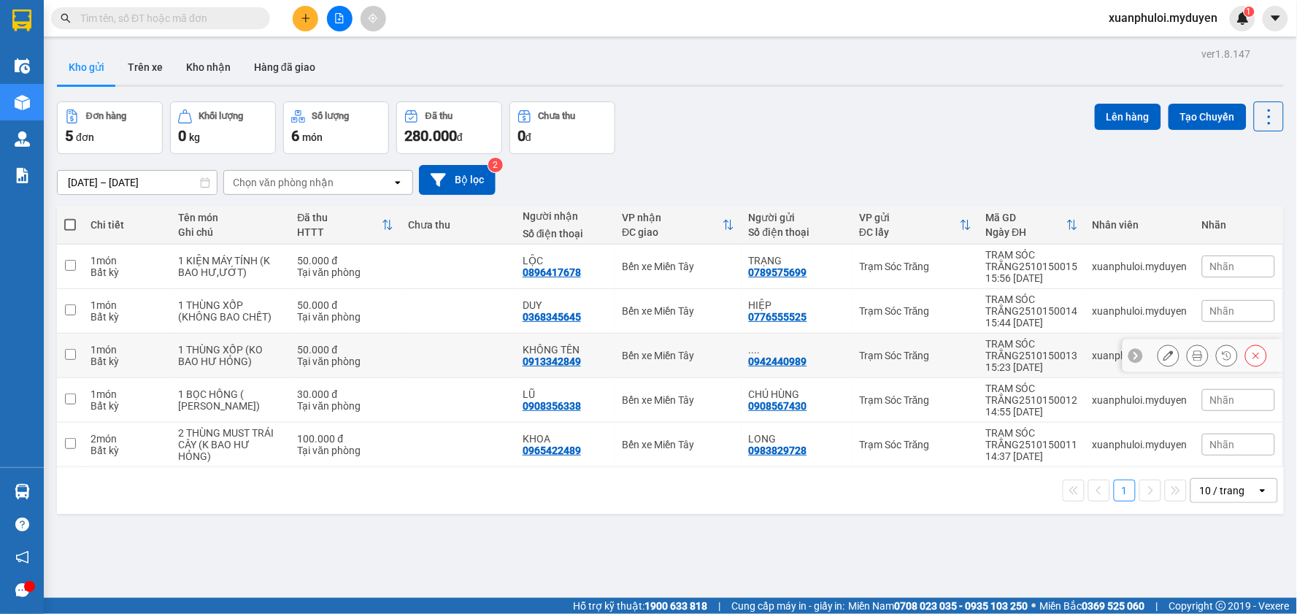
click at [68, 355] on input "checkbox" at bounding box center [70, 354] width 11 height 11
checkbox input "true"
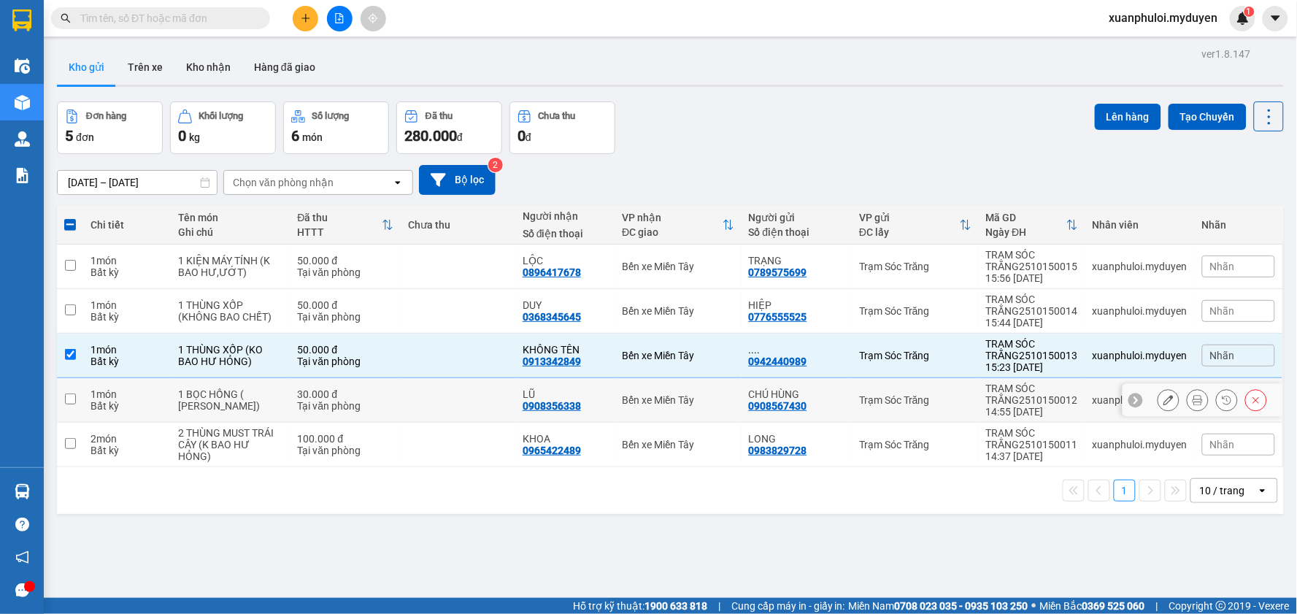
click at [65, 401] on input "checkbox" at bounding box center [70, 398] width 11 height 11
checkbox input "true"
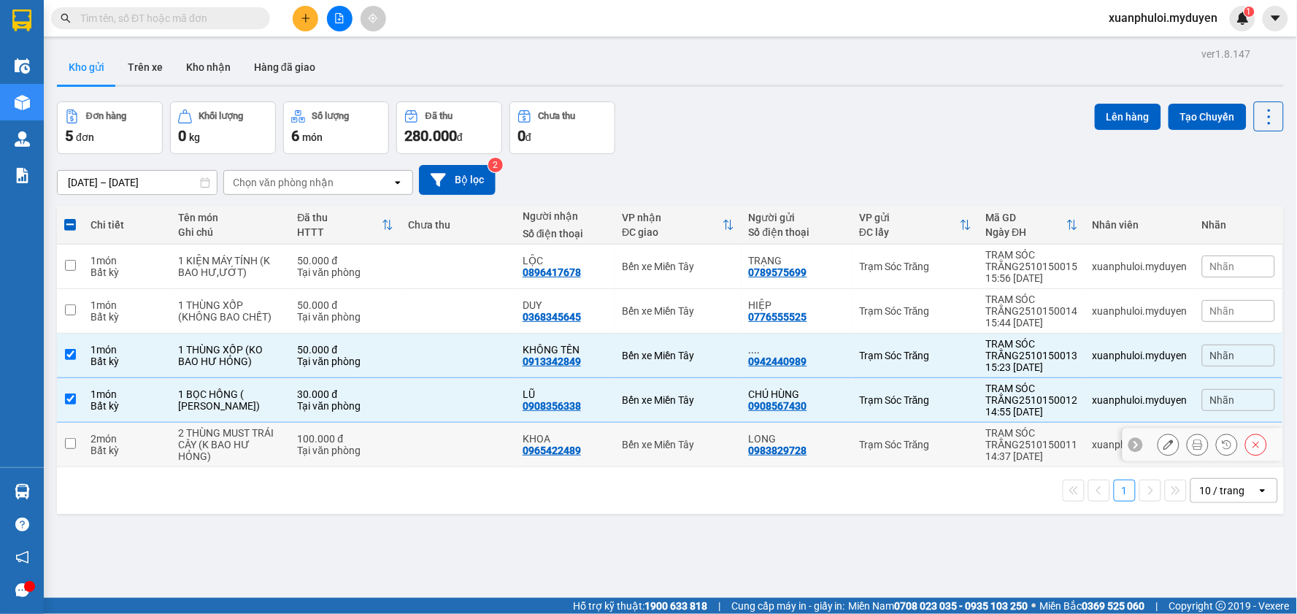
click at [70, 447] on input "checkbox" at bounding box center [70, 443] width 11 height 11
checkbox input "true"
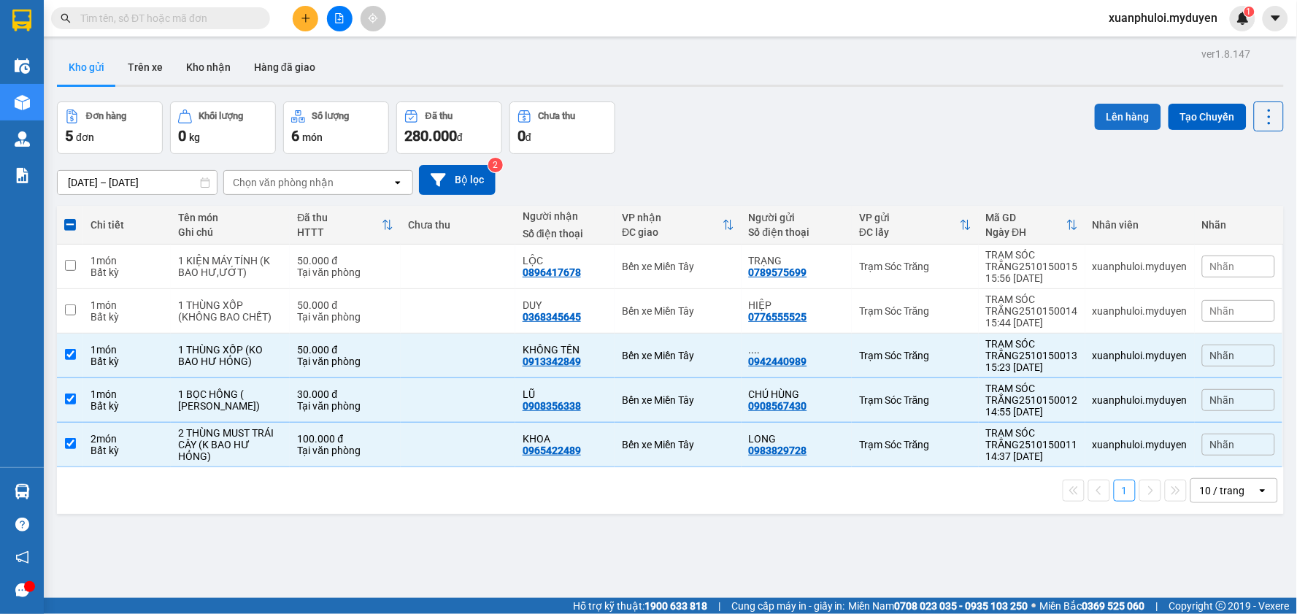
click at [1121, 112] on button "Lên hàng" at bounding box center [1128, 117] width 66 height 26
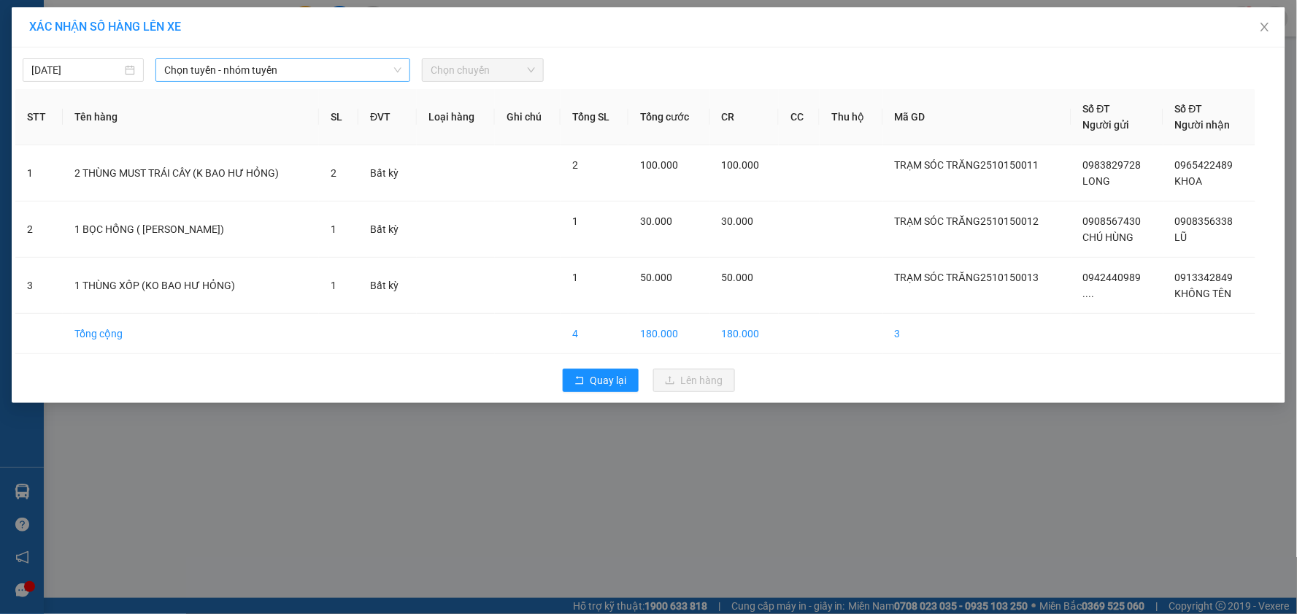
click at [214, 72] on span "Chọn tuyến - nhóm tuyến" at bounding box center [282, 70] width 237 height 22
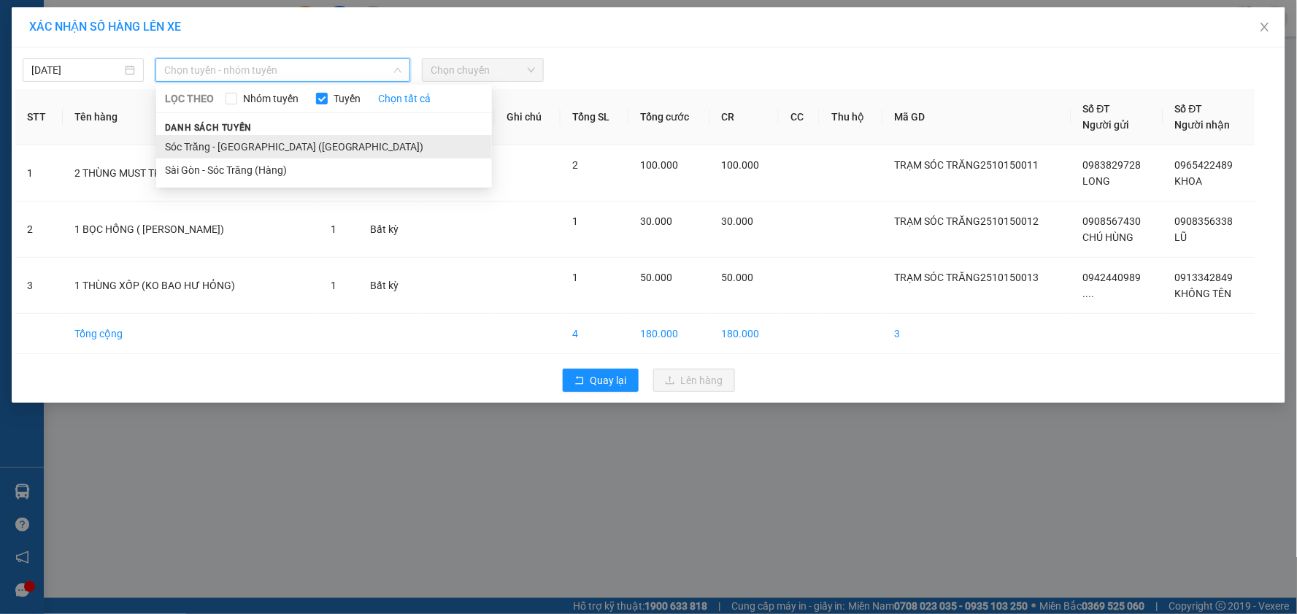
click at [215, 142] on li "Sóc Trăng - [GEOGRAPHIC_DATA] ([GEOGRAPHIC_DATA])" at bounding box center [324, 146] width 336 height 23
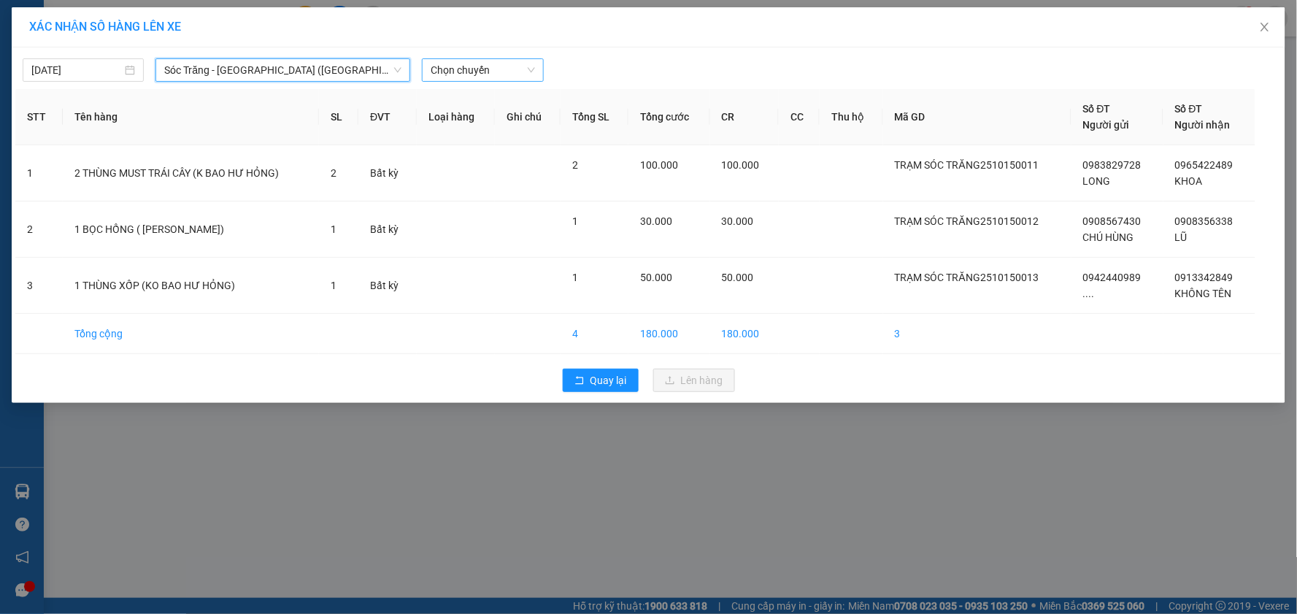
click at [462, 67] on span "Chọn chuyến" at bounding box center [483, 70] width 104 height 22
click at [469, 67] on span "Chọn chuyến" at bounding box center [483, 70] width 104 height 22
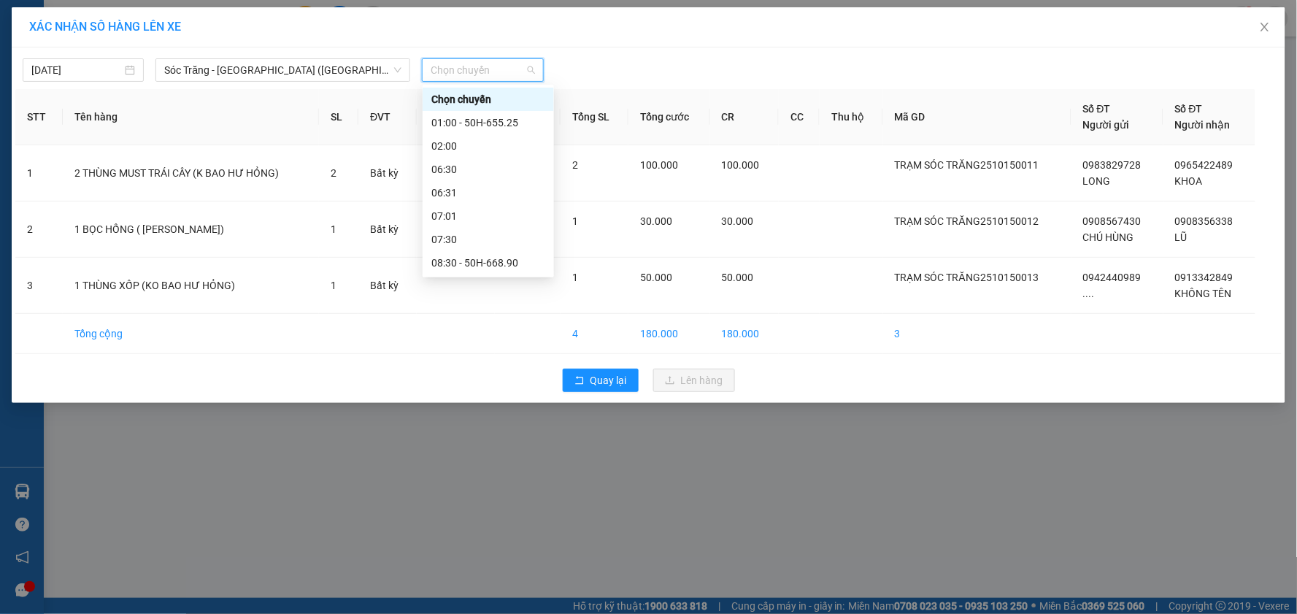
click at [464, 442] on div "15:31" at bounding box center [488, 450] width 114 height 16
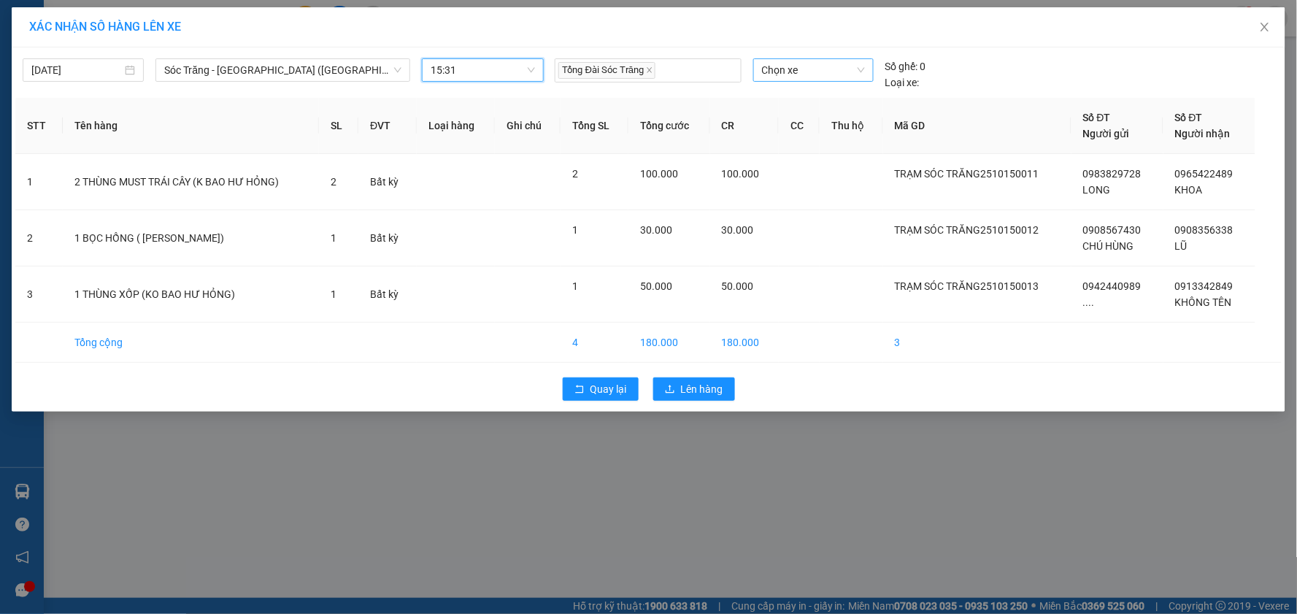
click at [812, 66] on span "Chọn xe" at bounding box center [813, 70] width 103 height 22
click at [829, 99] on div "51B-157.48" at bounding box center [813, 99] width 103 height 16
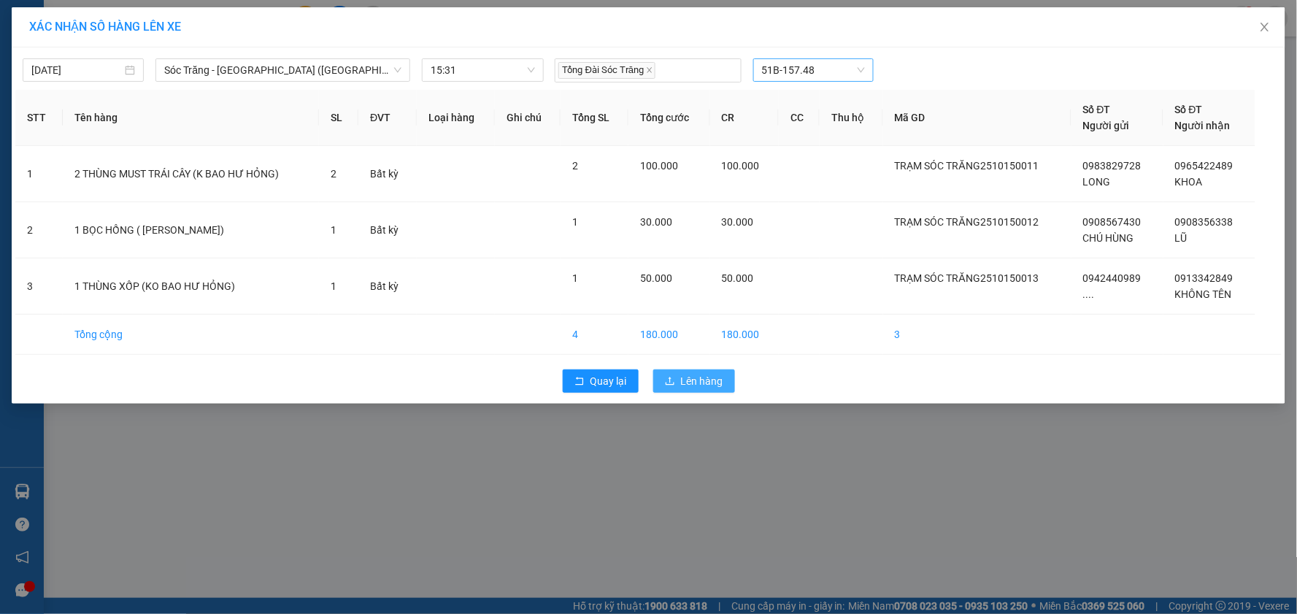
click at [692, 377] on span "Lên hàng" at bounding box center [702, 381] width 42 height 16
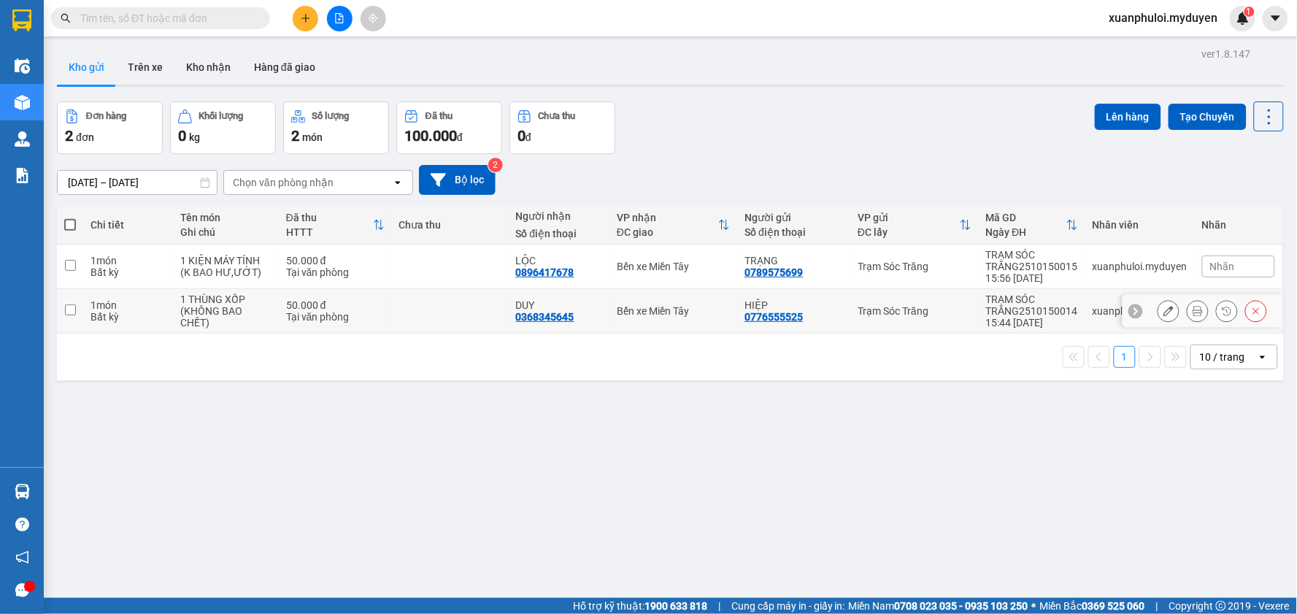
drag, startPoint x: 799, startPoint y: 314, endPoint x: 646, endPoint y: 368, distance: 162.5
click at [737, 322] on td "HIỆP 0776555525" at bounding box center [793, 311] width 113 height 45
checkbox input "true"
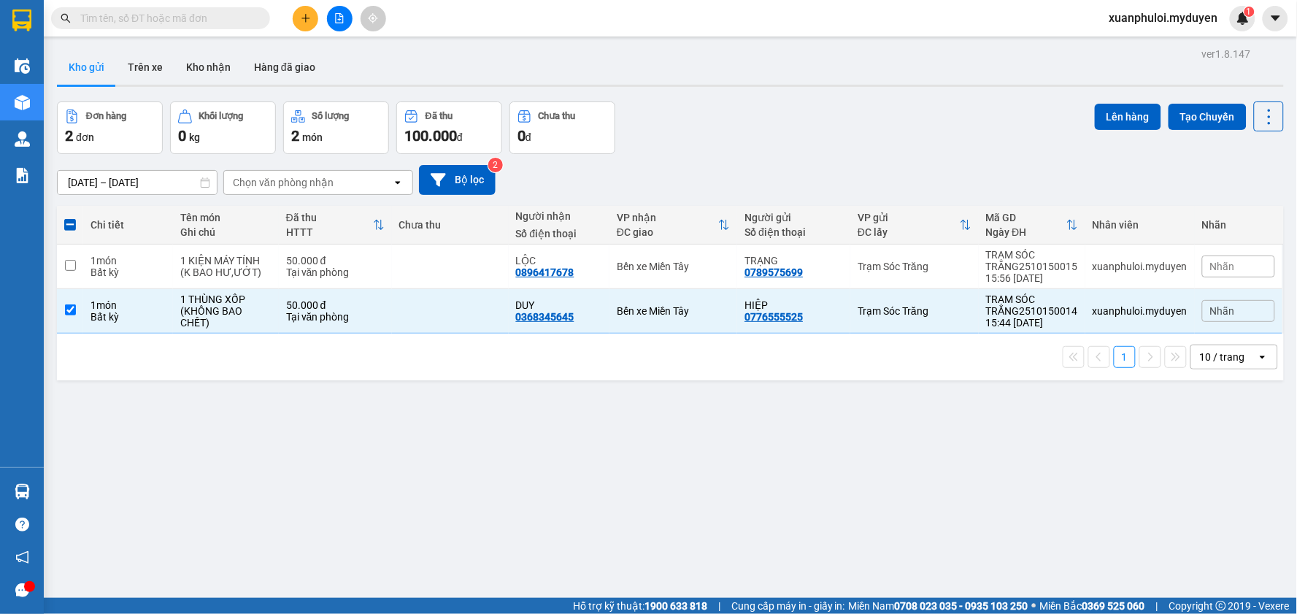
click at [863, 433] on div "ver 1.8.147 Kho gửi Trên xe Kho nhận Hàng đã giao Đơn hàng 2 đơn Khối lượng 0 k…" at bounding box center [670, 351] width 1239 height 614
click at [69, 305] on input "checkbox" at bounding box center [70, 309] width 11 height 11
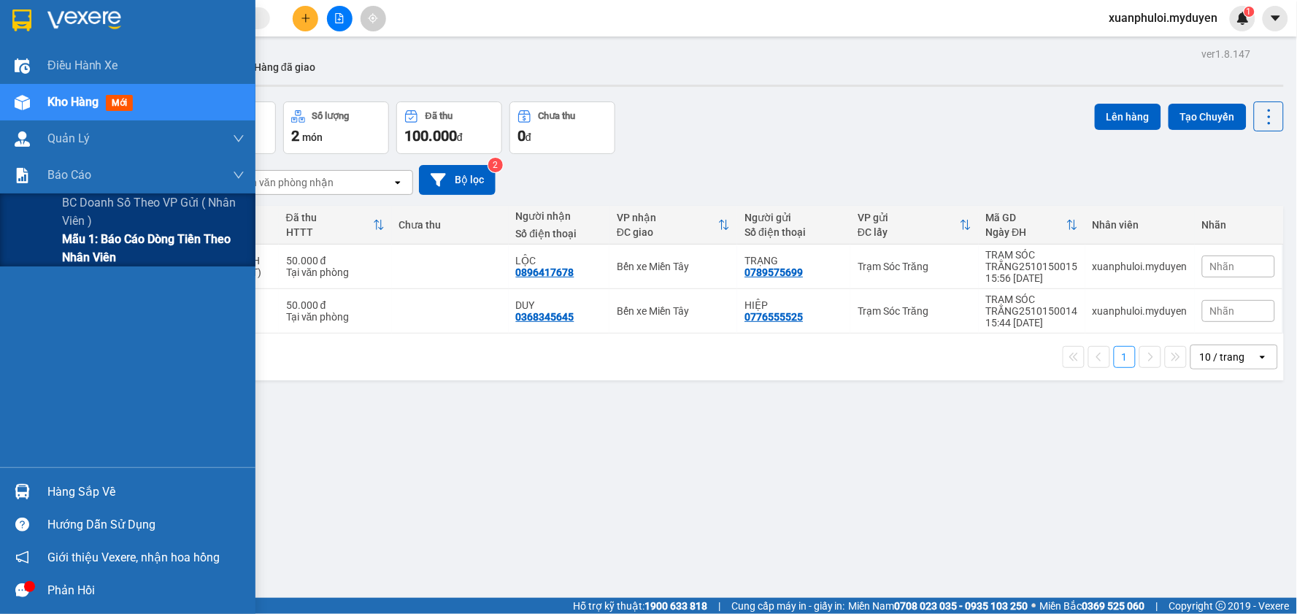
click at [81, 255] on span "Mẫu 1: Báo cáo dòng tiền theo nhân viên" at bounding box center [153, 248] width 182 height 36
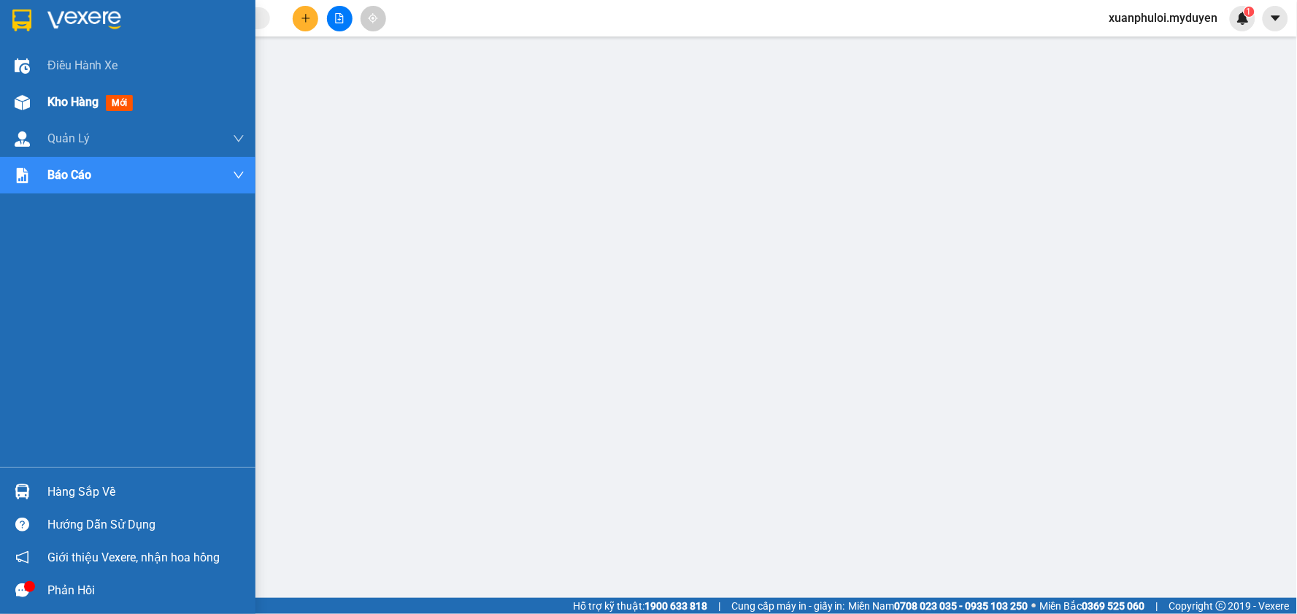
click at [47, 96] on span "Kho hàng" at bounding box center [72, 102] width 51 height 14
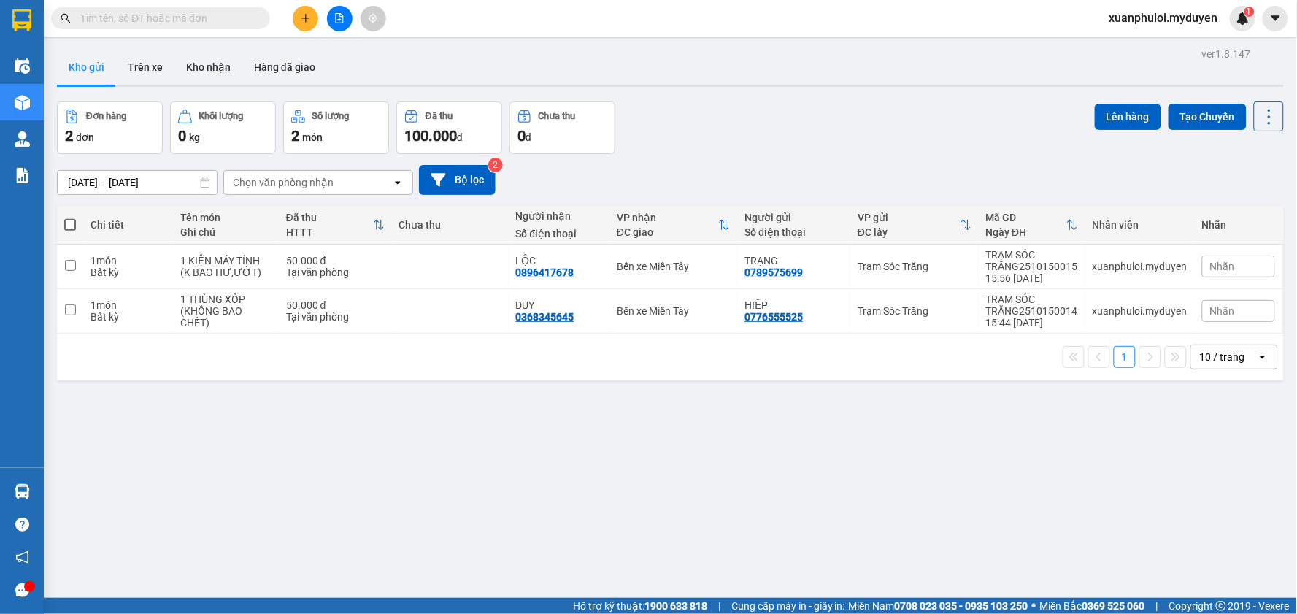
click at [66, 229] on span at bounding box center [70, 225] width 12 height 12
click at [70, 217] on input "checkbox" at bounding box center [70, 217] width 0 height 0
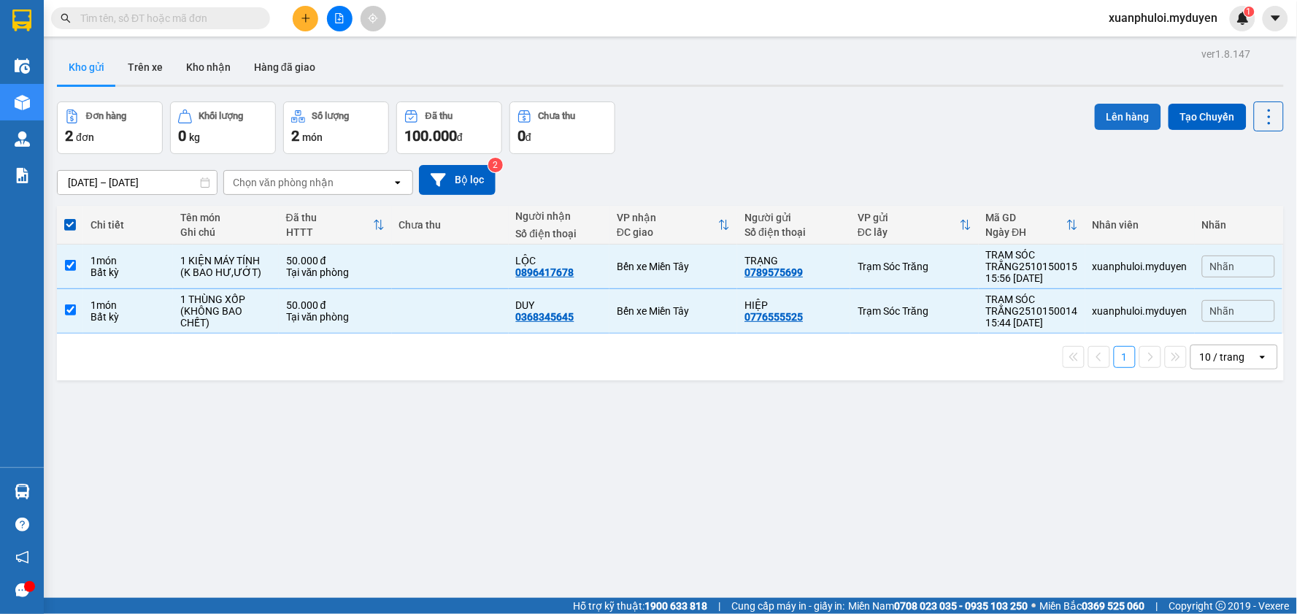
click at [1127, 106] on button "Lên hàng" at bounding box center [1128, 117] width 66 height 26
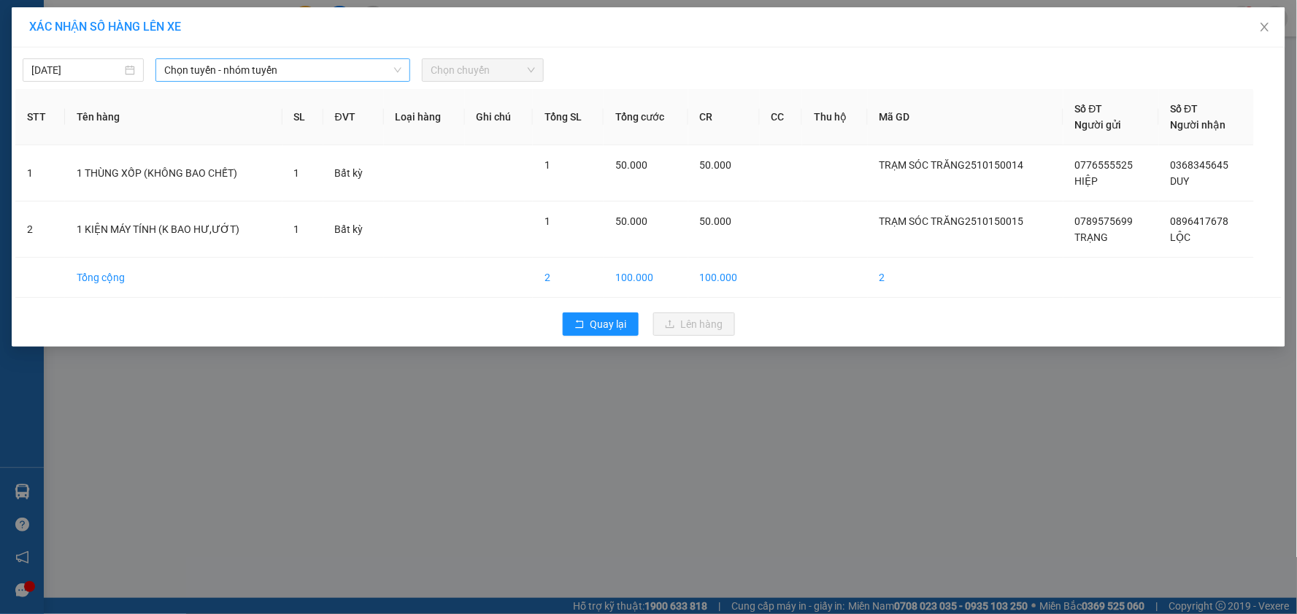
click at [231, 69] on span "Chọn tuyến - nhóm tuyến" at bounding box center [282, 70] width 237 height 22
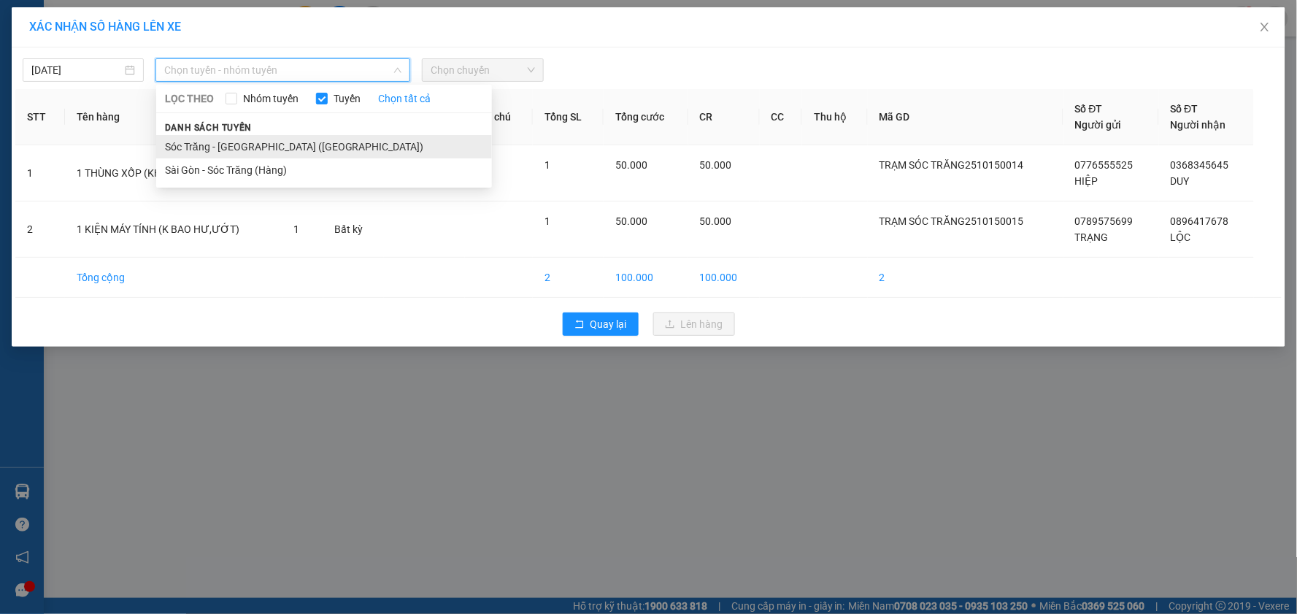
click at [242, 149] on li "Sóc Trăng - [GEOGRAPHIC_DATA] ([GEOGRAPHIC_DATA])" at bounding box center [324, 146] width 336 height 23
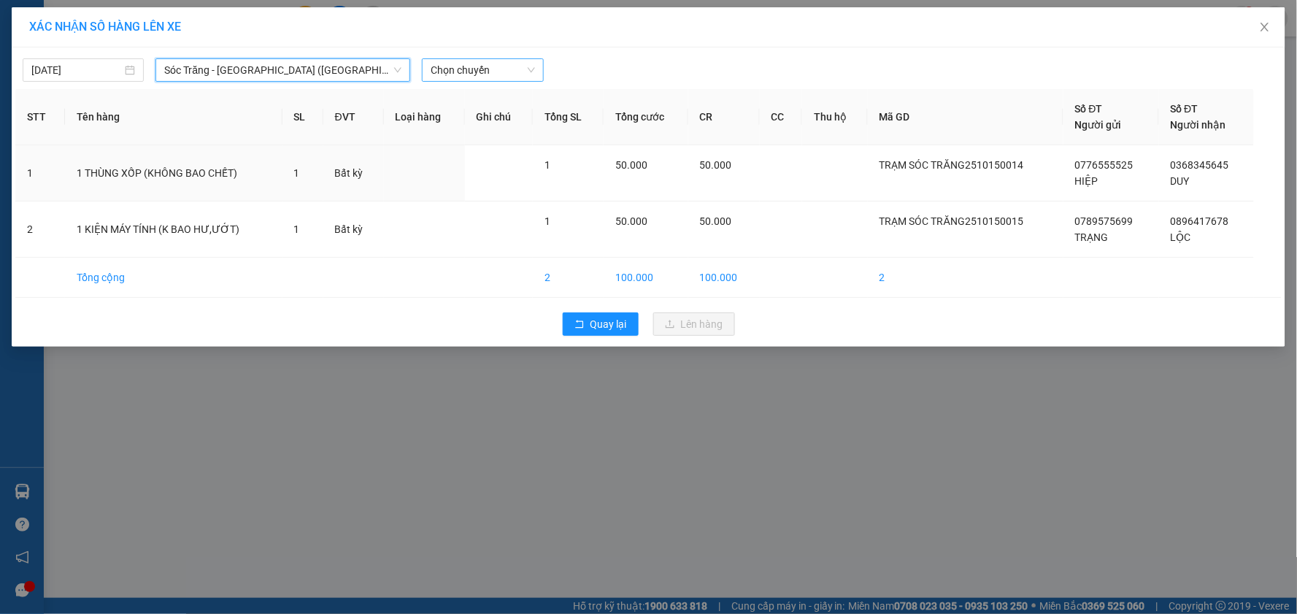
click at [465, 76] on span "Chọn chuyến" at bounding box center [483, 70] width 104 height 22
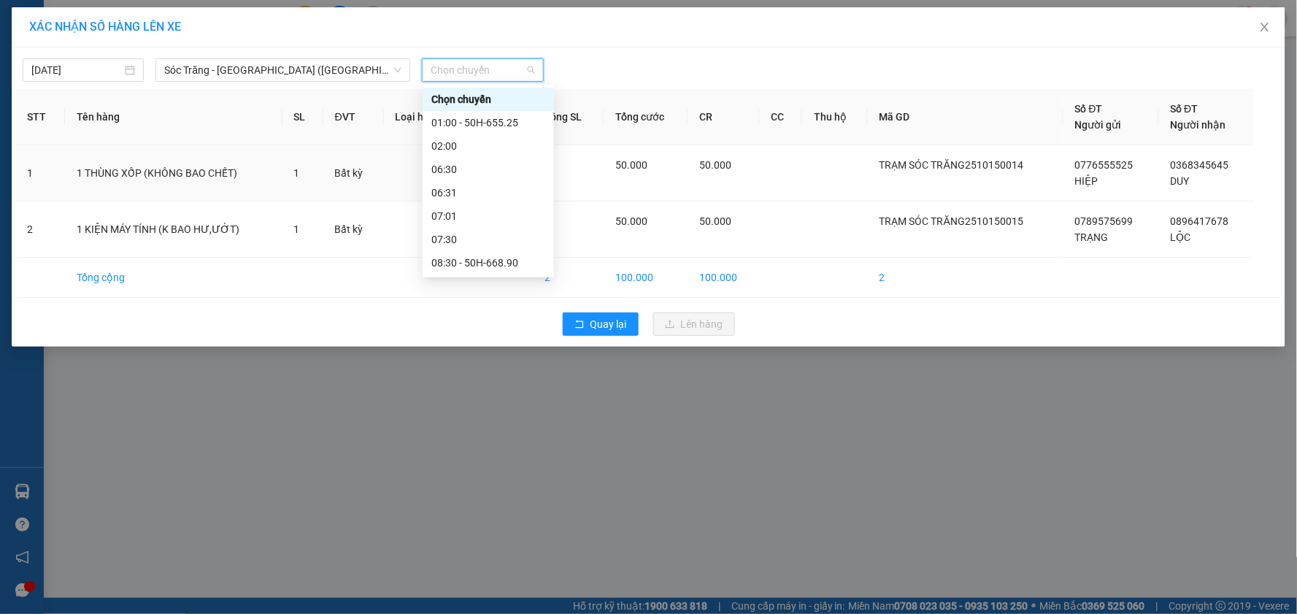
click at [477, 465] on div "16:30" at bounding box center [488, 473] width 114 height 16
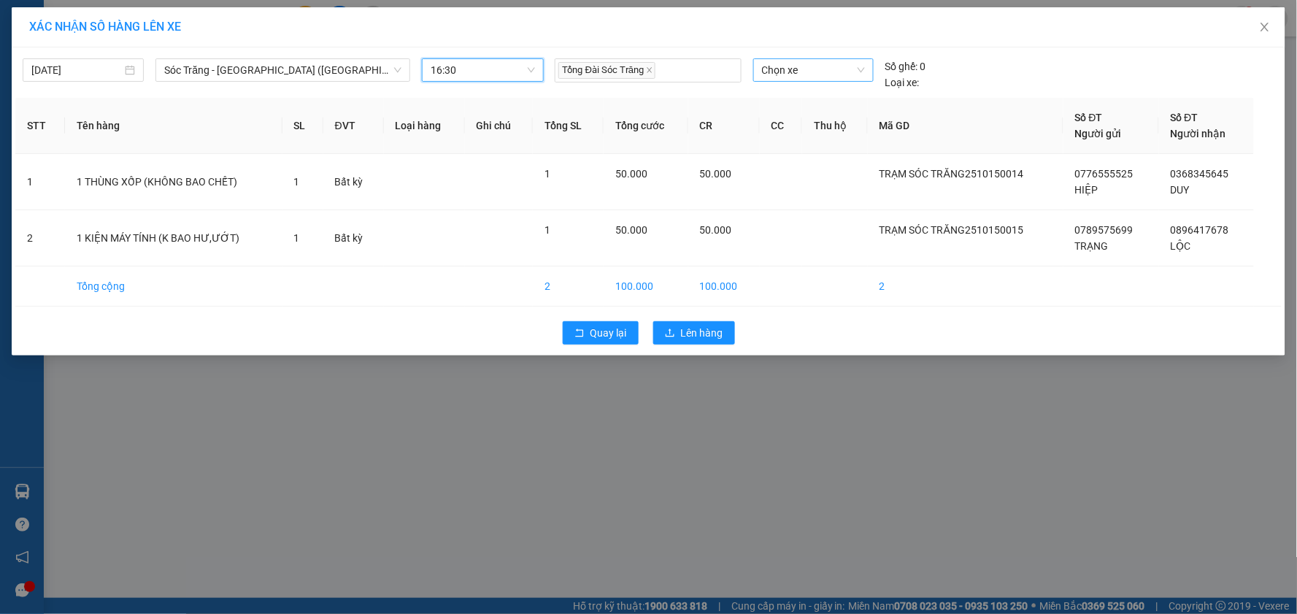
click at [810, 70] on span "Chọn xe" at bounding box center [813, 70] width 103 height 22
type input "082"
click at [809, 97] on div "50H-082.31" at bounding box center [813, 99] width 103 height 16
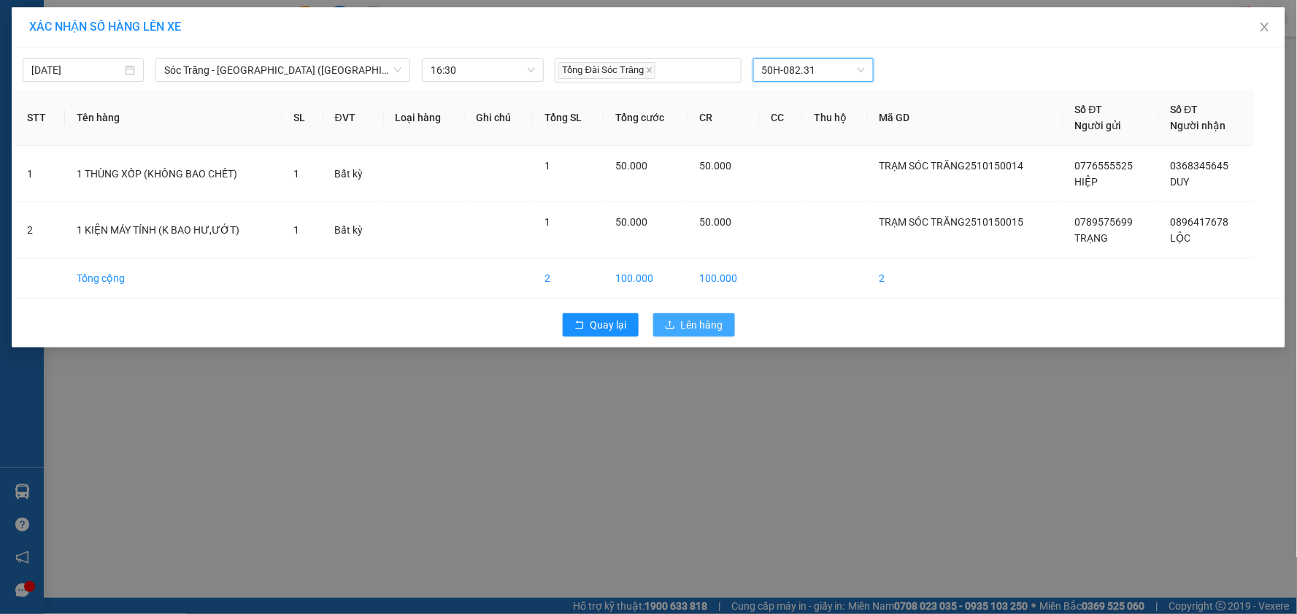
click at [721, 332] on span "Lên hàng" at bounding box center [702, 325] width 42 height 16
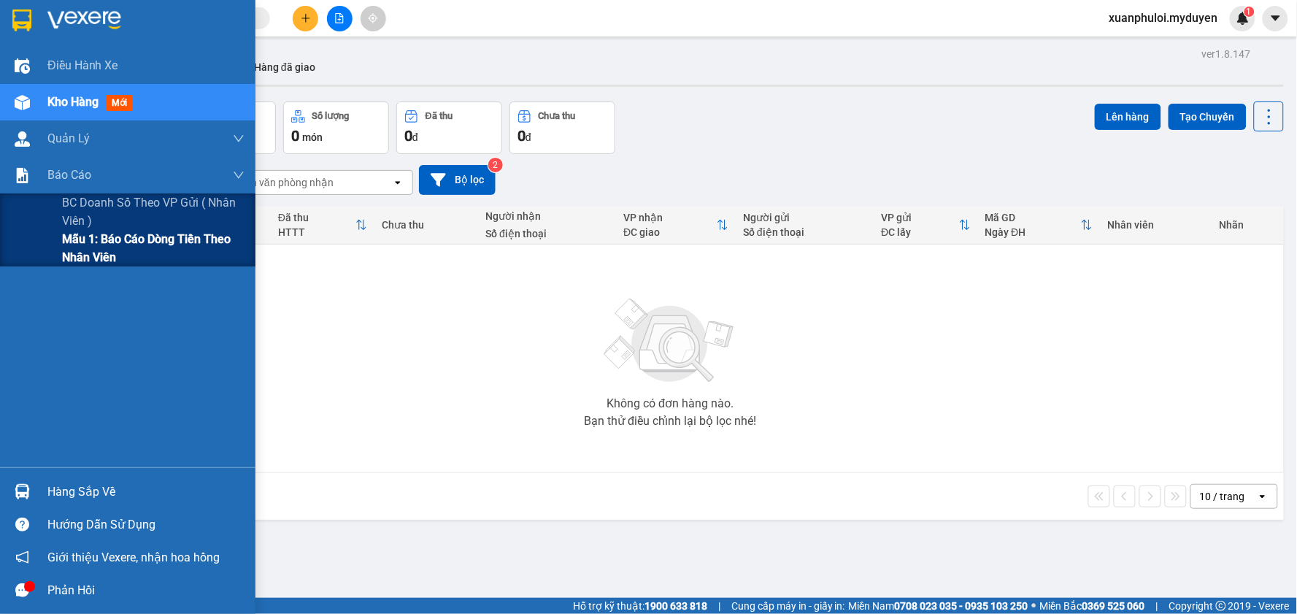
click at [91, 255] on span "Mẫu 1: Báo cáo dòng tiền theo nhân viên" at bounding box center [153, 248] width 182 height 36
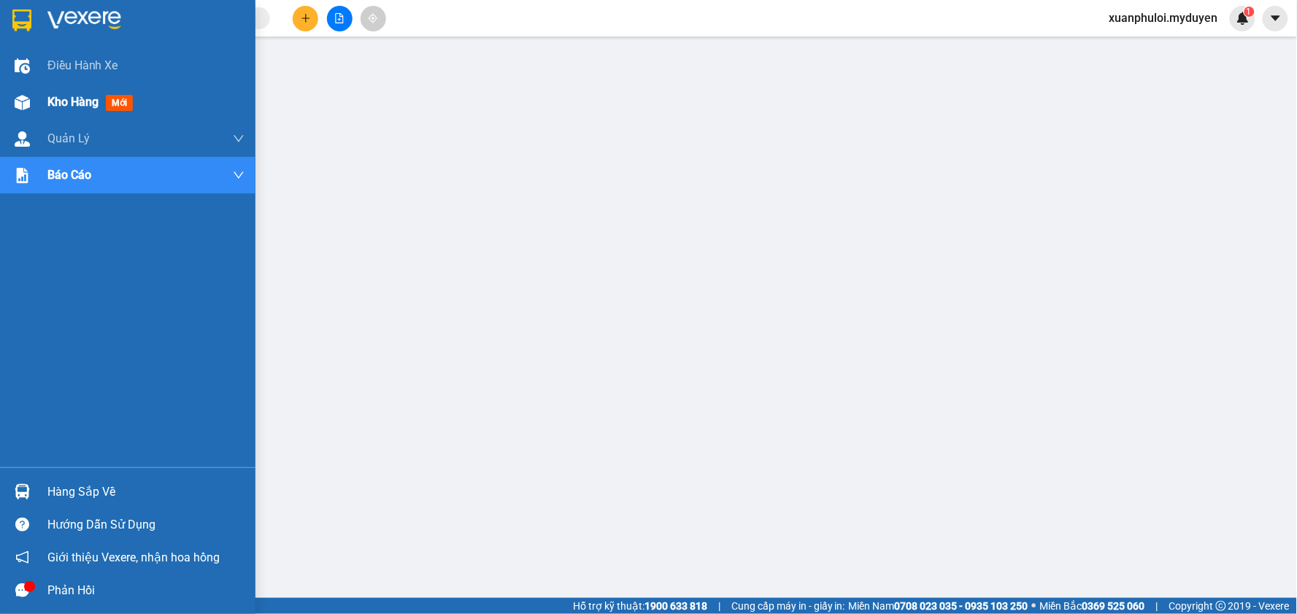
click at [81, 97] on span "Kho hàng" at bounding box center [72, 102] width 51 height 14
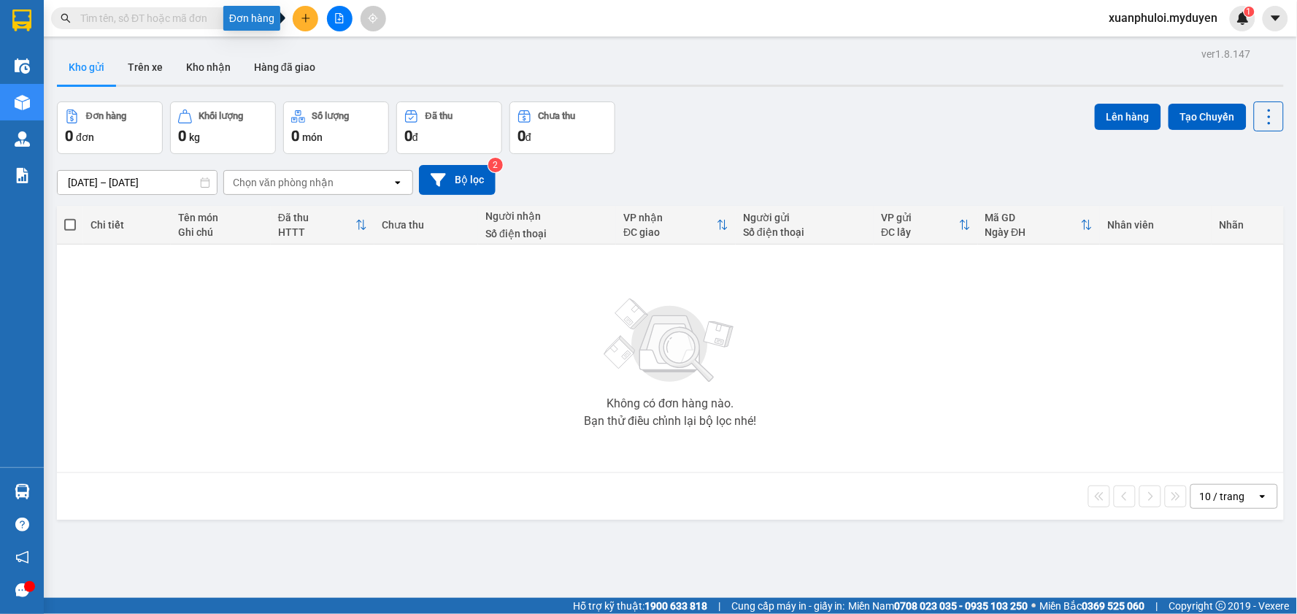
click at [305, 9] on button at bounding box center [306, 19] width 26 height 26
click at [336, 48] on div "Tạo đơn hàng" at bounding box center [362, 55] width 63 height 16
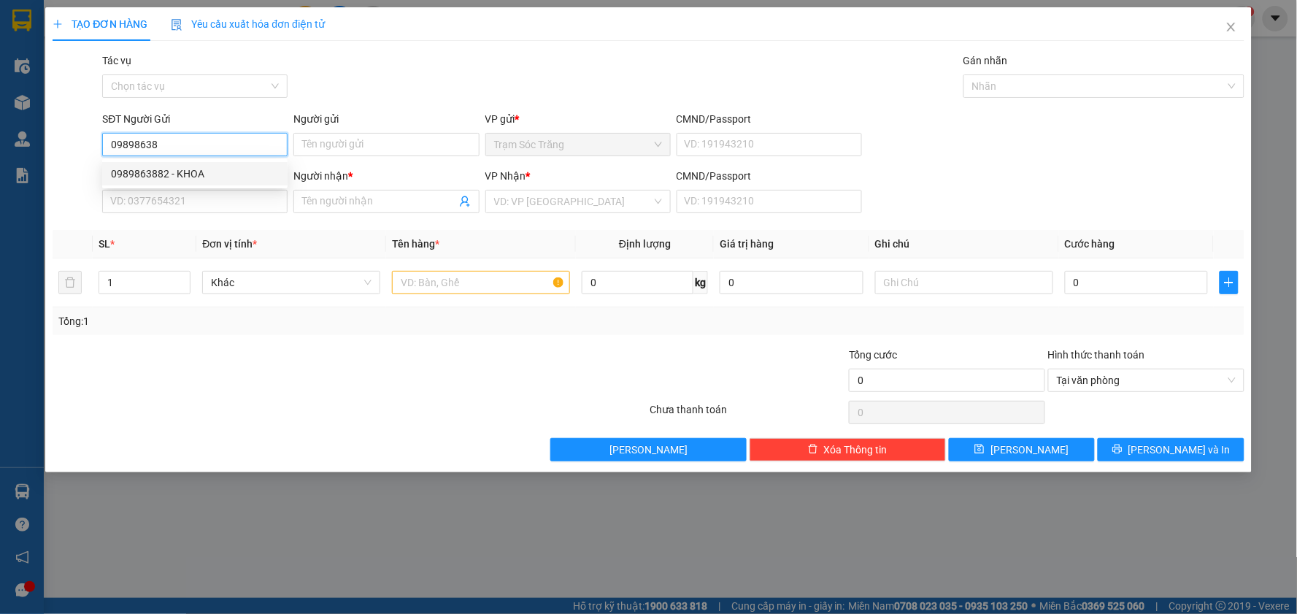
drag, startPoint x: 186, startPoint y: 179, endPoint x: 185, endPoint y: 166, distance: 12.4
click at [186, 178] on div "0989863882 - KHOA" at bounding box center [195, 174] width 168 height 16
type input "0989863882"
type input "KHOA"
type input "0982883390"
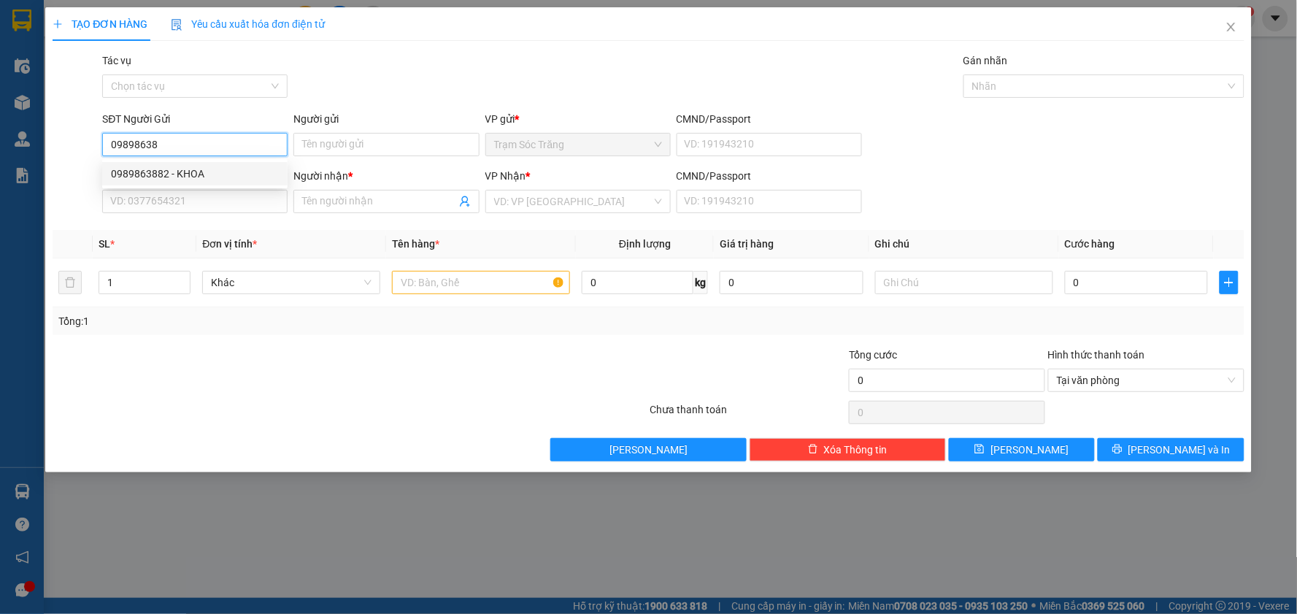
type input "LUÂN"
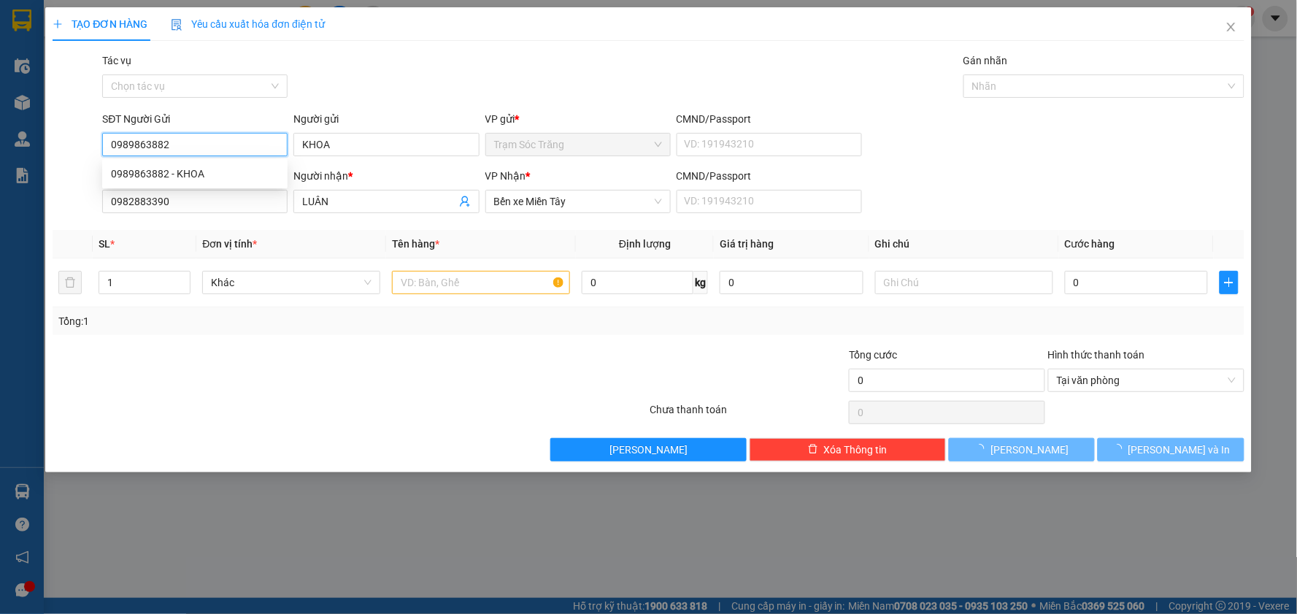
type input "30.000"
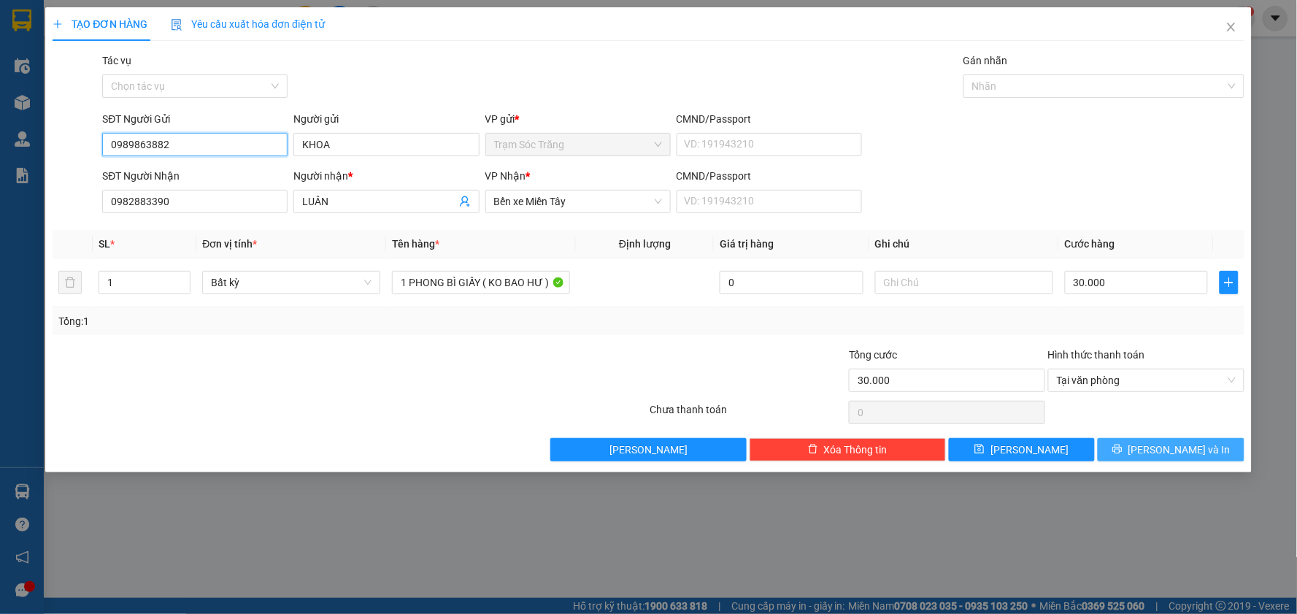
type input "0989863882"
click at [1176, 460] on button "[PERSON_NAME] và In" at bounding box center [1171, 449] width 147 height 23
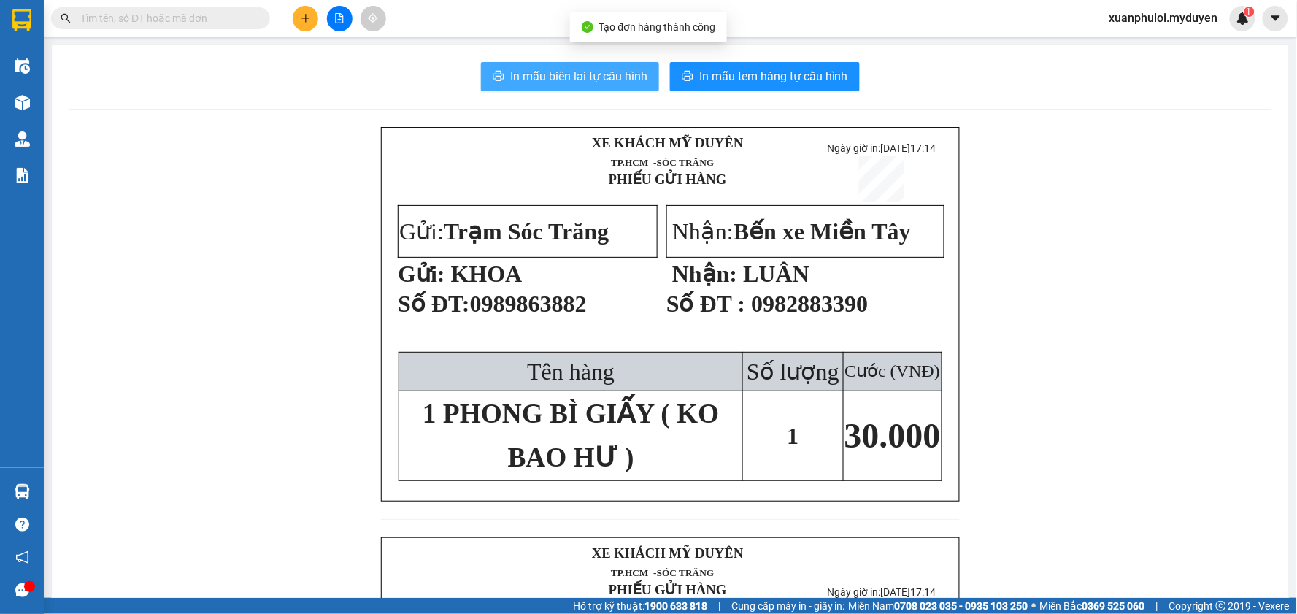
click at [566, 70] on span "In mẫu biên lai tự cấu hình" at bounding box center [578, 76] width 137 height 18
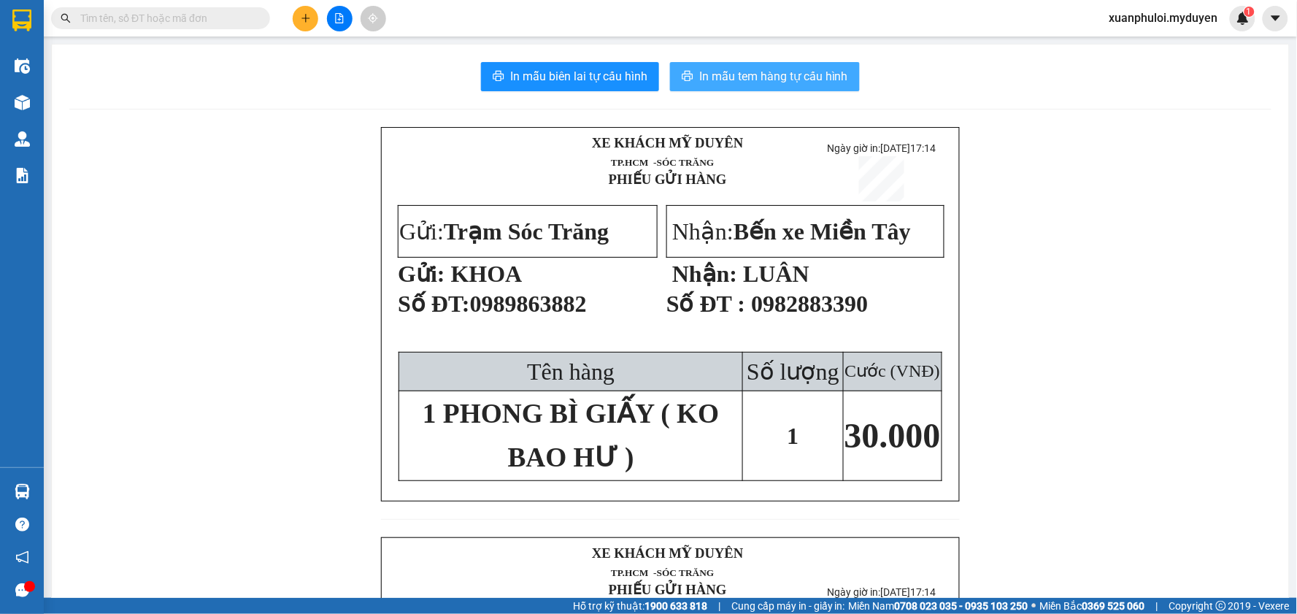
click at [768, 78] on span "In mẫu tem hàng tự cấu hình" at bounding box center [773, 76] width 149 height 18
